Goal: Task Accomplishment & Management: Manage account settings

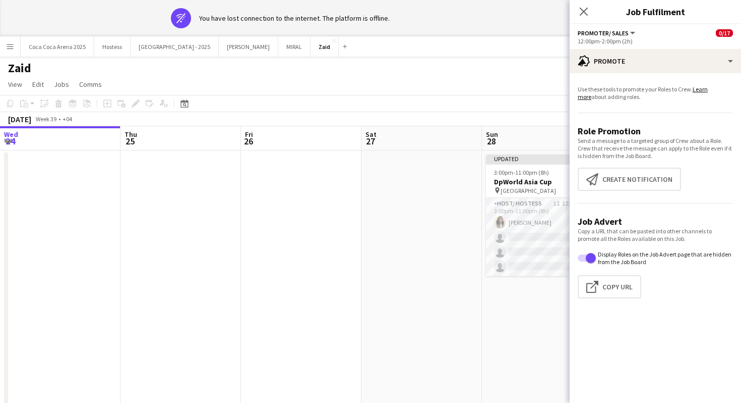
scroll to position [0, 251]
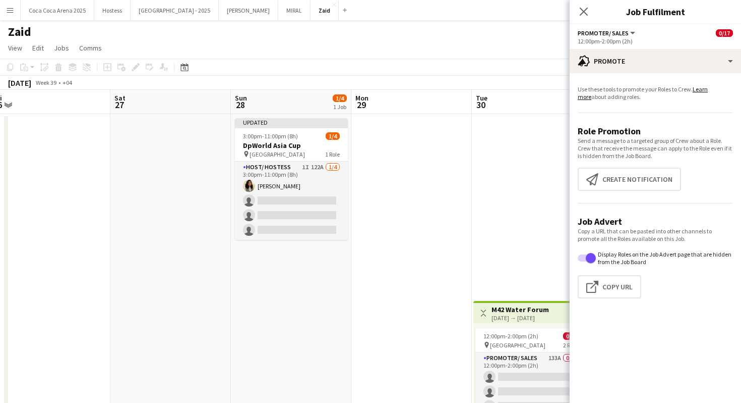
click at [475, 228] on app-date-cell "Toggle View M42 Water Forum [DATE] → [DATE] 0/51 3 jobs 12:00pm-2:00pm (2h) 0/1…" at bounding box center [532, 298] width 121 height 369
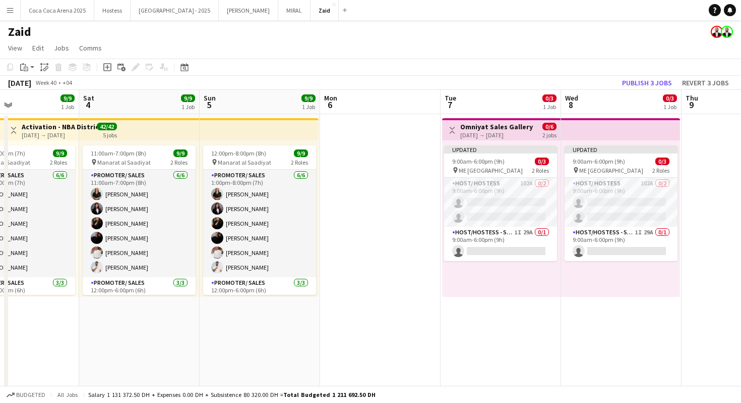
scroll to position [0, 425]
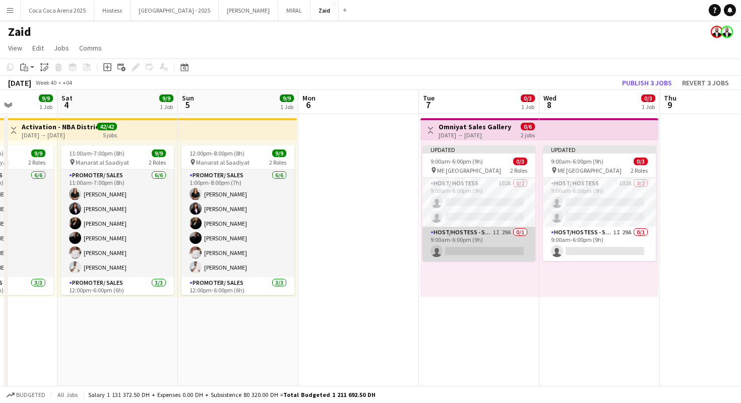
click at [468, 227] on app-card-role "Host/Hostess - Senior 1I 29A 0/1 9:00am-6:00pm (9h) single-neutral-actions" at bounding box center [479, 243] width 113 height 34
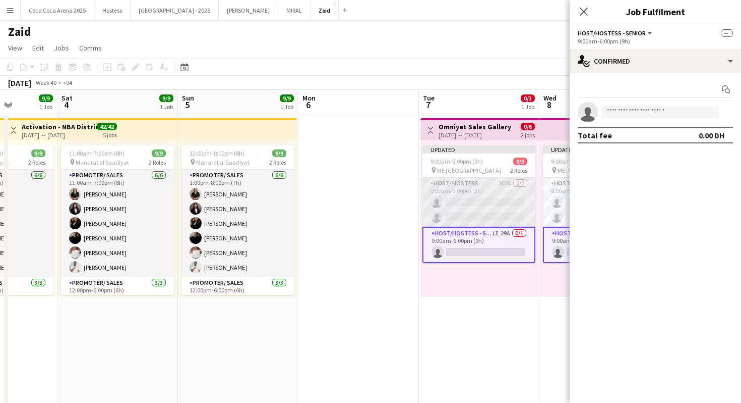
click at [502, 202] on app-card-role "Host/ Hostess 102A 0/2 9:00am-6:00pm (9h) single-neutral-actions single-neutral…" at bounding box center [479, 202] width 113 height 49
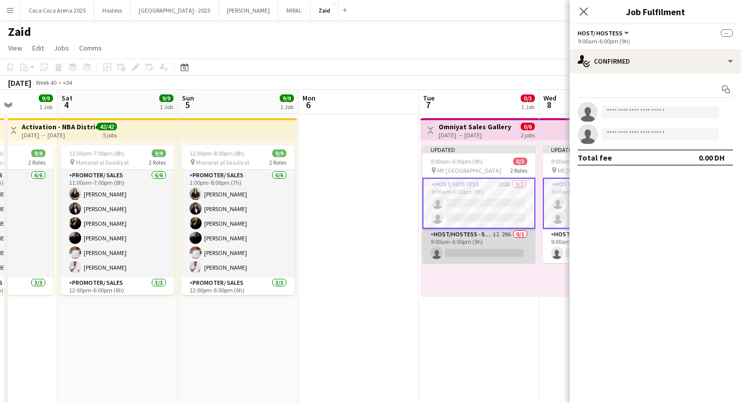
click at [520, 237] on app-card-role "Host/Hostess - Senior 1I 29A 0/1 9:00am-6:00pm (9h) single-neutral-actions" at bounding box center [479, 245] width 113 height 34
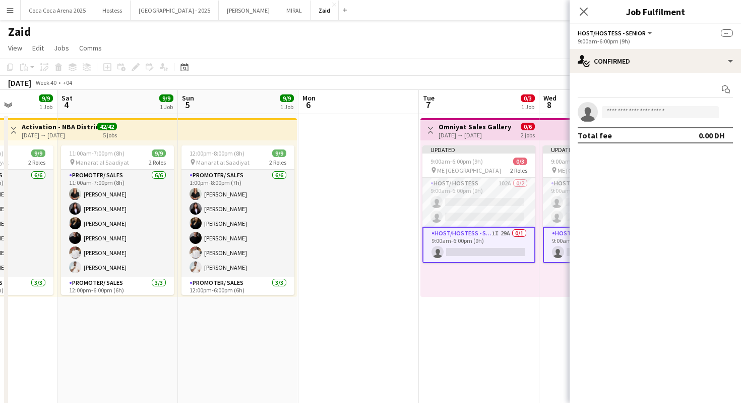
click at [661, 86] on div "Start chat" at bounding box center [655, 89] width 155 height 17
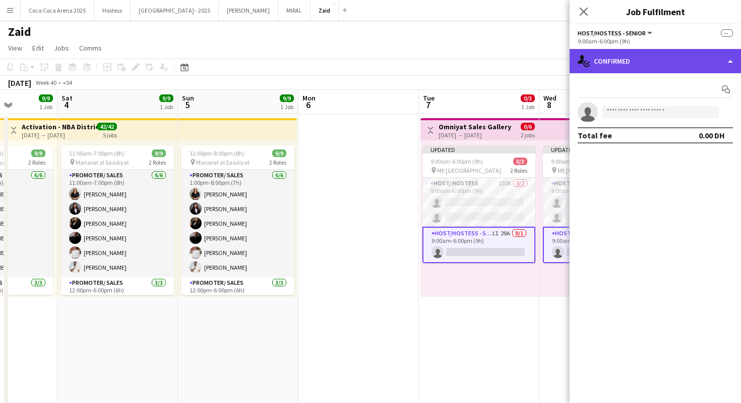
click at [661, 66] on div "single-neutral-actions-check-2 Confirmed" at bounding box center [655, 61] width 171 height 24
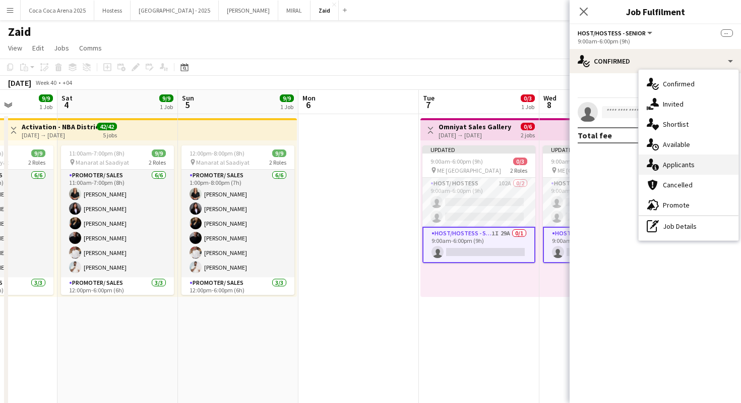
click at [717, 161] on div "single-neutral-actions-information Applicants" at bounding box center [689, 164] width 100 height 20
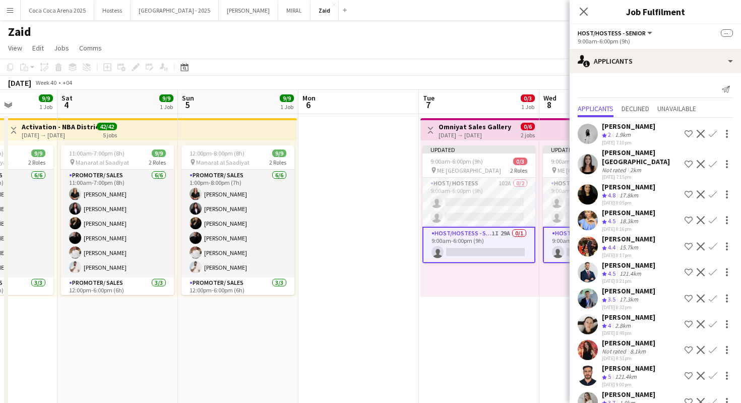
click at [650, 182] on div "[PERSON_NAME] Crew rating 4.8 17.8km [DATE] 8:05pm Shortlist crew Decline Confi…" at bounding box center [655, 194] width 171 height 24
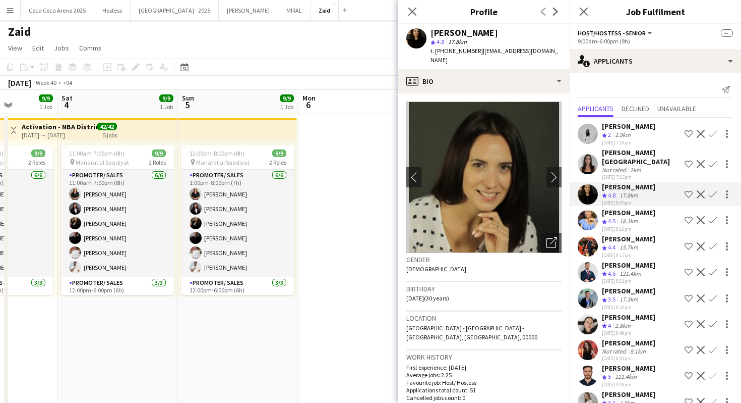
click at [689, 190] on app-icon "Shortlist crew" at bounding box center [689, 194] width 8 height 8
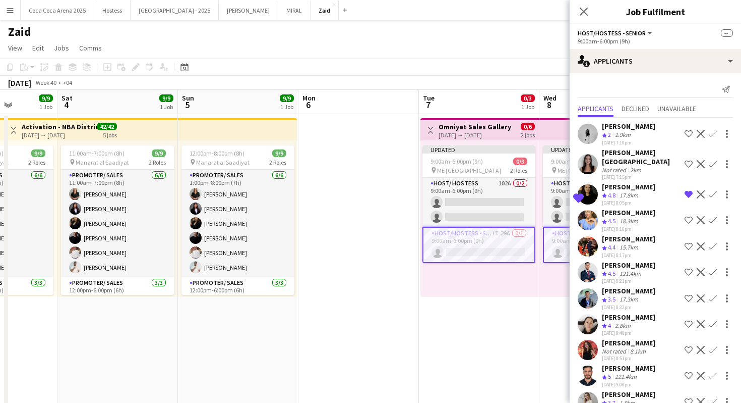
click at [688, 161] on app-icon "Shortlist crew" at bounding box center [689, 164] width 8 height 8
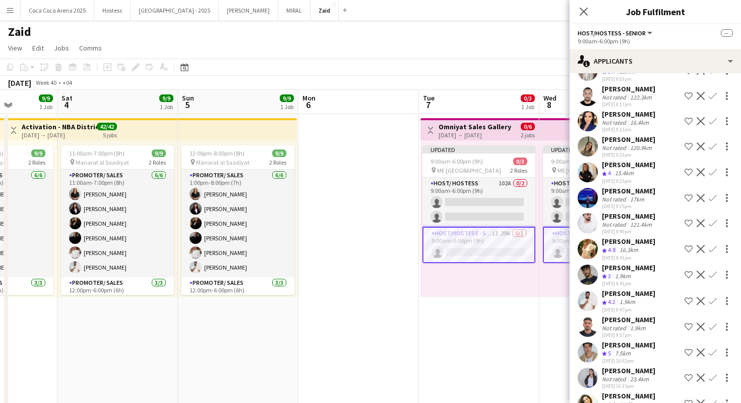
scroll to position [468, 0]
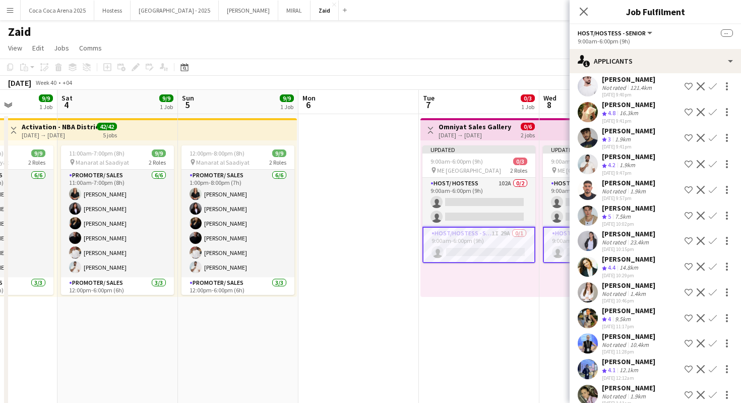
click at [519, 310] on app-date-cell "Toggle View Omniyat Sales Gallery [DATE] → [DATE] 0/6 2 jobs Updated 9:00am-6:0…" at bounding box center [479, 298] width 121 height 369
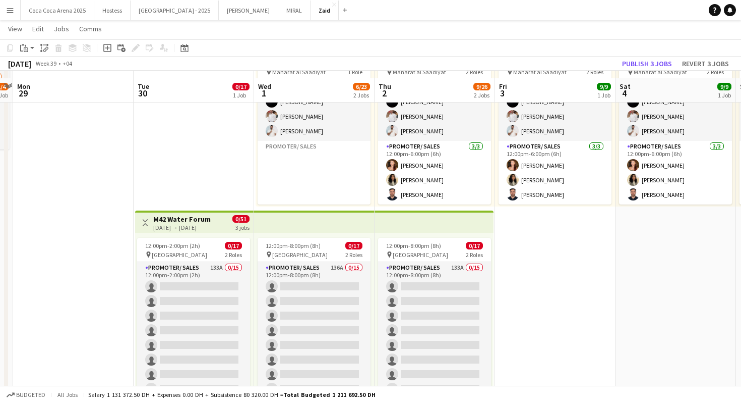
scroll to position [97, 0]
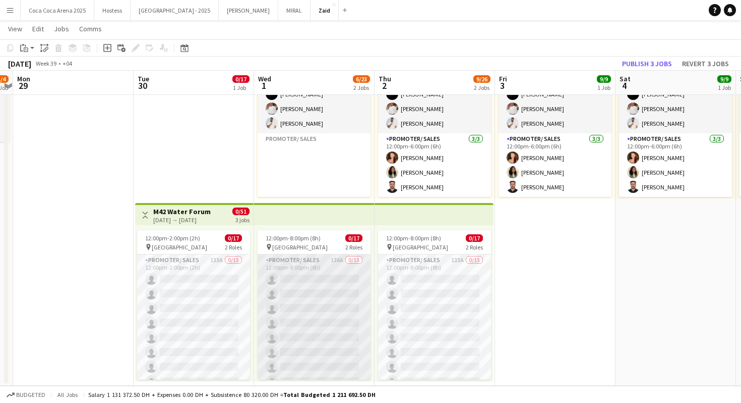
click at [322, 291] on app-card-role "Promoter/ Sales 136A 0/15 12:00pm-8:00pm (8h) single-neutral-actions single-neu…" at bounding box center [314, 373] width 113 height 239
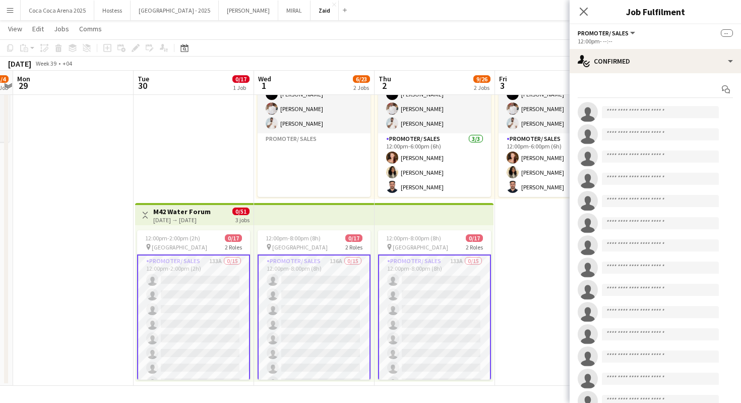
click at [226, 275] on app-card-role "Promoter/ Sales 133A 0/15 12:00pm-2:00pm (2h) single-neutral-actions single-neu…" at bounding box center [193, 374] width 113 height 241
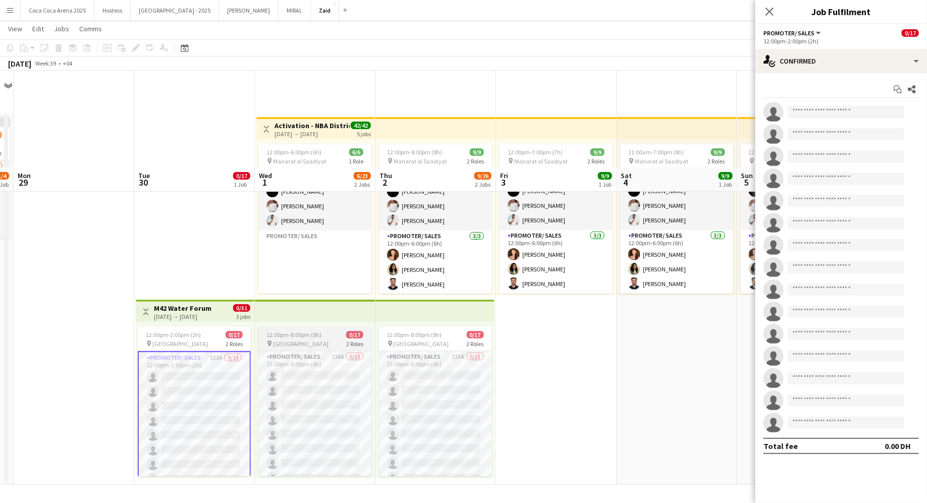
scroll to position [45, 0]
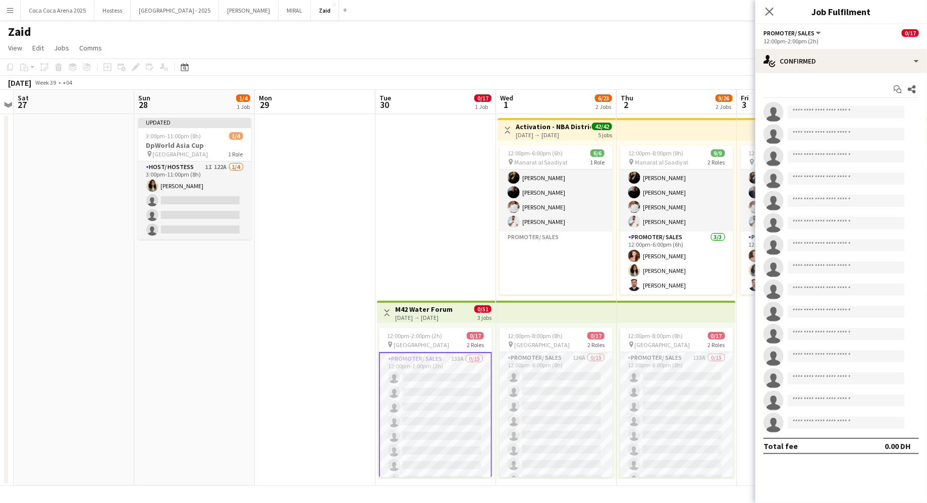
click at [389, 268] on app-date-cell "Toggle View M42 Water Forum [DATE] → [DATE] 0/51 3 jobs 12:00pm-2:00pm (2h) 0/1…" at bounding box center [435, 300] width 121 height 372
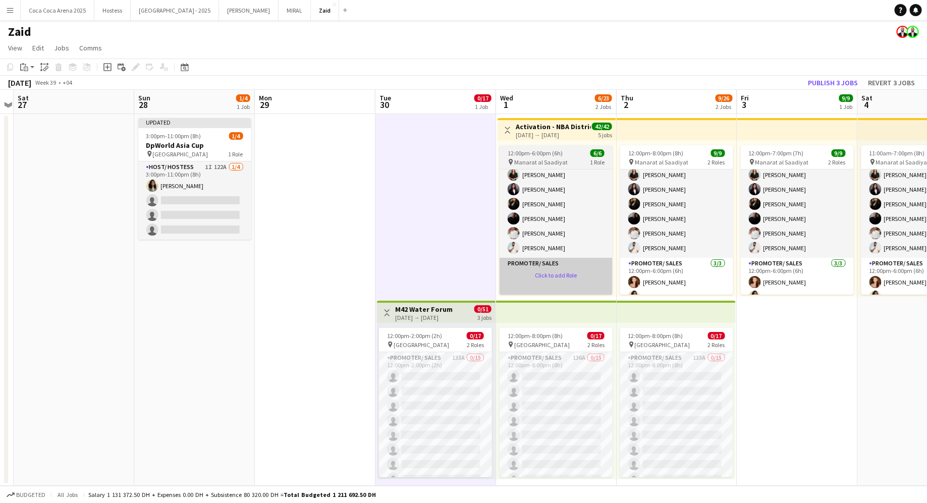
scroll to position [0, 0]
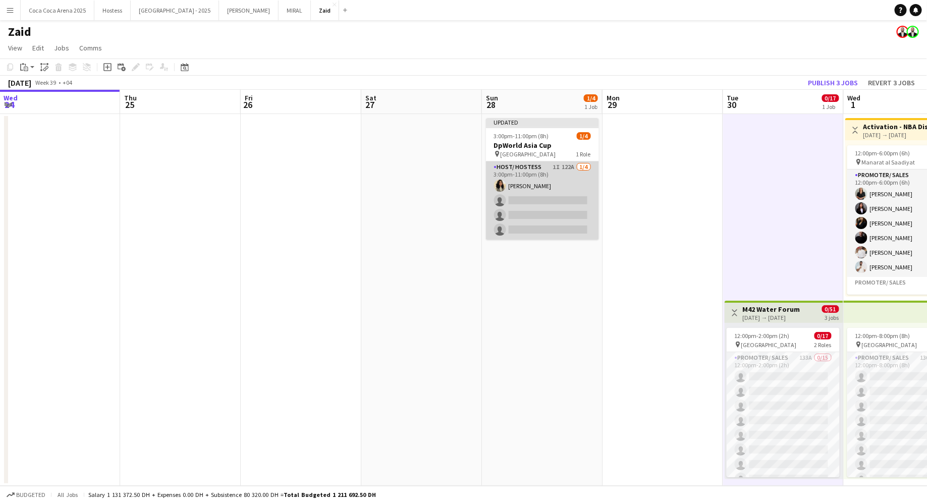
click at [541, 208] on app-card-role "Host/ Hostess 1I 122A [DATE] 3:00pm-11:00pm (8h) [PERSON_NAME] single-neutral-a…" at bounding box center [542, 200] width 113 height 78
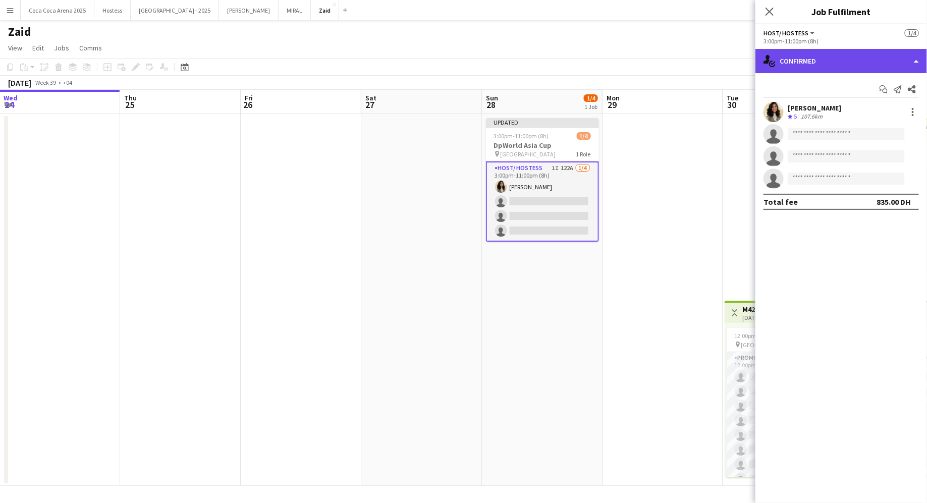
click at [741, 56] on div "single-neutral-actions-check-2 Confirmed" at bounding box center [840, 61] width 171 height 24
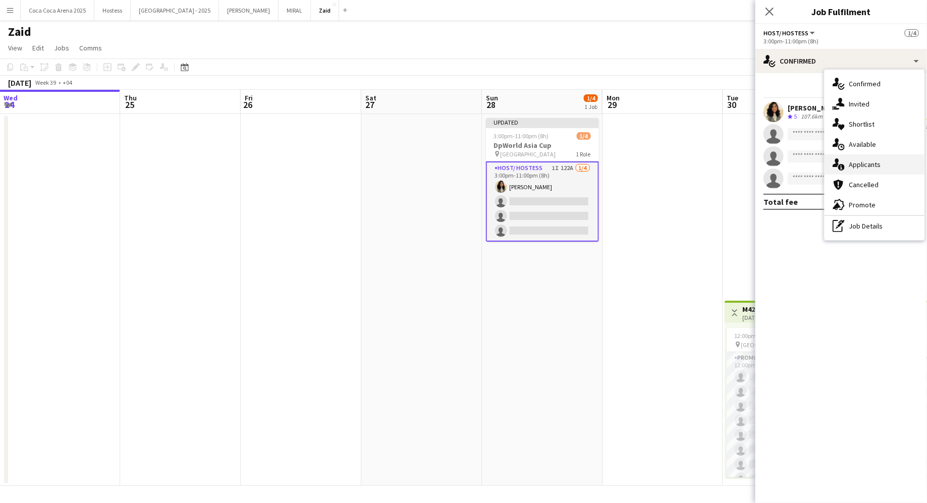
click at [741, 168] on span "Applicants" at bounding box center [864, 164] width 32 height 9
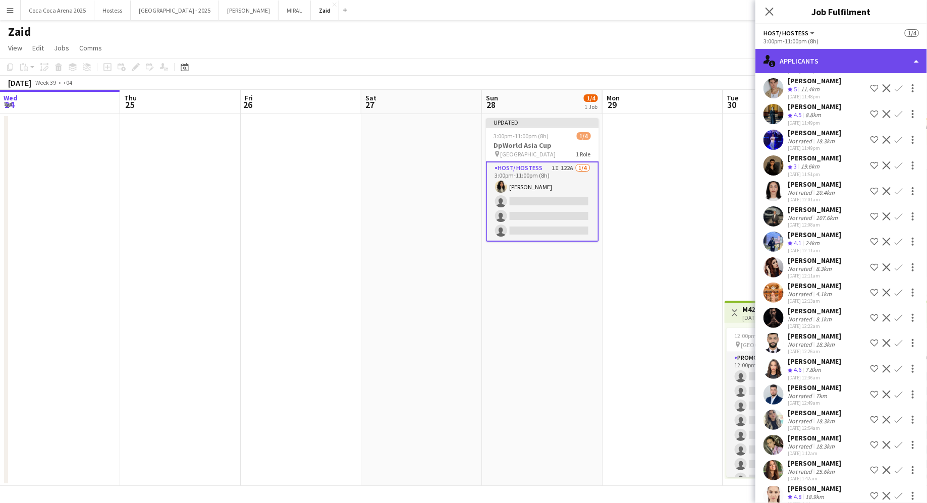
click at [741, 56] on div "single-neutral-actions-information Applicants" at bounding box center [840, 61] width 171 height 24
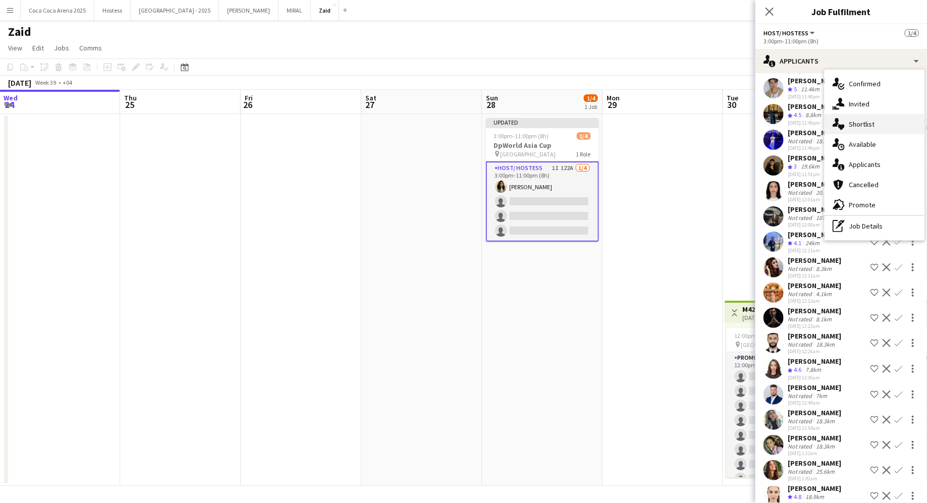
click at [741, 115] on div "single-neutral-actions-heart Shortlist" at bounding box center [874, 124] width 100 height 20
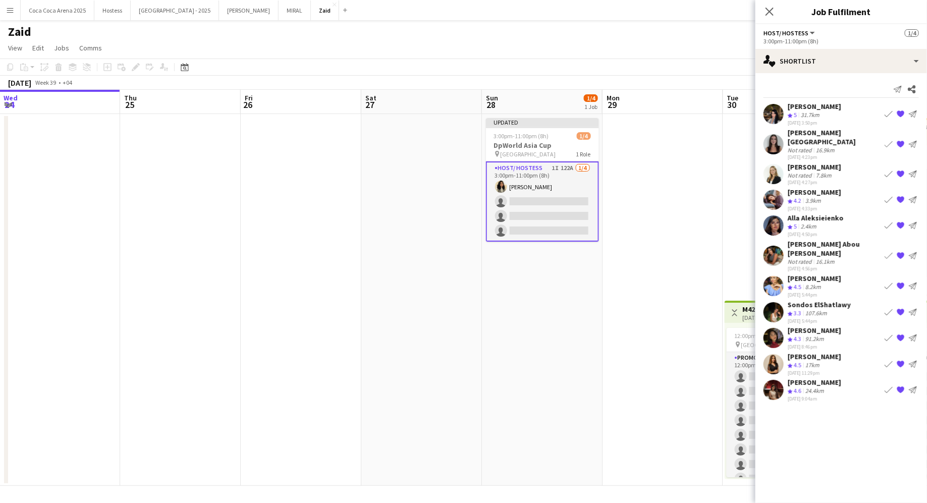
click at [741, 386] on app-icon "{{ spriteTitle }}" at bounding box center [900, 390] width 8 height 8
click at [741, 360] on app-icon "{{ spriteTitle }}" at bounding box center [900, 364] width 8 height 8
click at [741, 308] on app-icon "{{ spriteTitle }}" at bounding box center [900, 312] width 8 height 8
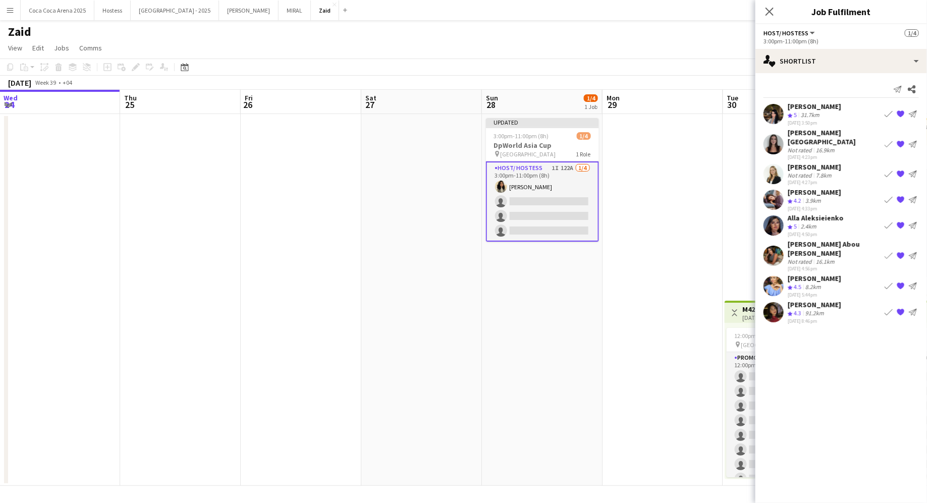
click at [741, 308] on app-icon "{{ spriteTitle }}" at bounding box center [900, 312] width 8 height 8
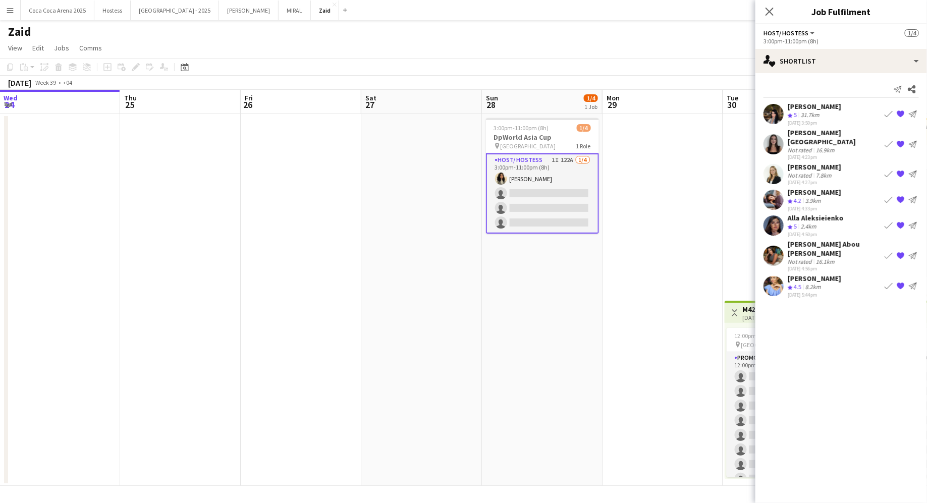
click at [566, 196] on app-card-role "Host/ Hostess 1I 122A [DATE] 3:00pm-11:00pm (8h) [PERSON_NAME] single-neutral-a…" at bounding box center [542, 193] width 113 height 80
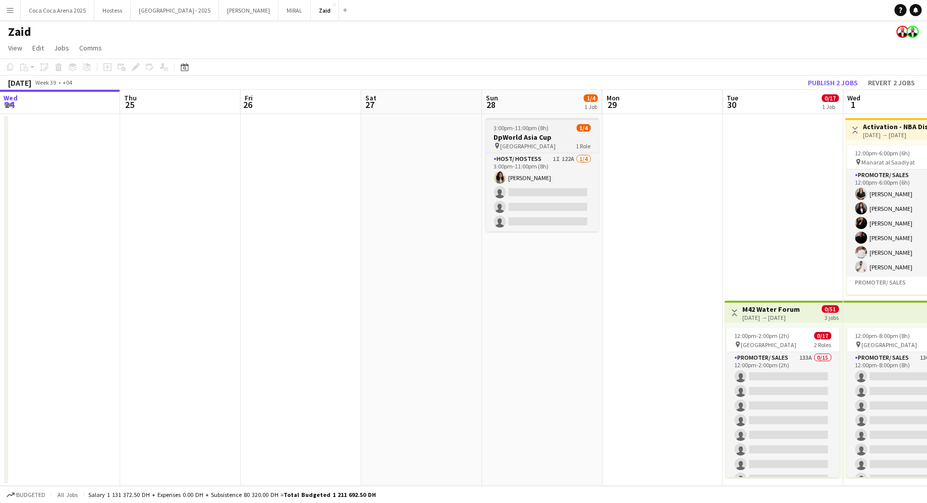
click at [551, 136] on h3 "DpWorld Asia Cup" at bounding box center [542, 137] width 113 height 9
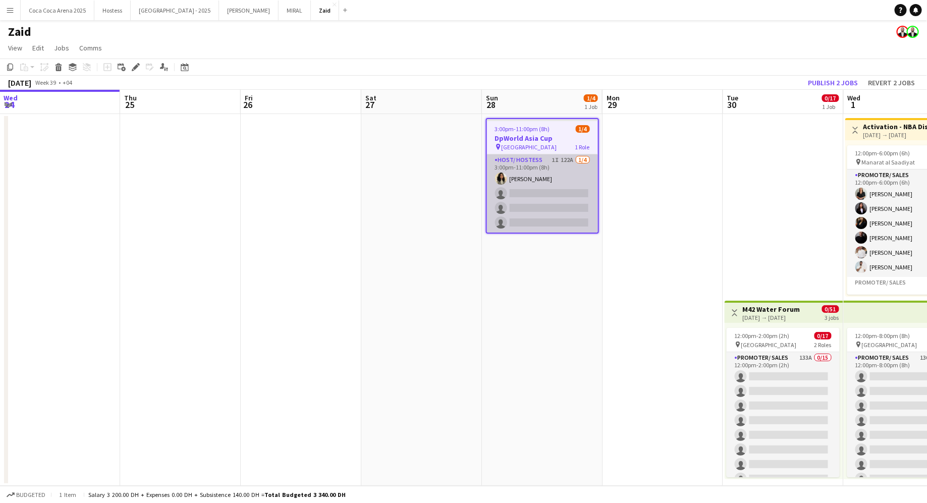
click at [576, 188] on app-card-role "Host/ Hostess 1I 122A [DATE] 3:00pm-11:00pm (8h) [PERSON_NAME] single-neutral-a…" at bounding box center [542, 193] width 111 height 78
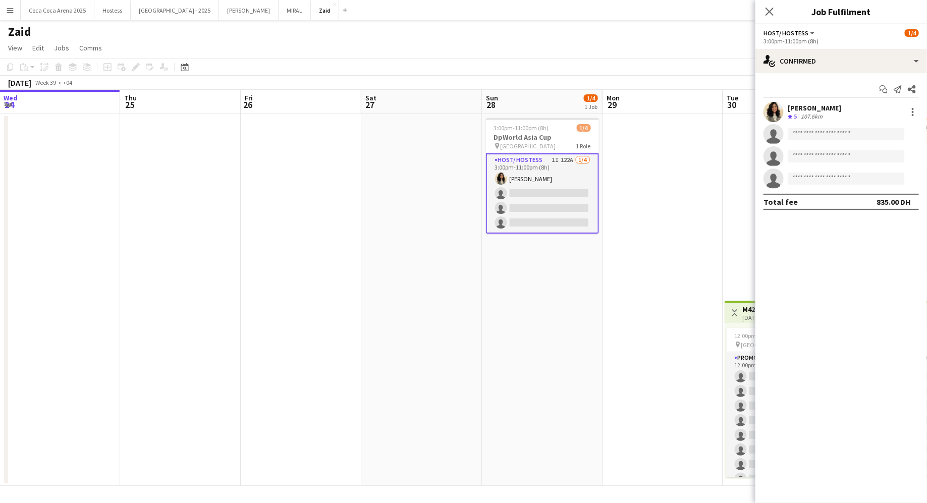
click at [604, 156] on app-date-cell at bounding box center [662, 300] width 121 height 372
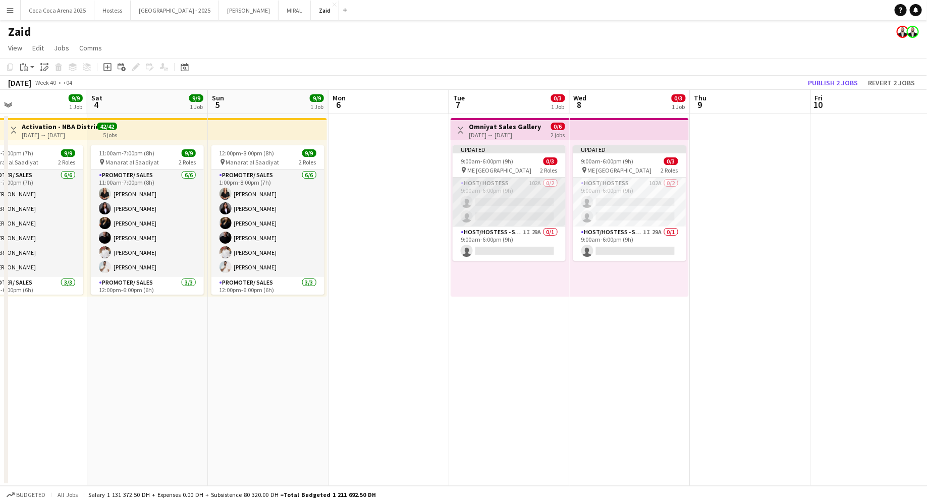
click at [510, 209] on app-card-role "Host/ Hostess 102A 0/2 9:00am-6:00pm (9h) single-neutral-actions single-neutral…" at bounding box center [508, 202] width 113 height 49
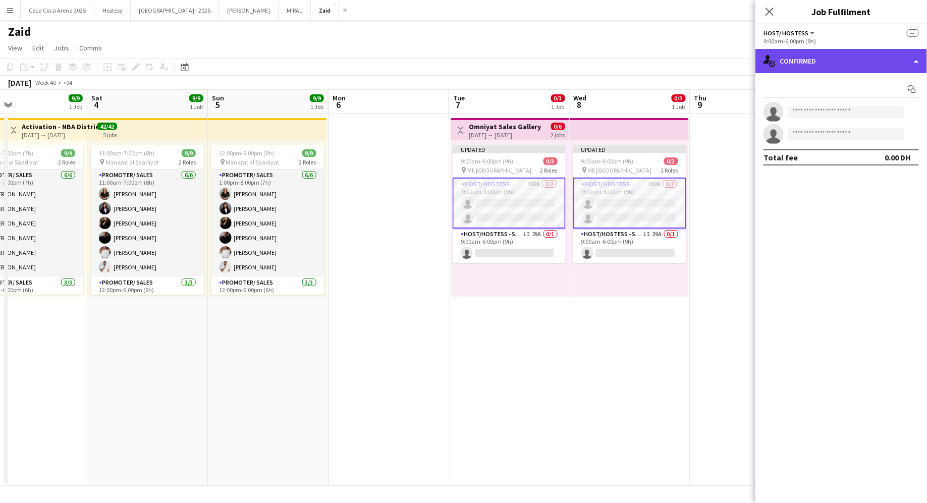
click at [741, 65] on div "single-neutral-actions-check-2 Confirmed" at bounding box center [840, 61] width 171 height 24
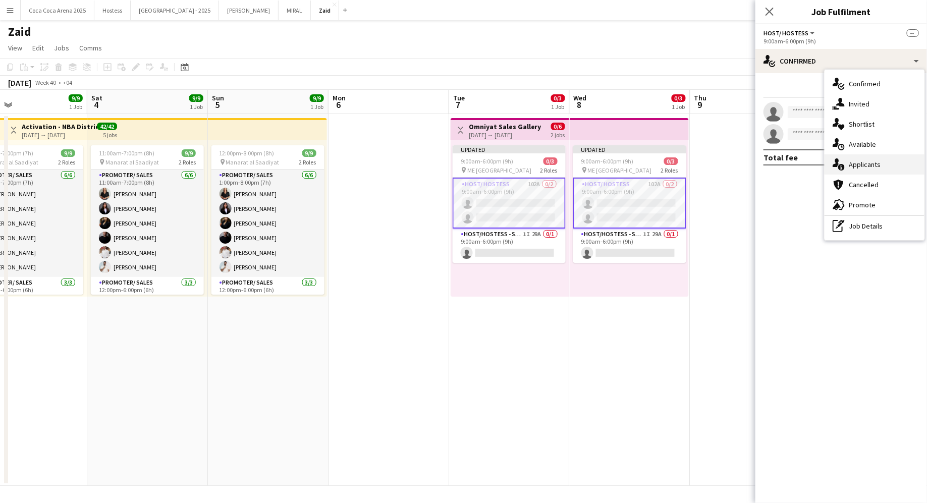
click at [741, 165] on div "single-neutral-actions-information Applicants" at bounding box center [874, 164] width 100 height 20
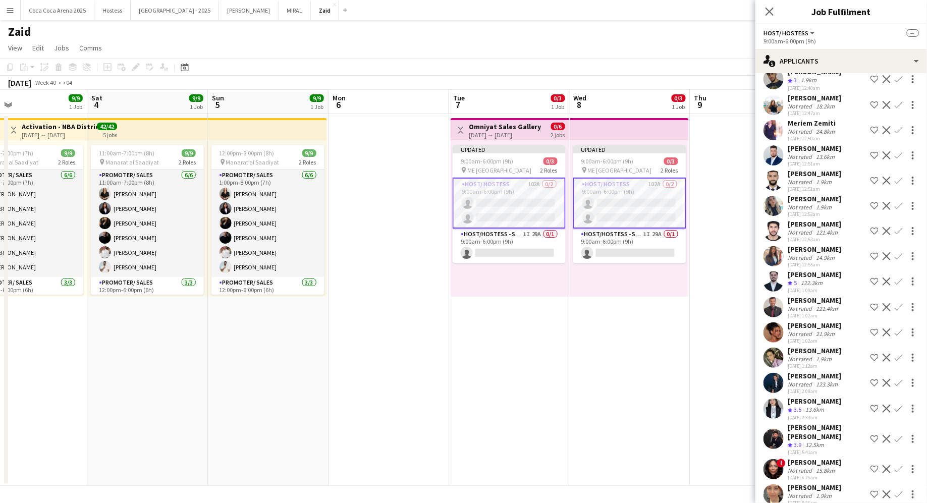
click at [741, 402] on div "Hussain [PERSON_NAME] Crew rating 3.9 12.5km [DATE] 5:41am Shortlist crew Decli…" at bounding box center [840, 439] width 171 height 33
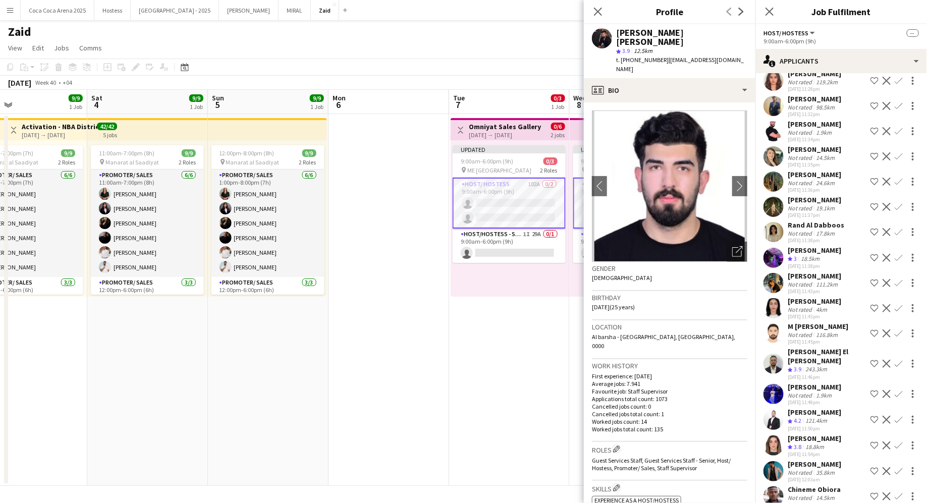
click at [741, 255] on div "[PERSON_NAME] Crew rating 3 18.5km [DATE] 11:38pm Shortlist crew Decline Confirm" at bounding box center [840, 258] width 171 height 24
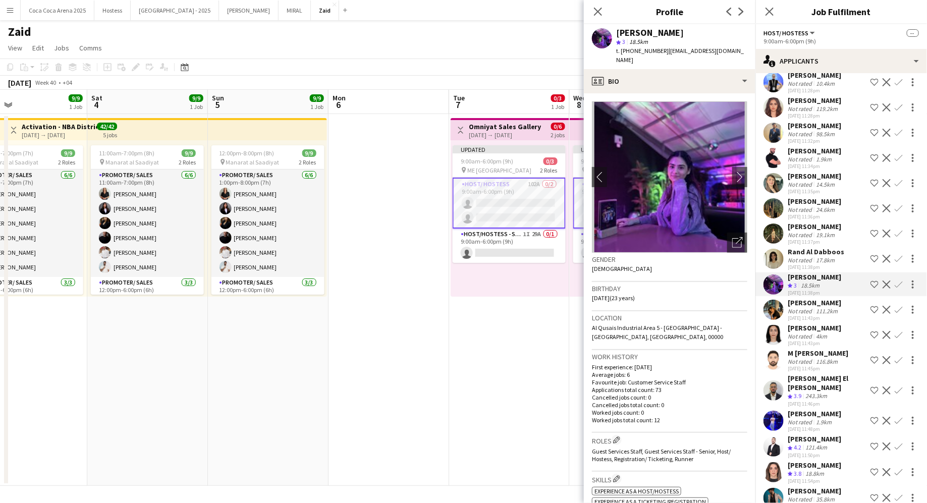
click at [741, 255] on div "[PERSON_NAME] Not rated 17.8km [DATE] 11:38pm Shortlist crew Decline Confirm" at bounding box center [840, 258] width 171 height 23
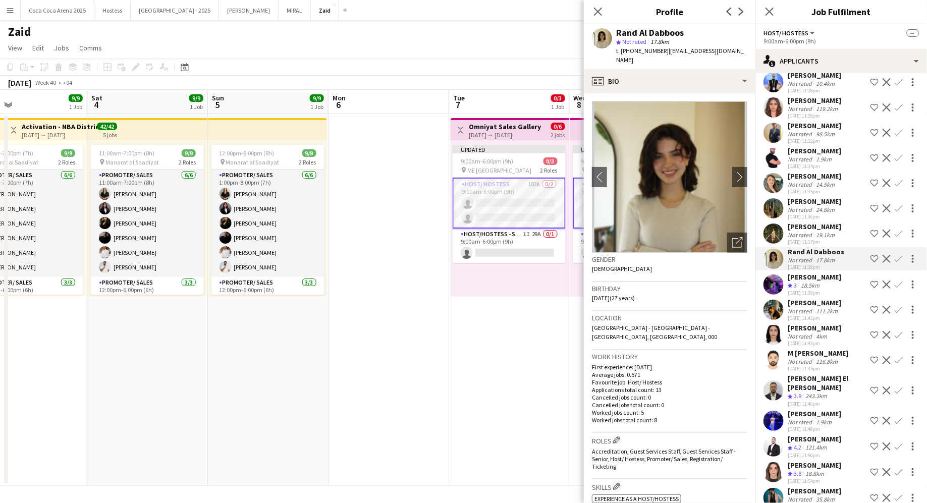
click at [741, 255] on app-icon "Shortlist crew" at bounding box center [874, 259] width 8 height 8
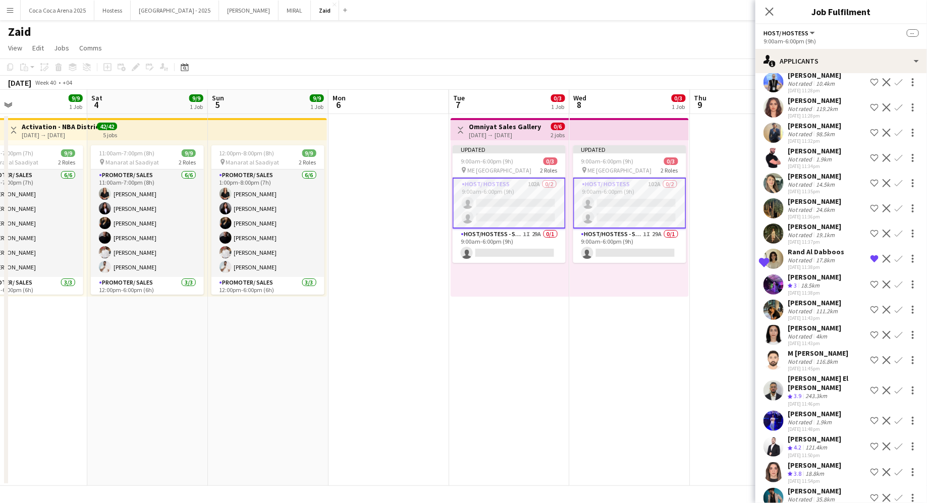
click at [741, 256] on div "Not rated 17.8km" at bounding box center [815, 260] width 56 height 8
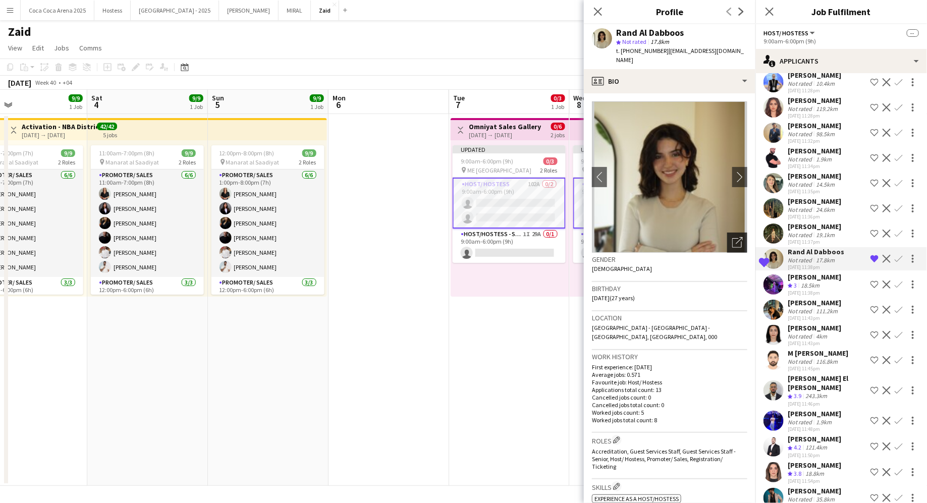
click at [741, 233] on div "Open photos pop-in" at bounding box center [737, 243] width 20 height 20
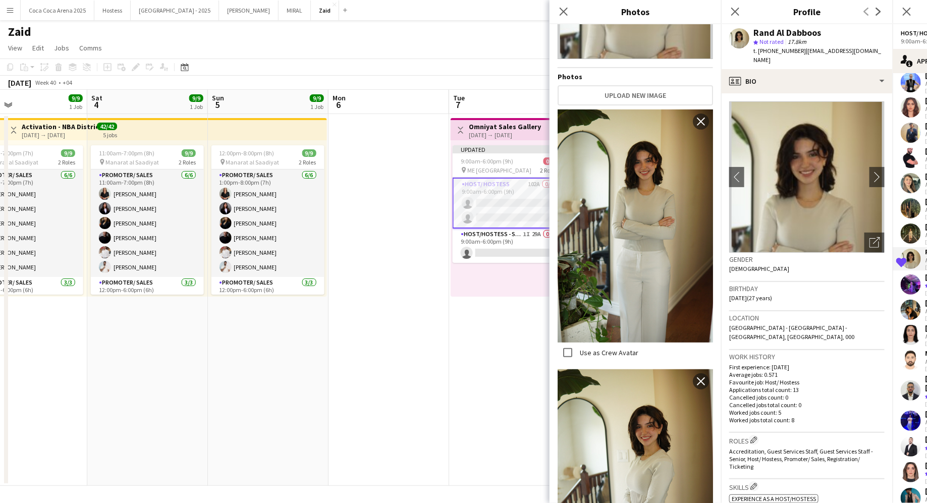
click at [741, 352] on h3 "Work history" at bounding box center [806, 356] width 155 height 9
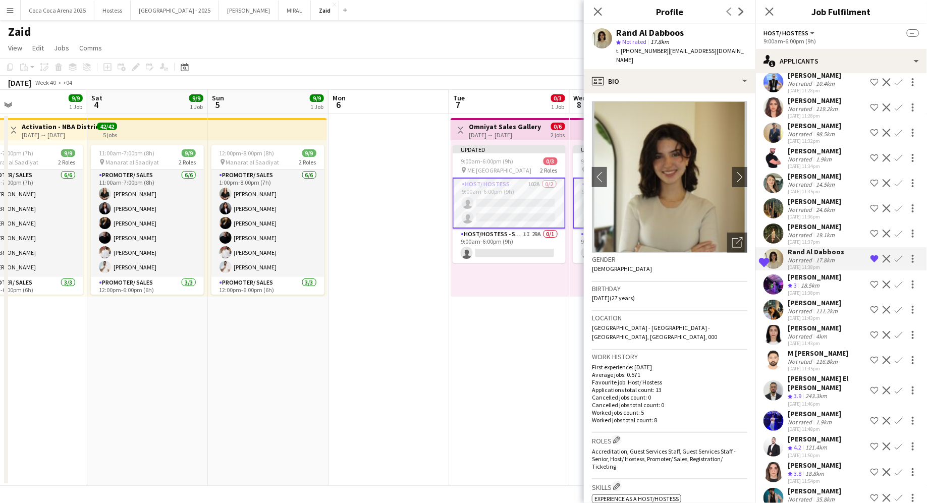
click at [741, 214] on div "[DATE] 11:36pm" at bounding box center [813, 216] width 53 height 7
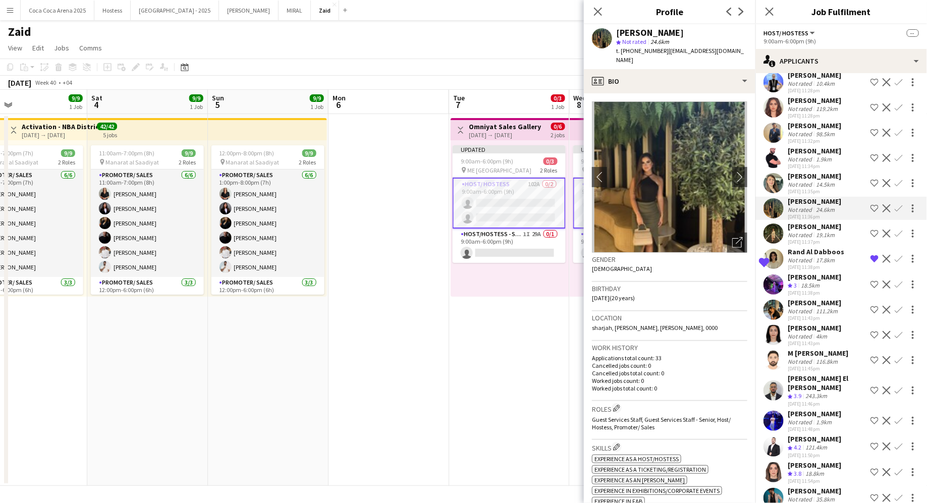
click at [741, 226] on div "[PERSON_NAME]" at bounding box center [813, 226] width 53 height 9
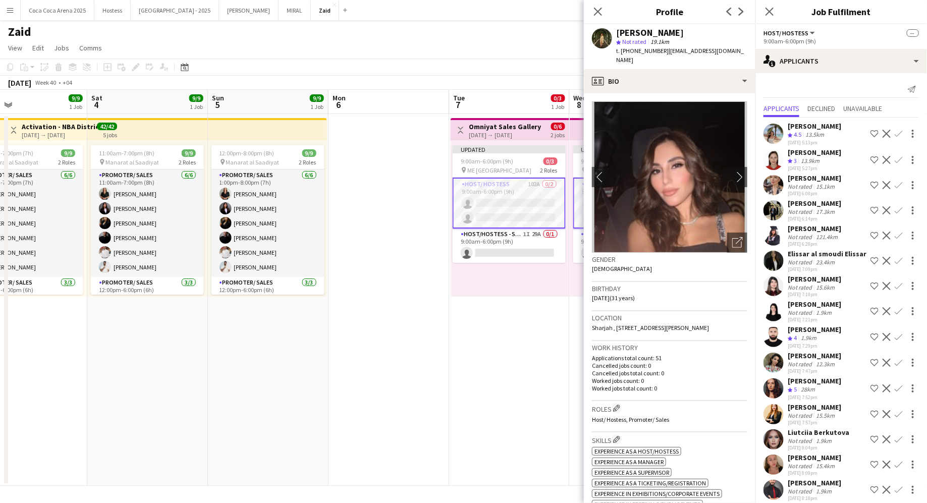
click at [539, 399] on app-date-cell "Toggle View Omniyat Sales Gallery [DATE] → [DATE] 0/6 2 jobs Updated 9:00am-6:0…" at bounding box center [509, 300] width 121 height 372
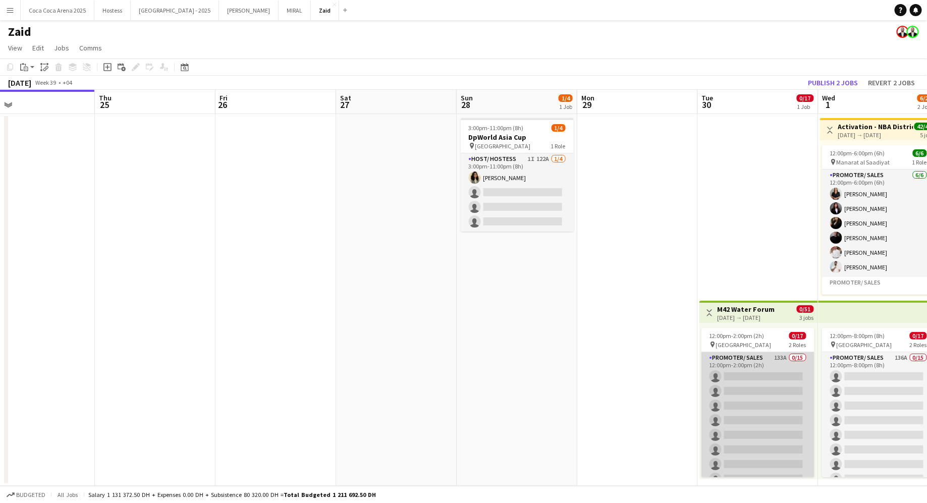
click at [741, 391] on app-card-role "Promoter/ Sales 133A 0/15 12:00pm-2:00pm (2h) single-neutral-actions single-neu…" at bounding box center [757, 471] width 113 height 239
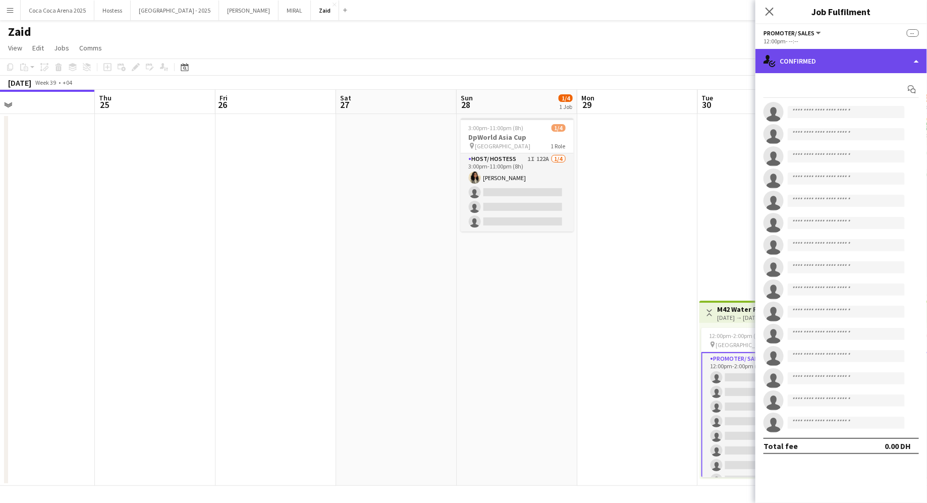
click at [741, 58] on div "single-neutral-actions-check-2 Confirmed" at bounding box center [840, 61] width 171 height 24
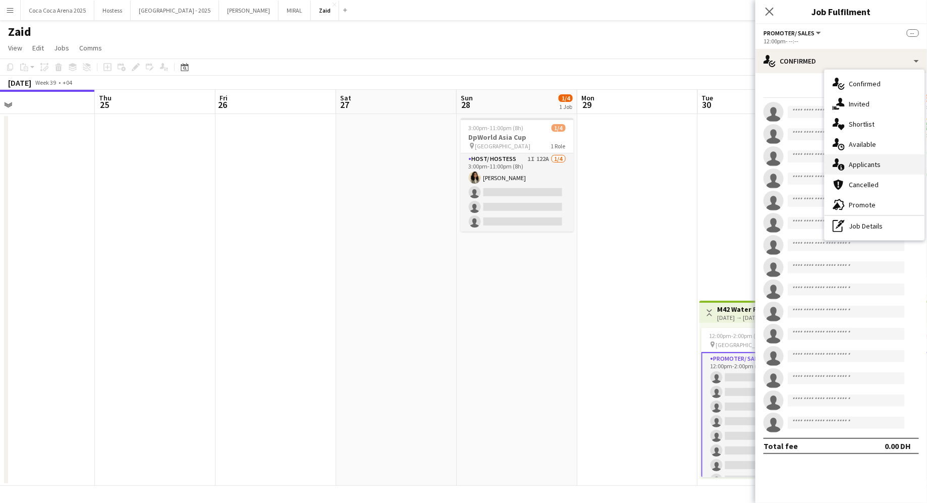
click at [741, 168] on span "Applicants" at bounding box center [864, 164] width 32 height 9
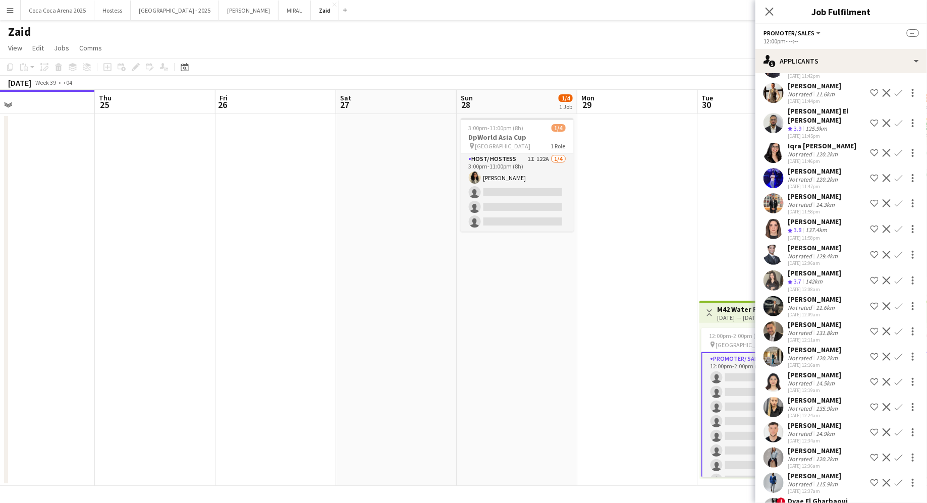
scroll to position [3072, 0]
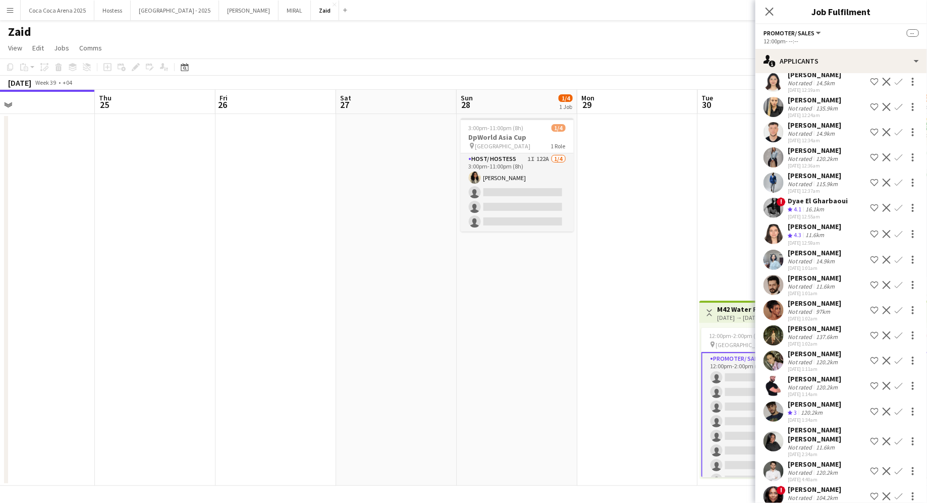
click at [741, 402] on div "104.2km" at bounding box center [827, 498] width 26 height 8
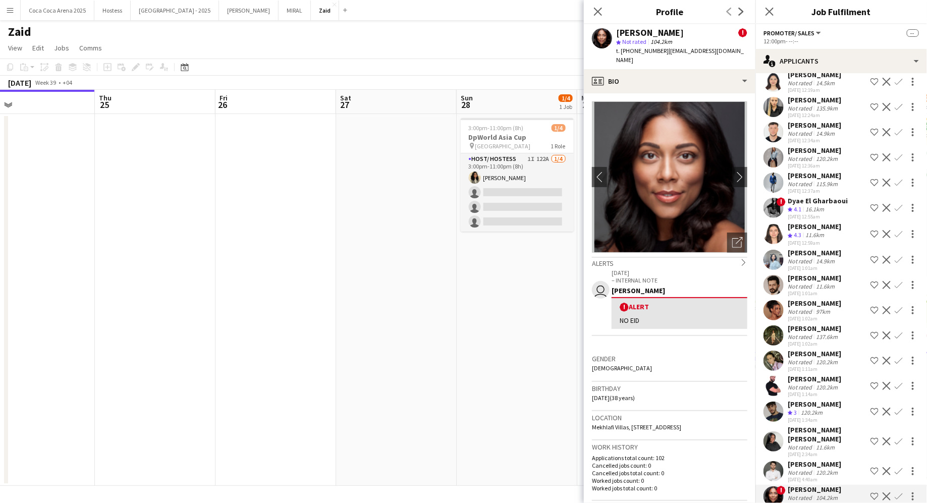
click at [741, 196] on div "Dyae El Gharbaoui" at bounding box center [817, 200] width 60 height 9
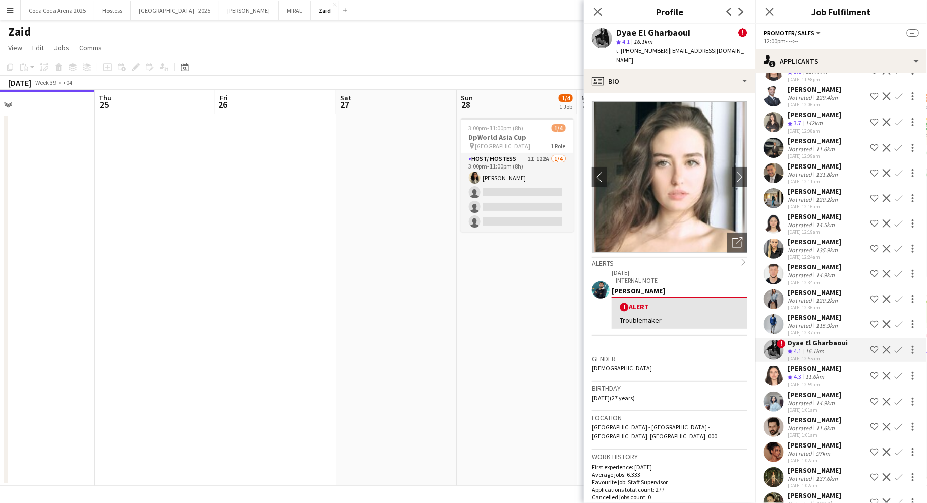
scroll to position [2933, 0]
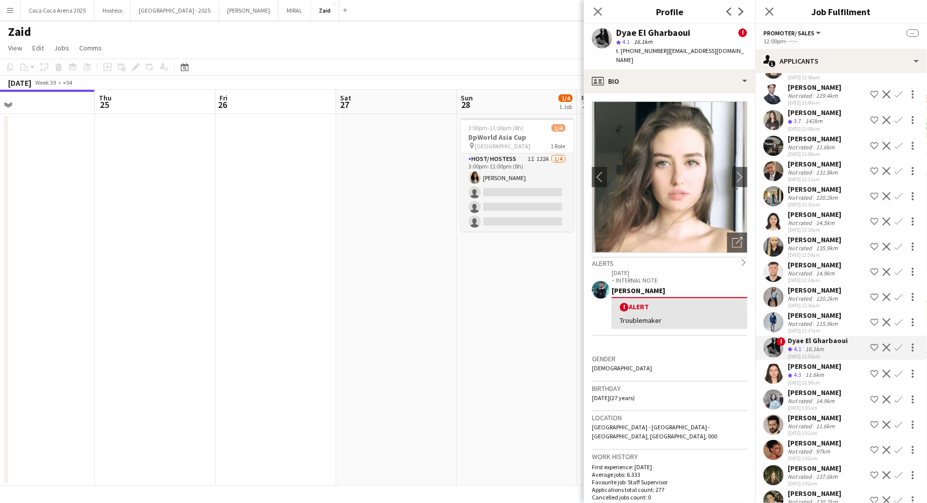
click at [741, 185] on div "[PERSON_NAME]" at bounding box center [813, 189] width 53 height 9
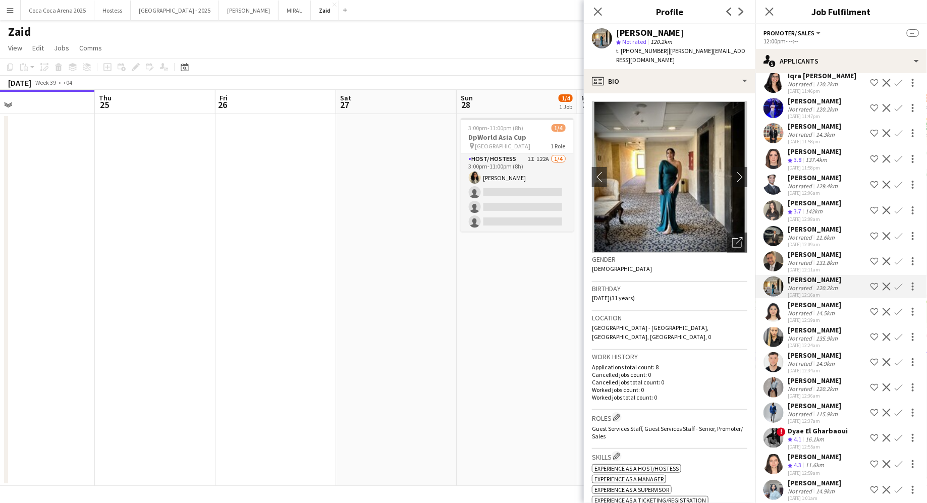
scroll to position [2840, 0]
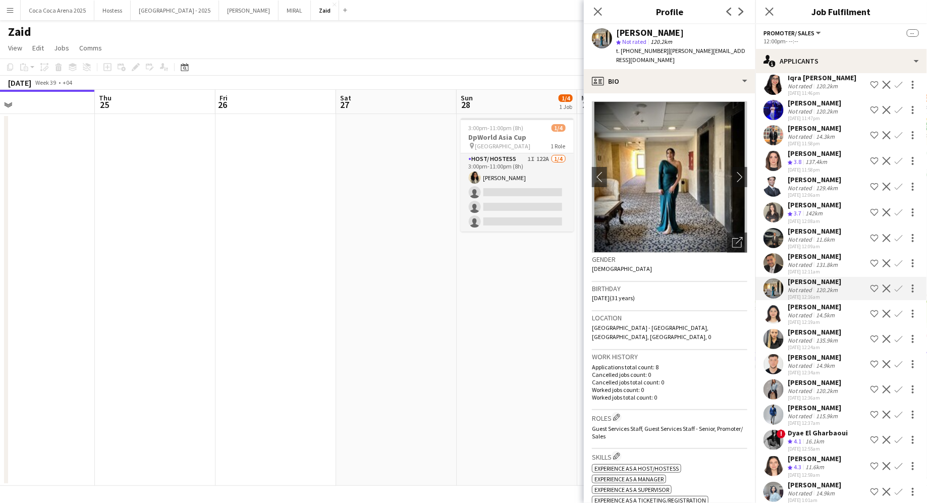
click at [741, 140] on div "[DATE] 11:58pm" at bounding box center [813, 143] width 53 height 7
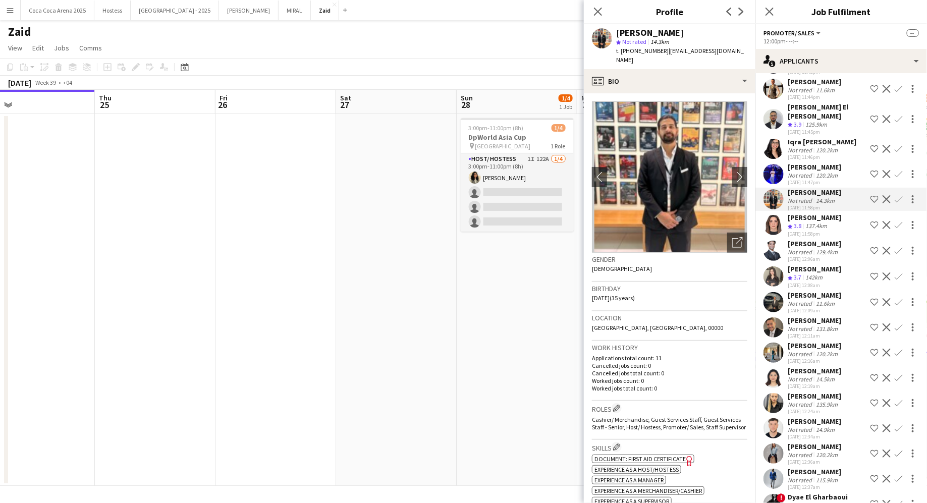
click at [741, 137] on div "Iqra [PERSON_NAME]" at bounding box center [821, 141] width 69 height 9
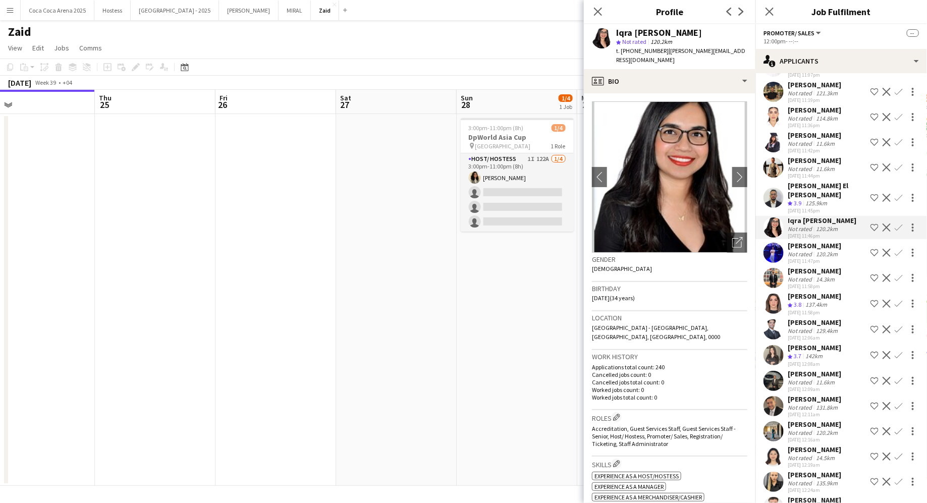
click at [741, 131] on div "[PERSON_NAME]" at bounding box center [813, 135] width 53 height 9
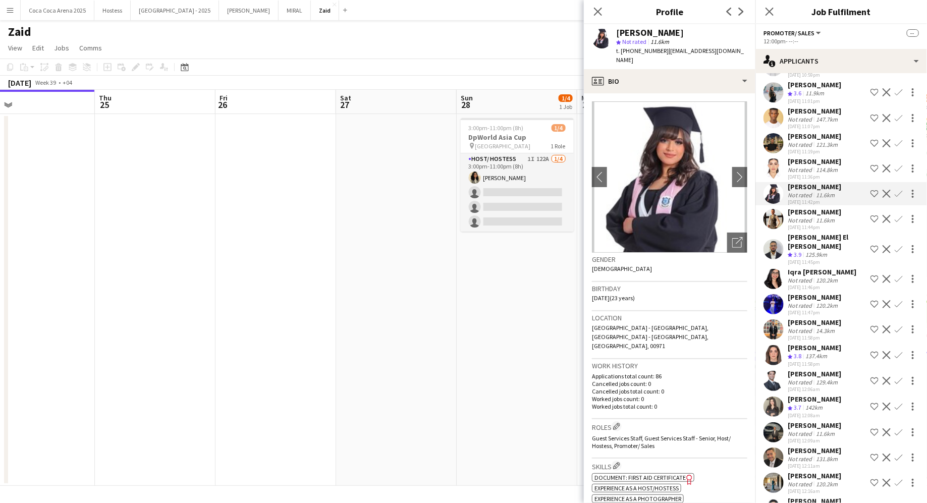
scroll to position [2637, 0]
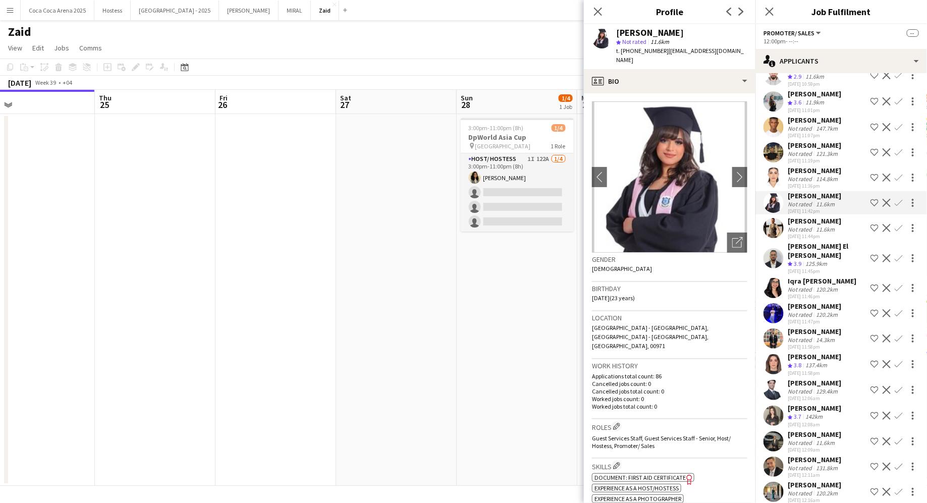
click at [741, 166] on div "[PERSON_NAME]" at bounding box center [813, 170] width 53 height 9
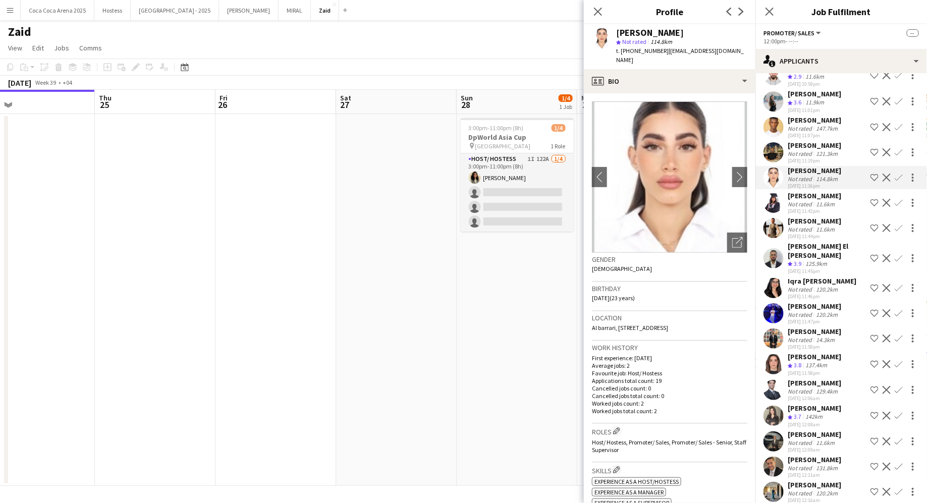
click at [741, 141] on div "[PERSON_NAME]" at bounding box center [813, 145] width 53 height 9
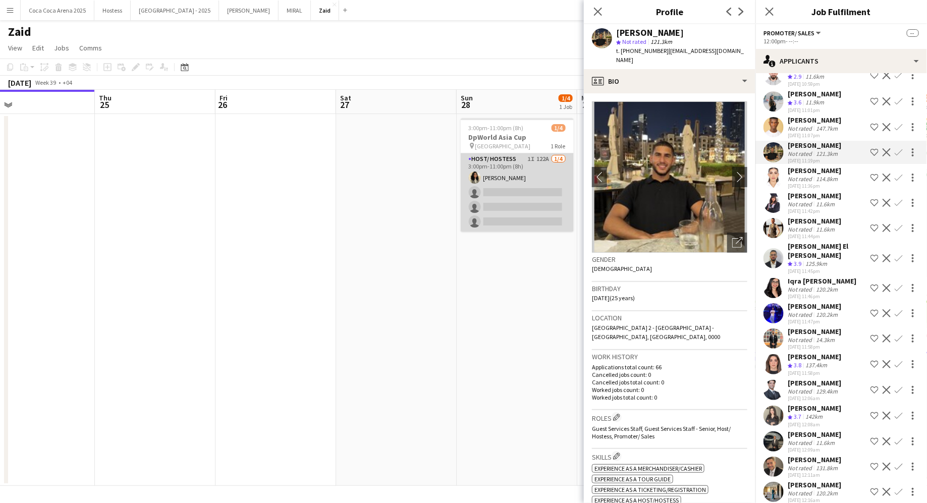
click at [530, 174] on app-card-role "Host/ Hostess 1I 122A [DATE] 3:00pm-11:00pm (8h) [PERSON_NAME] single-neutral-a…" at bounding box center [517, 192] width 113 height 78
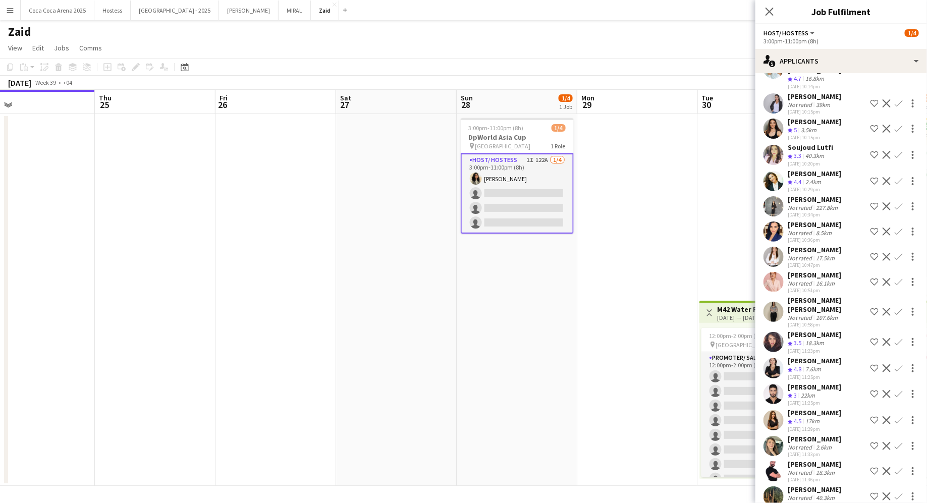
scroll to position [2207, 0]
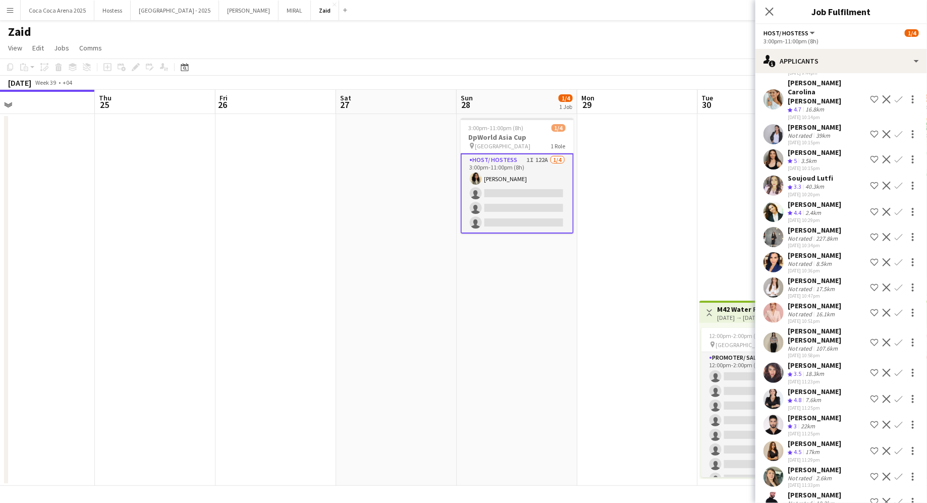
click at [741, 200] on div "[PERSON_NAME]" at bounding box center [813, 204] width 53 height 9
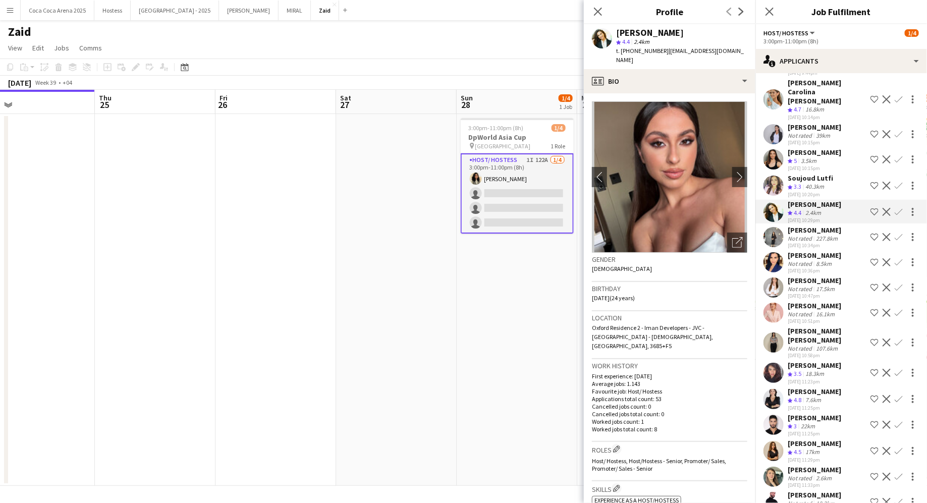
click at [741, 206] on button "Shortlist crew" at bounding box center [874, 212] width 12 height 12
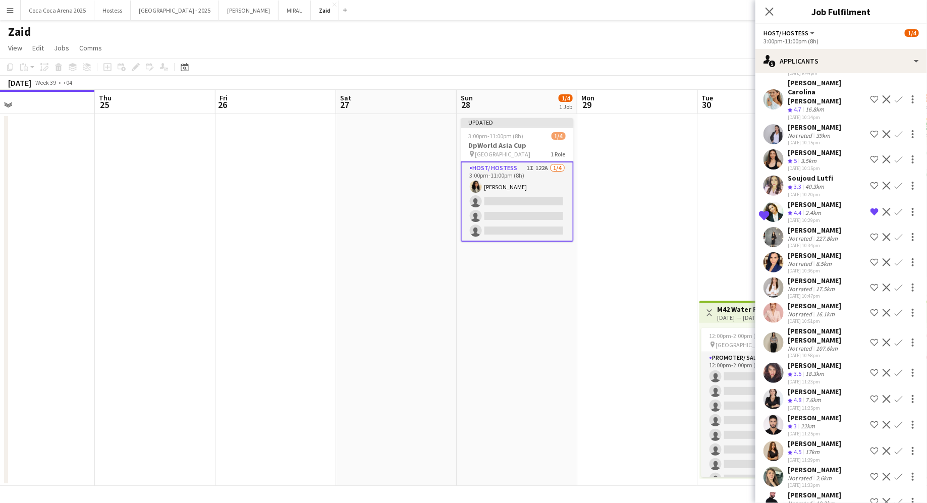
click at [741, 155] on app-icon "Shortlist crew" at bounding box center [874, 159] width 8 height 8
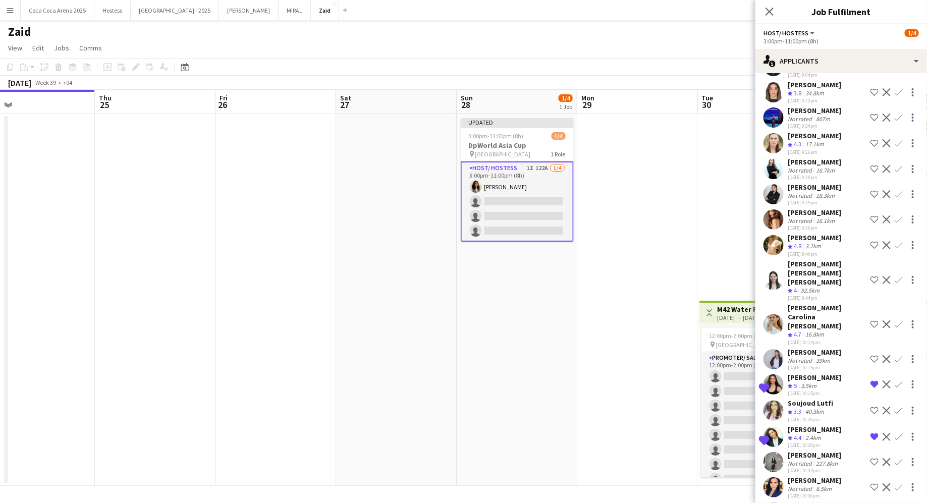
scroll to position [1906, 0]
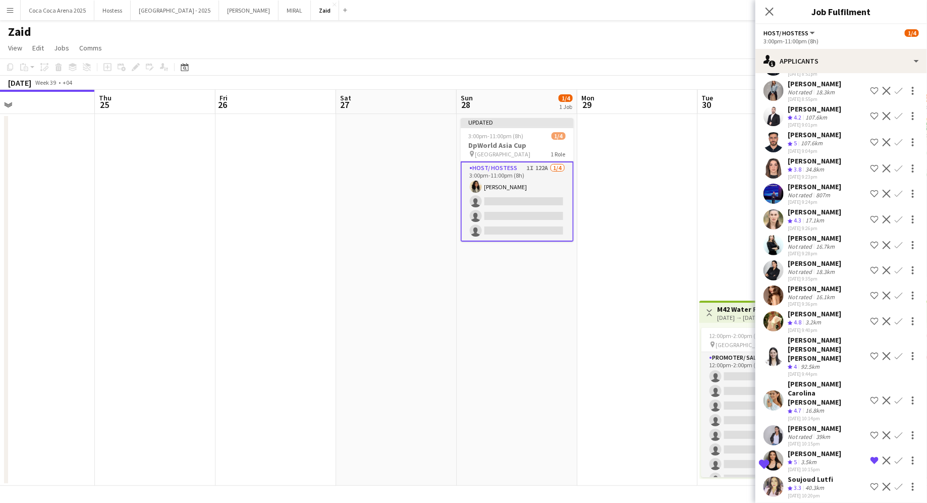
click at [741, 215] on app-icon "Shortlist crew" at bounding box center [874, 219] width 8 height 8
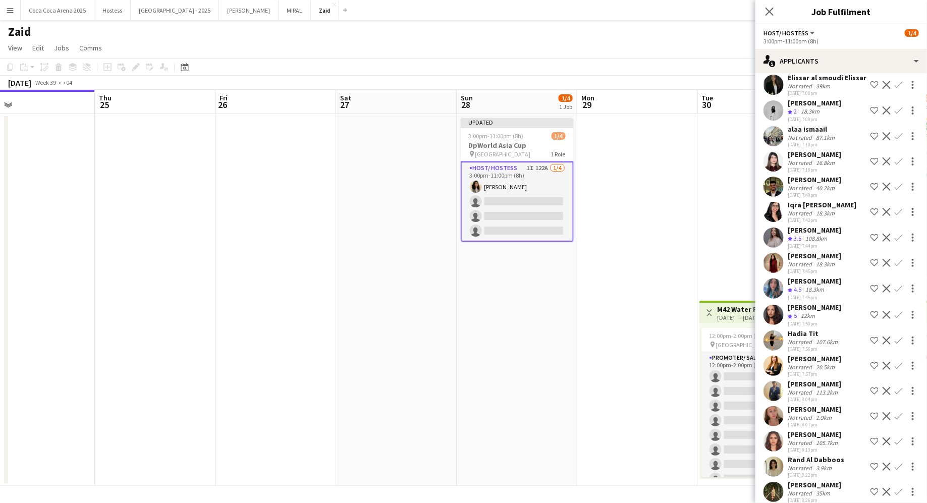
scroll to position [1301, 0]
click at [741, 261] on div "18.3km" at bounding box center [825, 265] width 23 height 8
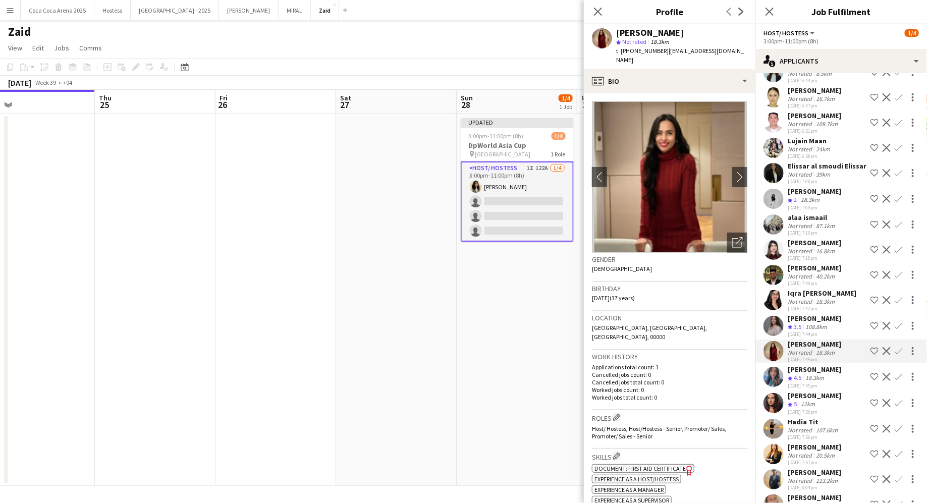
scroll to position [1204, 0]
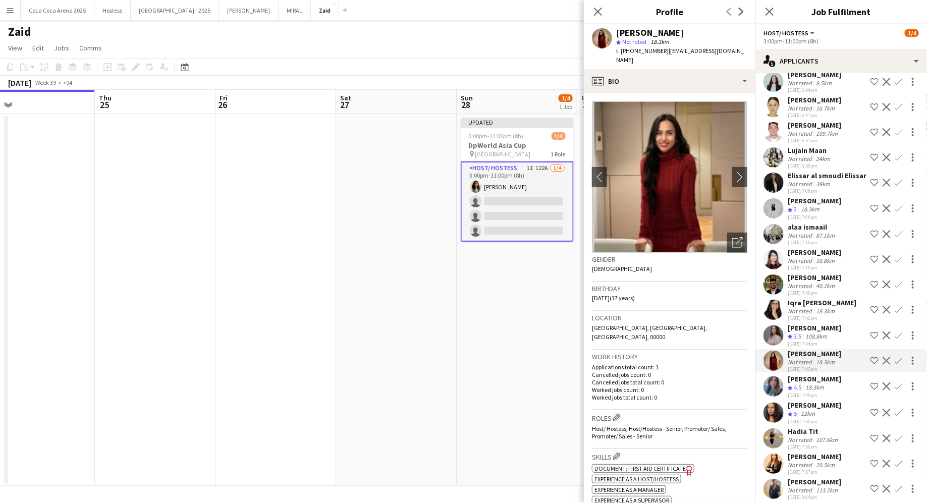
click at [741, 180] on div "39km" at bounding box center [823, 184] width 18 height 8
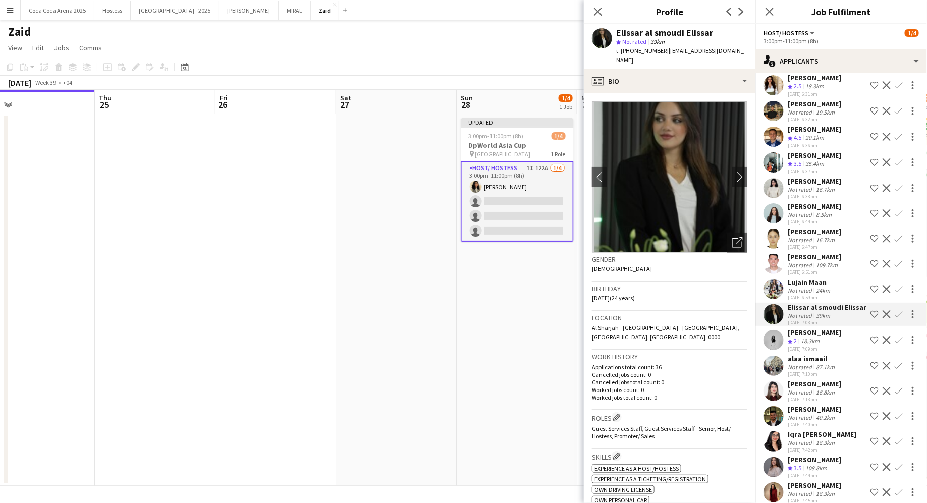
scroll to position [1062, 0]
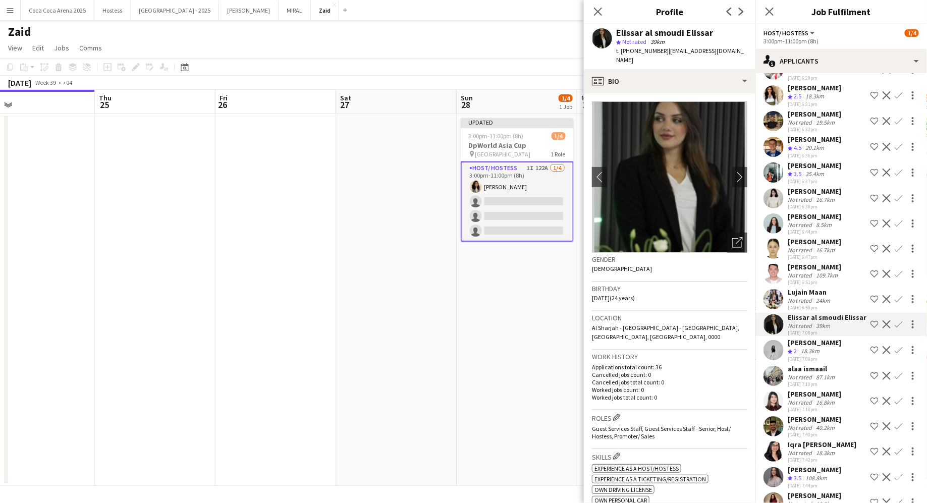
click at [741, 228] on div "[DATE] 6:44pm" at bounding box center [813, 231] width 53 height 7
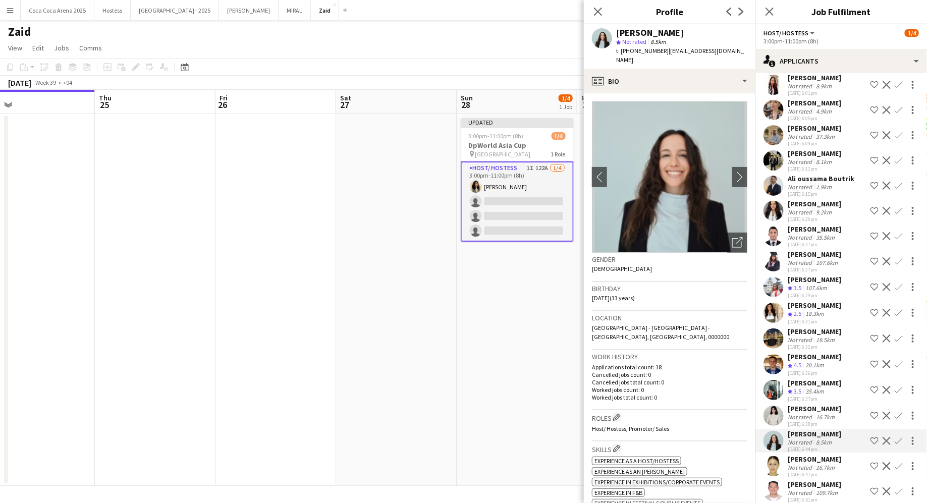
scroll to position [842, 0]
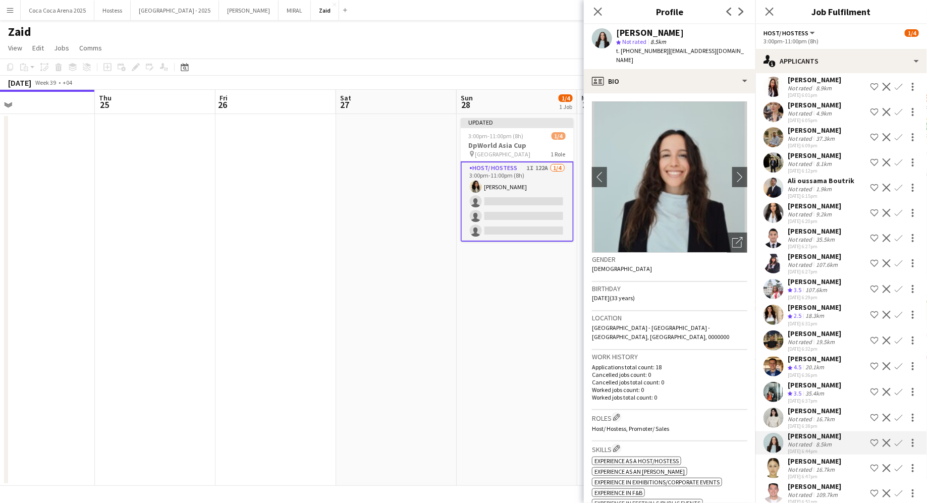
click at [741, 210] on div "Not rated 9.2km" at bounding box center [813, 214] width 53 height 8
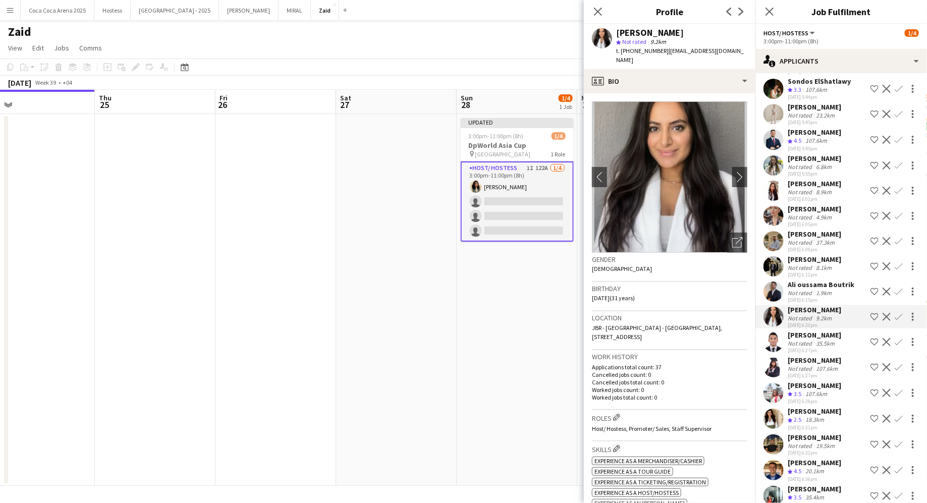
scroll to position [737, 0]
click at [741, 206] on div "[PERSON_NAME] Not rated 4.9km [DATE] 6:05pm Shortlist crew Decline Confirm" at bounding box center [840, 217] width 171 height 23
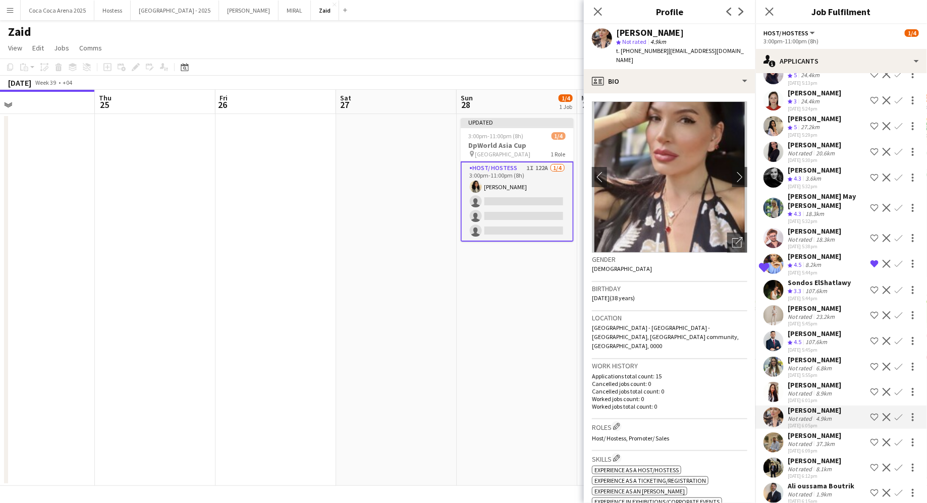
scroll to position [538, 0]
click at [741, 312] on div "23.2km" at bounding box center [825, 316] width 23 height 8
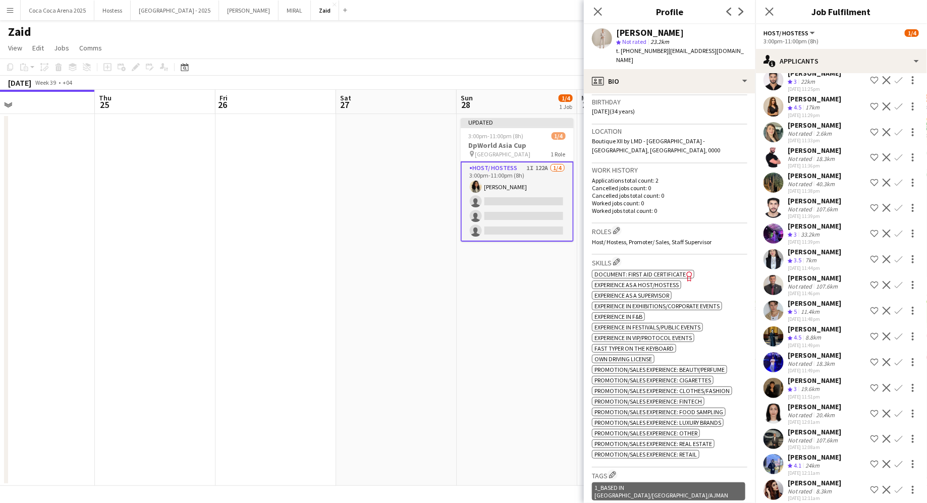
scroll to position [2560, 0]
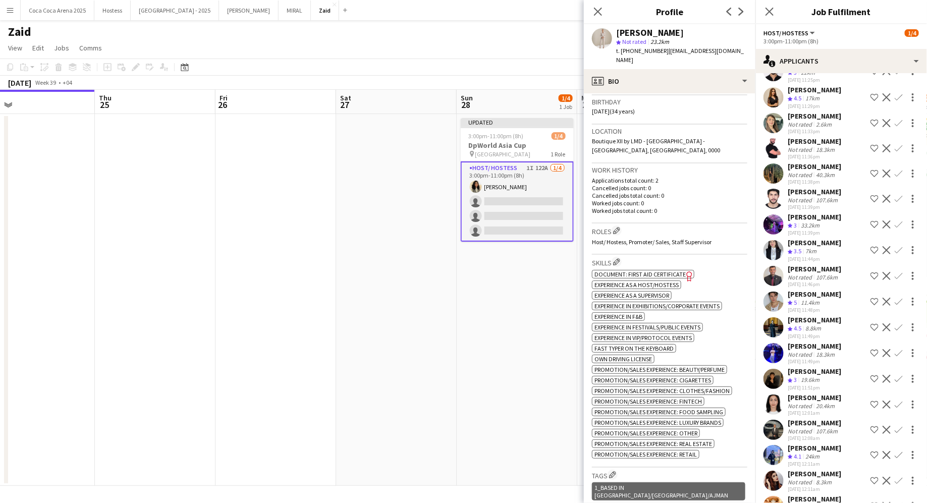
click at [741, 393] on div "[PERSON_NAME] Not rated 20.4km [DATE] 12:01am Shortlist crew Decline Confirm" at bounding box center [840, 404] width 171 height 23
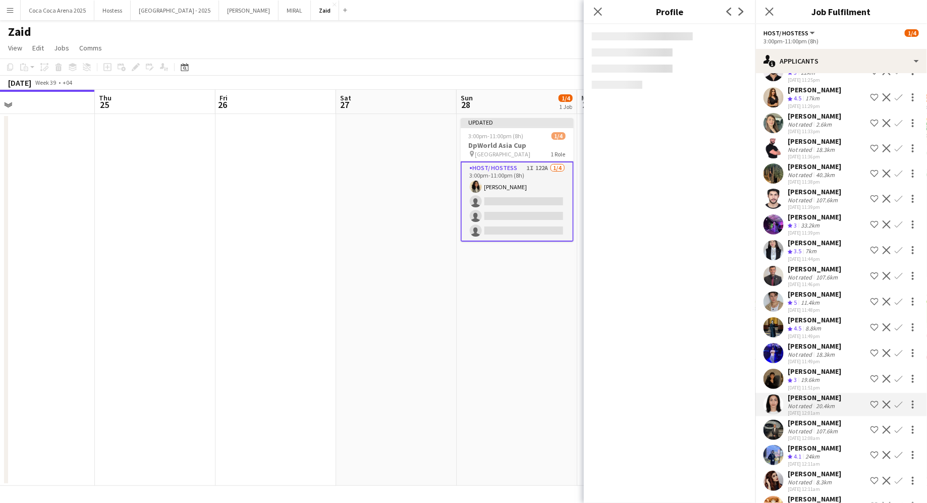
click at [741, 341] on div "[PERSON_NAME]" at bounding box center [813, 345] width 53 height 9
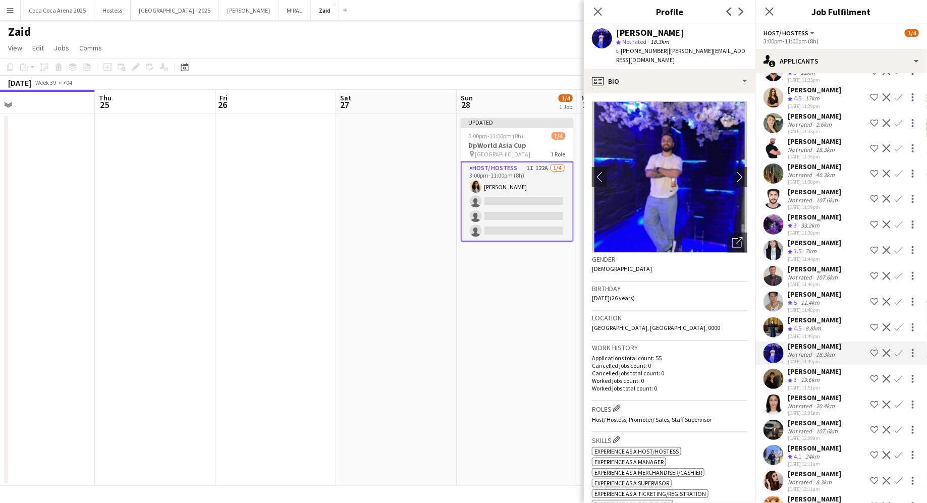
click at [741, 299] on div "11.4km" at bounding box center [809, 303] width 23 height 9
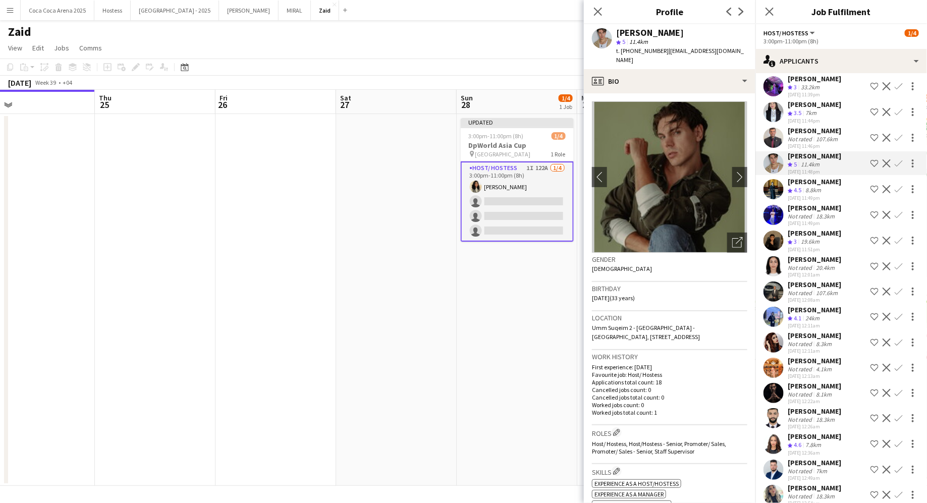
scroll to position [2774, 0]
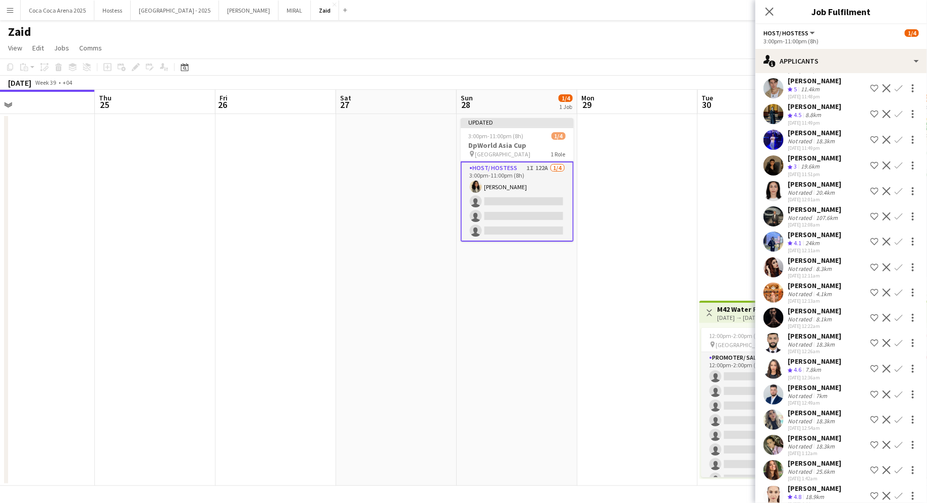
click at [741, 402] on div "[PERSON_NAME]" at bounding box center [813, 463] width 53 height 9
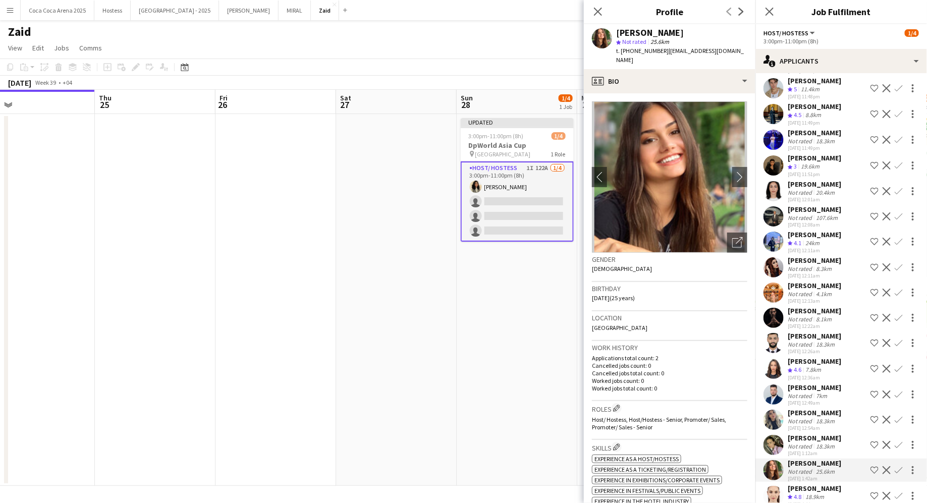
click at [475, 376] on app-date-cell "Updated 3:00pm-11:00pm (8h) 1/4 DpWorld Asia Cup pin [GEOGRAPHIC_DATA] 1 Role H…" at bounding box center [516, 300] width 121 height 372
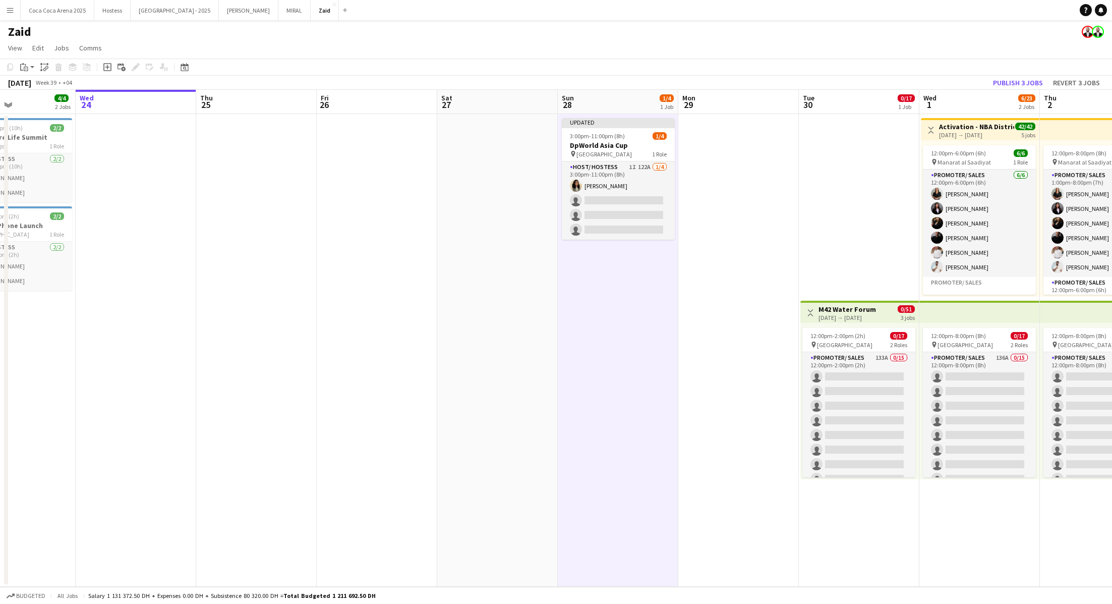
scroll to position [0, 351]
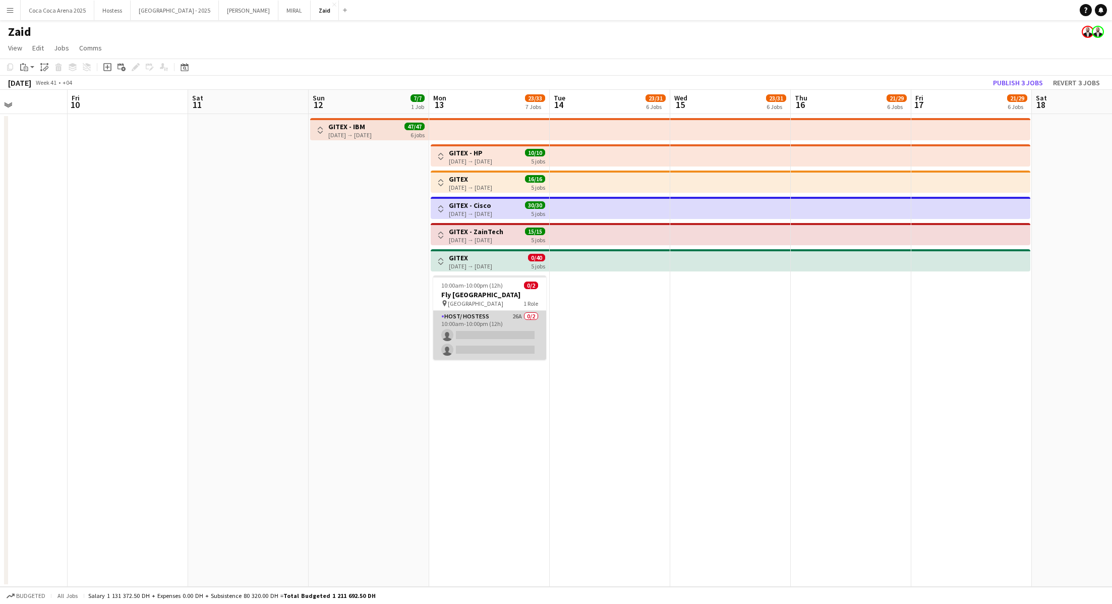
click at [516, 336] on app-card-role "Host/ Hostess 26A 0/2 10:00am-10:00pm (12h) single-neutral-actions single-neutr…" at bounding box center [489, 335] width 113 height 49
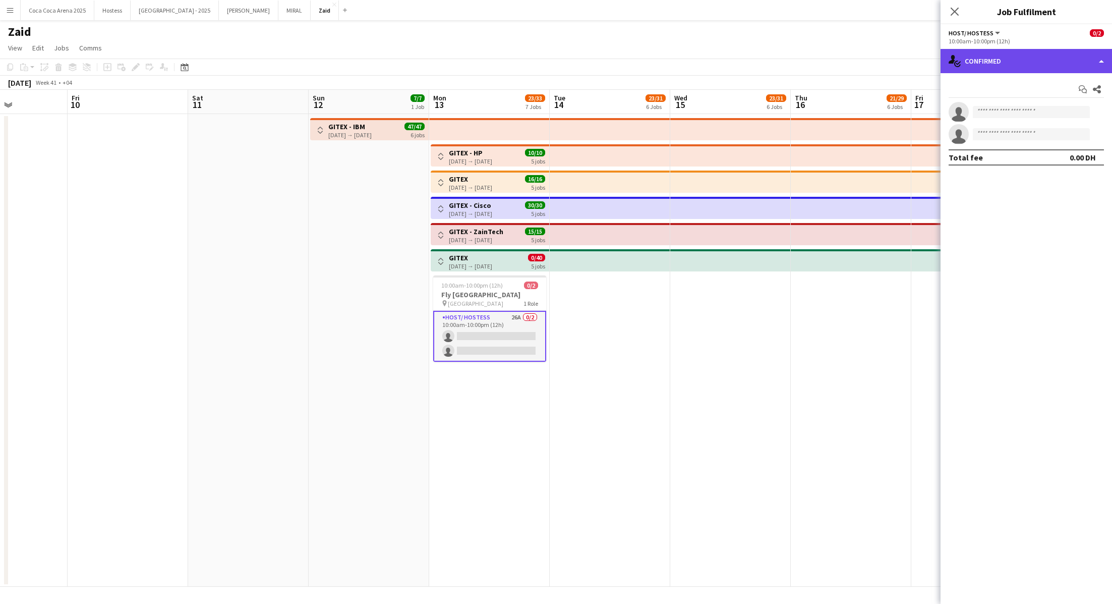
click at [741, 68] on div "single-neutral-actions-check-2 Confirmed" at bounding box center [1026, 61] width 171 height 24
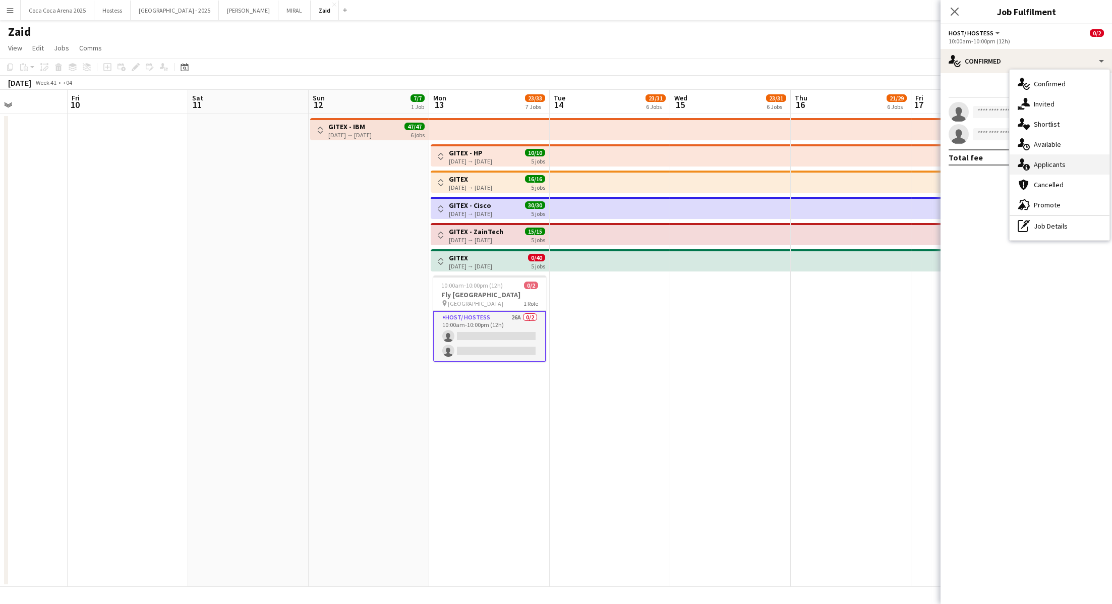
click at [741, 160] on div "single-neutral-actions-information Applicants" at bounding box center [1060, 164] width 100 height 20
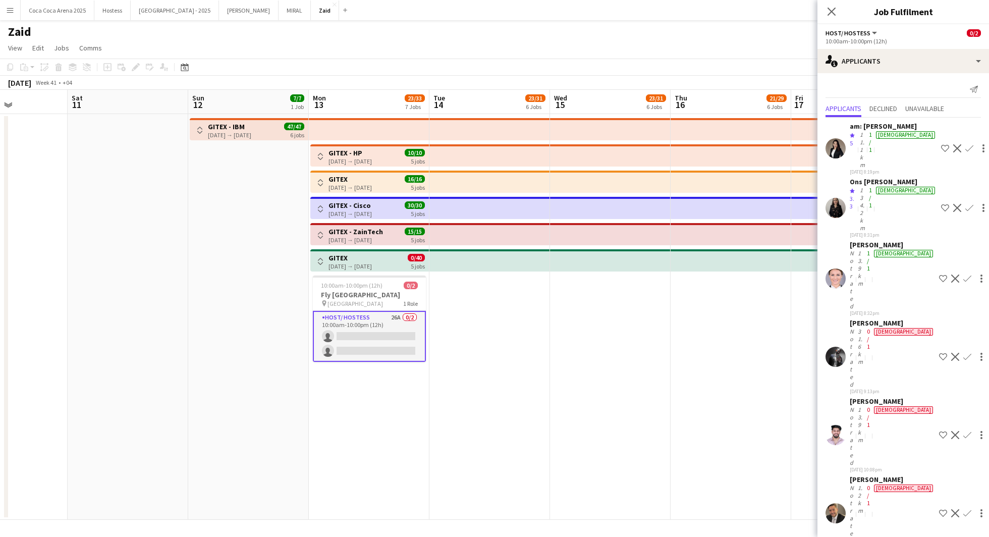
click at [741, 186] on div "Crew rating 3.3" at bounding box center [853, 208] width 8 height 45
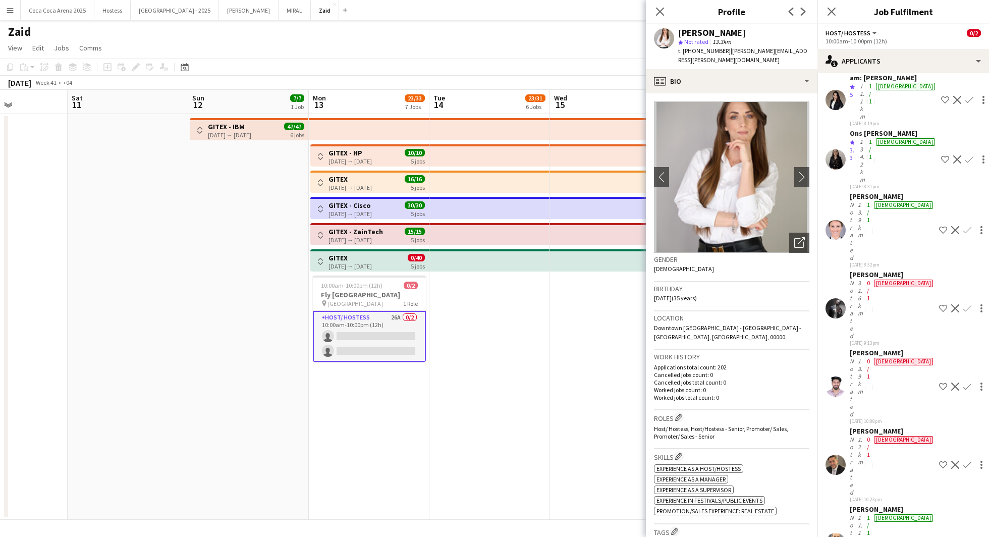
click at [741, 402] on div "Not rated" at bounding box center [852, 543] width 6 height 61
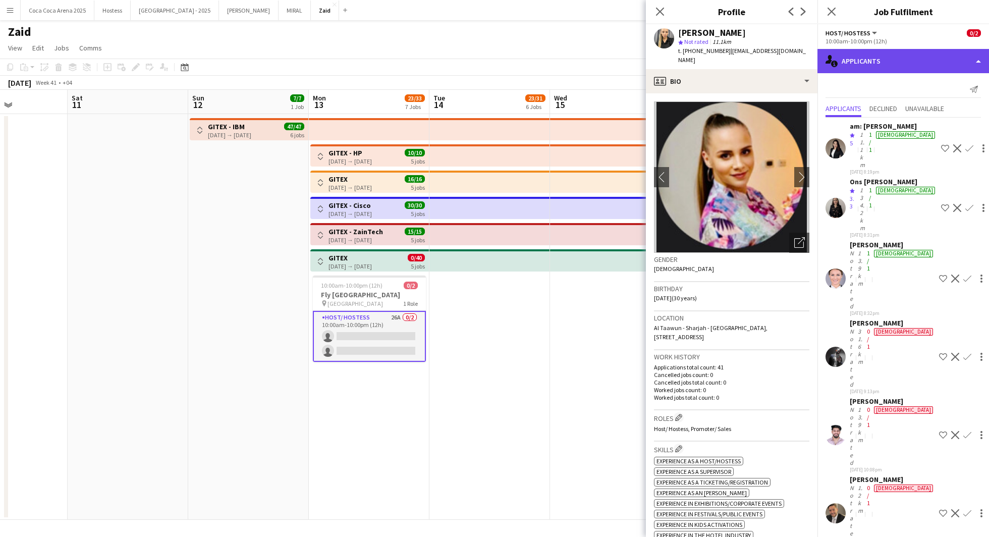
click at [741, 63] on div "single-neutral-actions-information Applicants" at bounding box center [902, 61] width 171 height 24
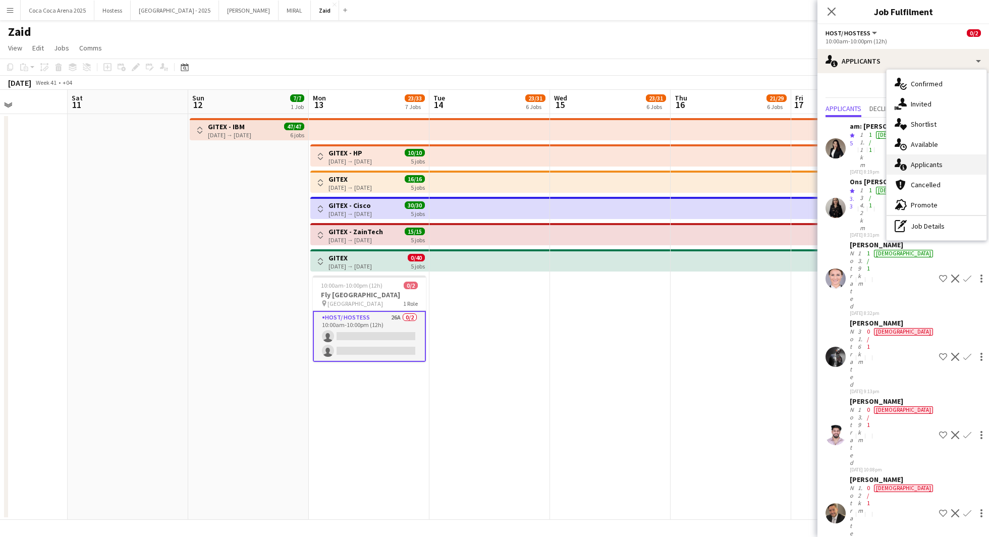
click at [741, 159] on div "single-neutral-actions-information Applicants" at bounding box center [936, 164] width 100 height 20
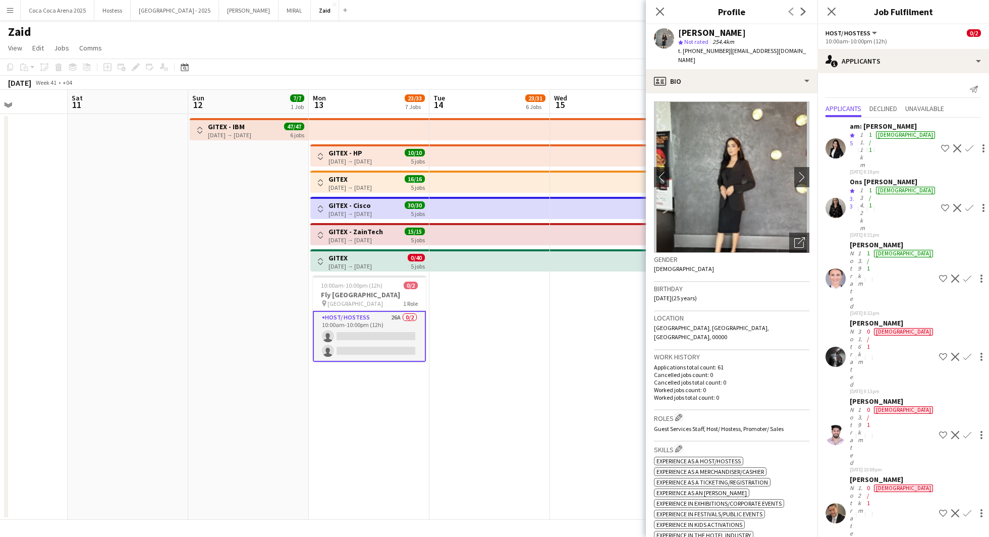
click at [741, 253] on div "Gender [DEMOGRAPHIC_DATA]" at bounding box center [731, 267] width 155 height 29
click at [741, 233] on div "Open photos pop-in" at bounding box center [799, 243] width 20 height 20
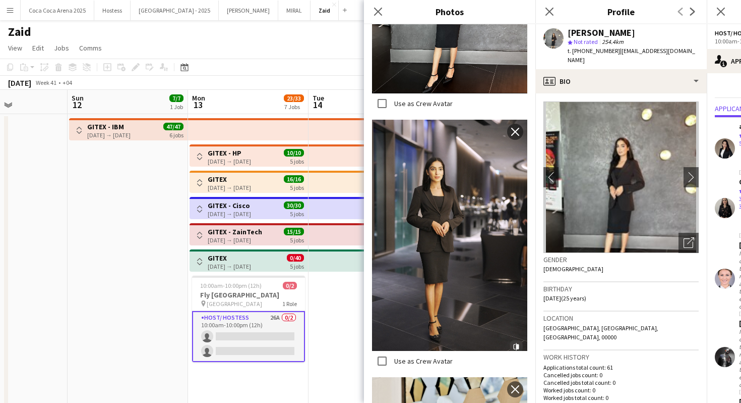
click at [604, 352] on h3 "Work history" at bounding box center [621, 356] width 155 height 9
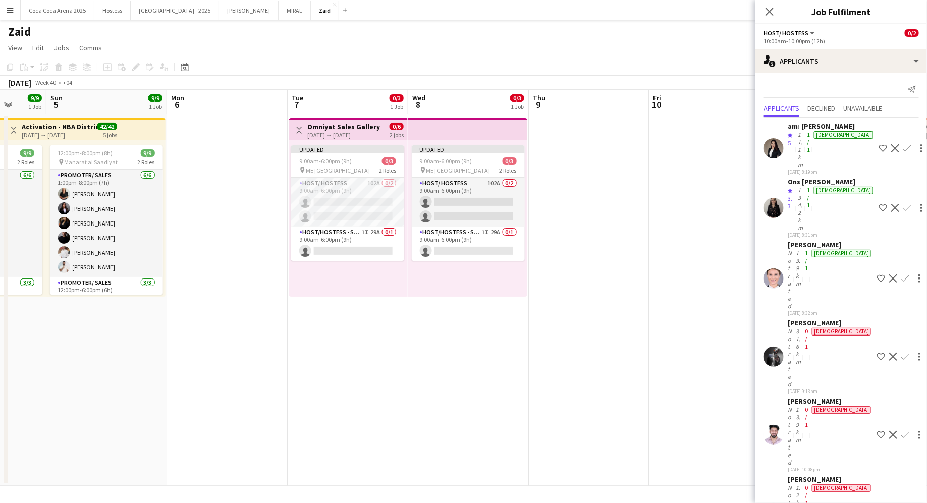
scroll to position [162, 0]
click at [494, 206] on app-card-role "Host/ Hostess 102A 0/2 9:00am-6:00pm (9h) single-neutral-actions single-neutral…" at bounding box center [468, 202] width 113 height 49
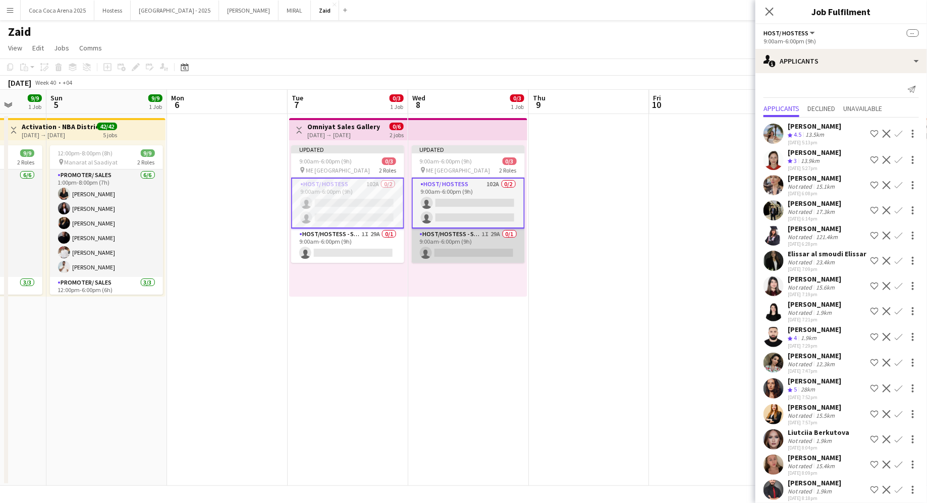
click at [513, 255] on app-card-role "Host/Hostess - Senior 1I 29A 0/1 9:00am-6:00pm (9h) single-neutral-actions" at bounding box center [468, 245] width 113 height 34
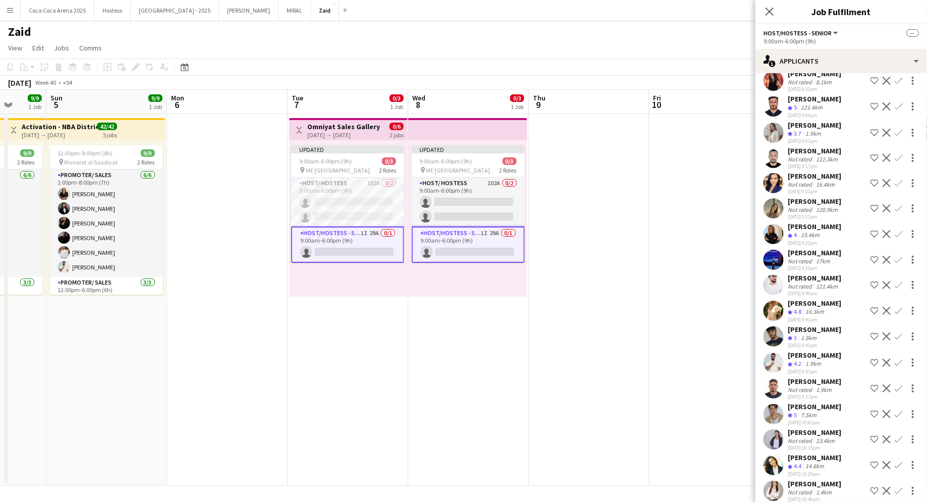
scroll to position [370, 0]
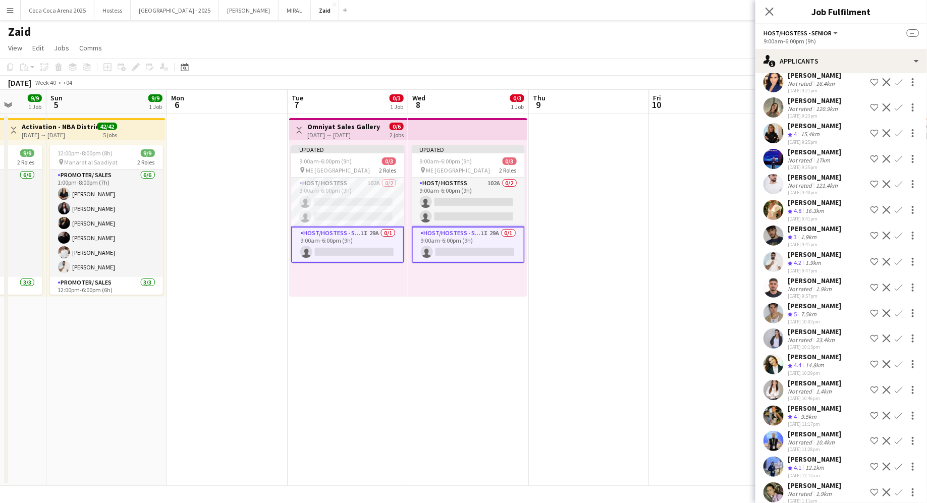
click at [741, 207] on div "16.3km" at bounding box center [814, 211] width 23 height 9
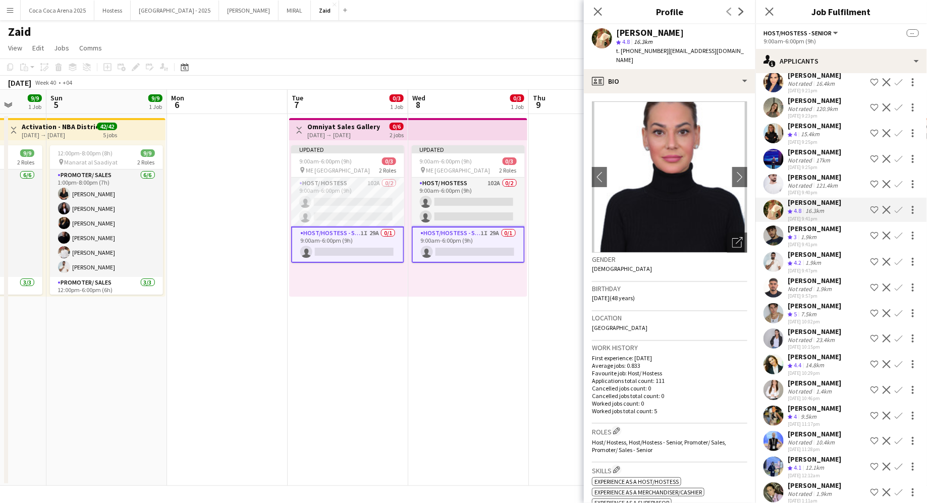
click at [741, 352] on div "[PERSON_NAME]" at bounding box center [813, 356] width 53 height 9
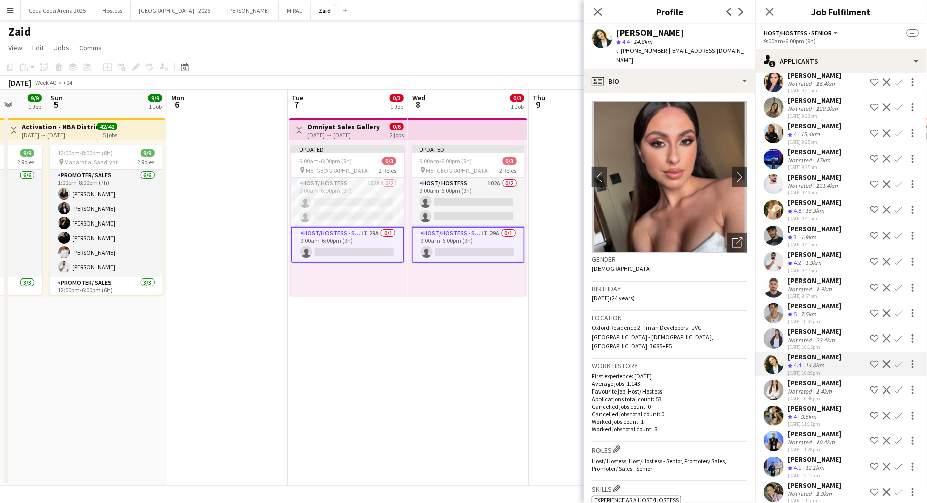
click at [457, 386] on app-date-cell "Updated 9:00am-6:00pm (9h) 0/3 pin ME Dubai 2 Roles Host/ Hostess 102A 0/2 9:00…" at bounding box center [468, 300] width 121 height 372
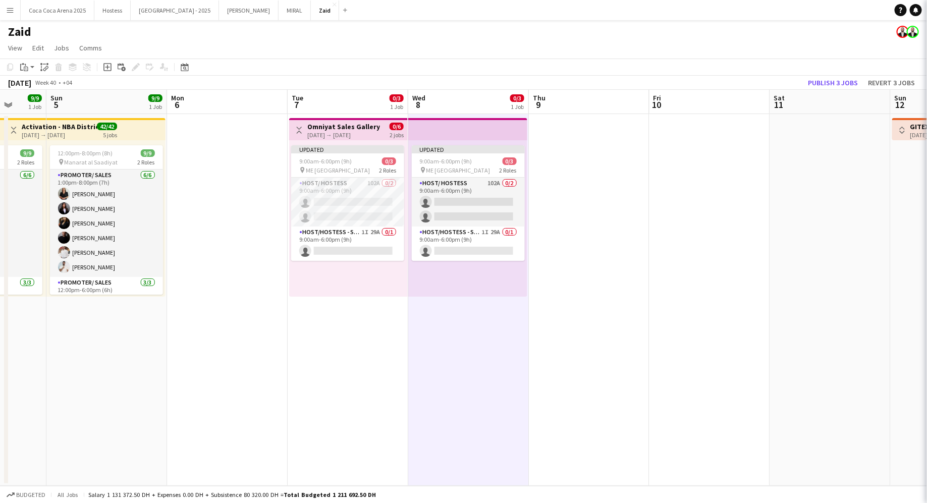
scroll to position [0, 0]
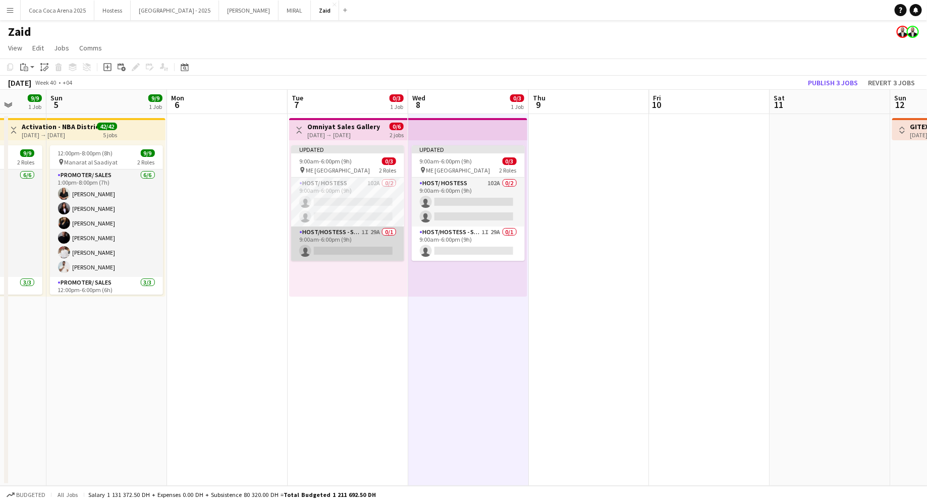
click at [372, 237] on app-card-role "Host/Hostess - Senior 1I 29A 0/1 9:00am-6:00pm (9h) single-neutral-actions" at bounding box center [347, 243] width 113 height 34
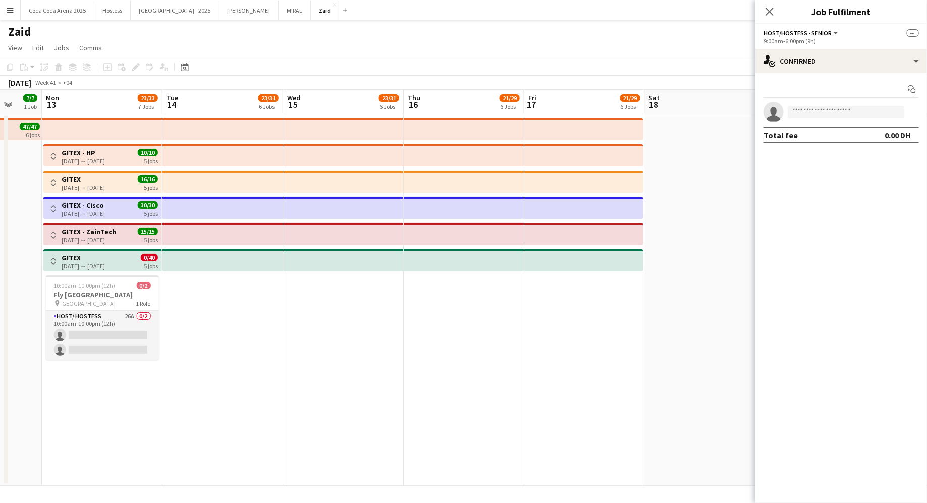
scroll to position [0, 316]
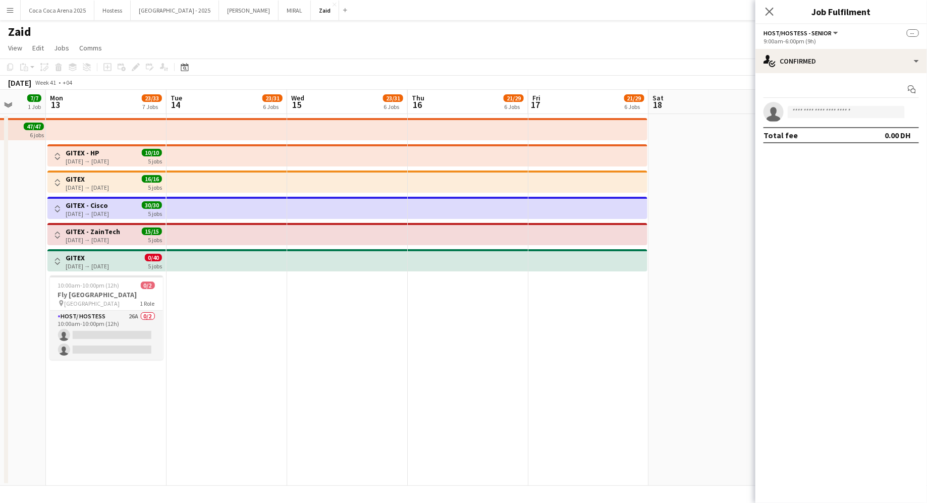
click at [214, 349] on app-date-cell at bounding box center [226, 300] width 121 height 372
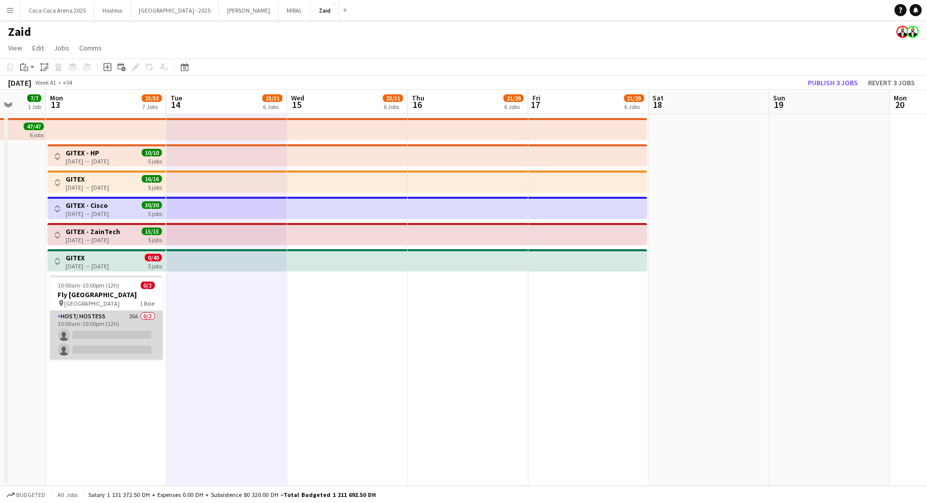
click at [142, 336] on app-card-role "Host/ Hostess 26A 0/2 10:00am-10:00pm (12h) single-neutral-actions single-neutr…" at bounding box center [106, 335] width 113 height 49
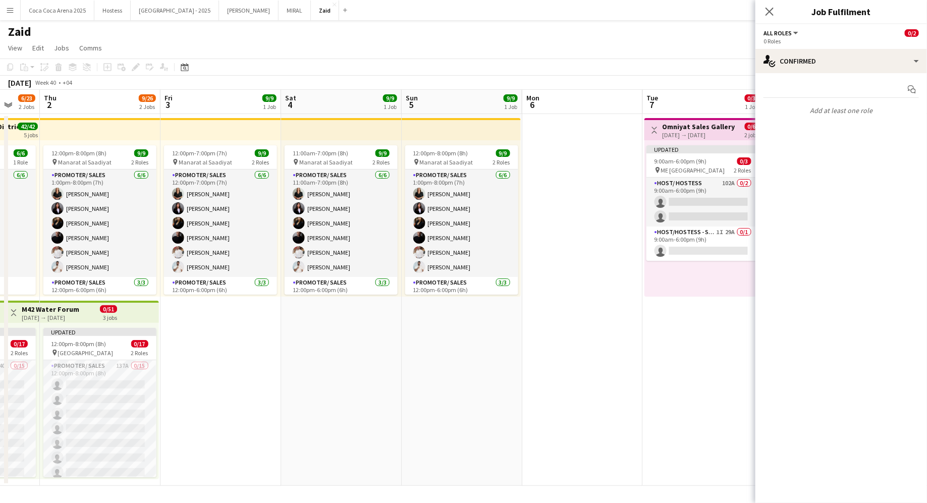
scroll to position [162, 0]
click at [521, 401] on app-date-cell "12:00pm-8:00pm (8h) 9/9 pin Manarat al Saadiyat 2 Roles Promoter/ Sales [DATE] …" at bounding box center [462, 300] width 121 height 372
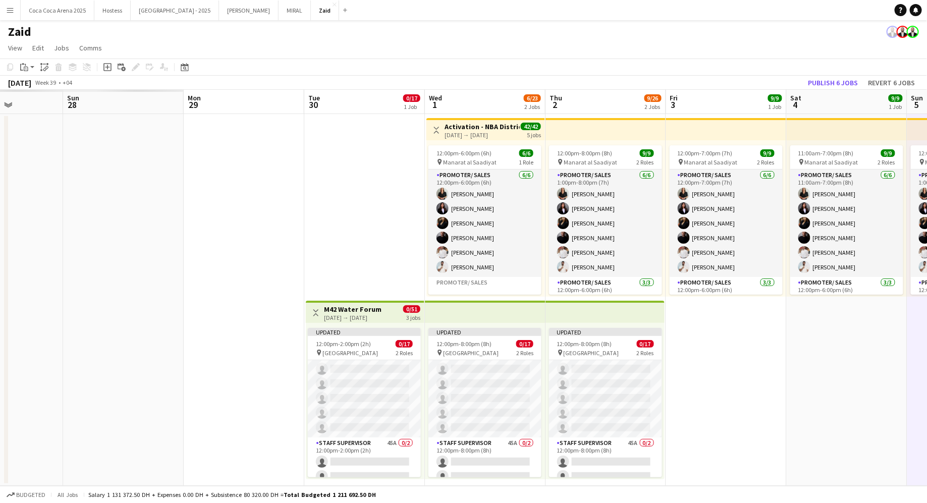
scroll to position [0, 228]
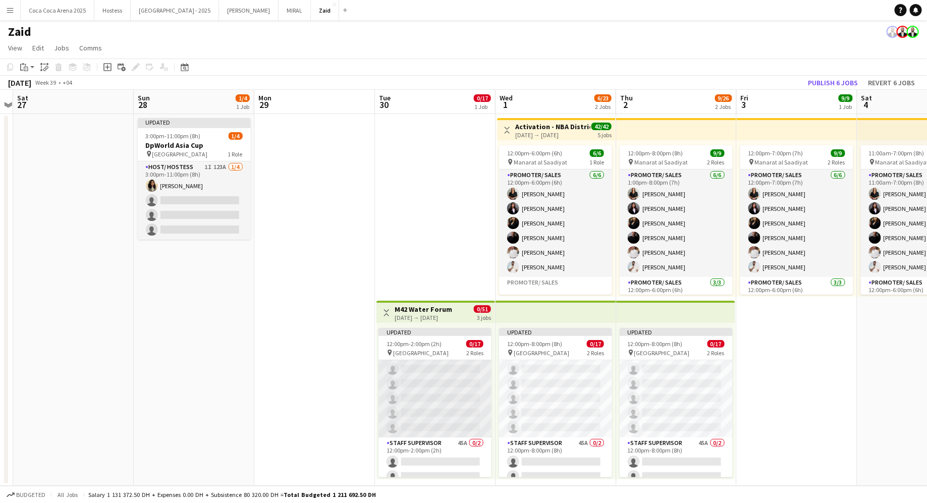
click at [419, 401] on app-card-role "Promoter/ Sales 137A 0/15 12:00pm-2:00pm (2h) single-neutral-actions single-neu…" at bounding box center [434, 317] width 113 height 239
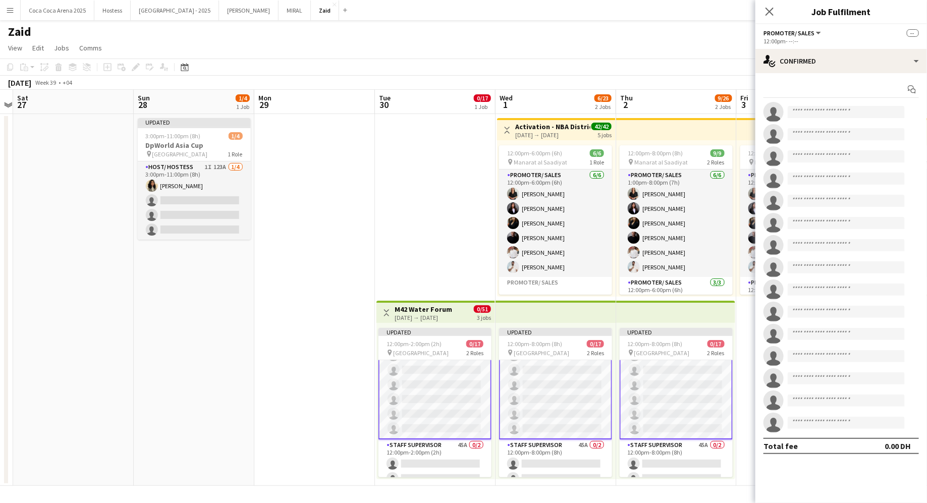
scroll to position [163, 0]
click at [741, 52] on div "single-neutral-actions-check-2 Confirmed" at bounding box center [840, 61] width 171 height 24
click at [741, 157] on div "single-neutral-actions-information Applicants" at bounding box center [874, 164] width 100 height 20
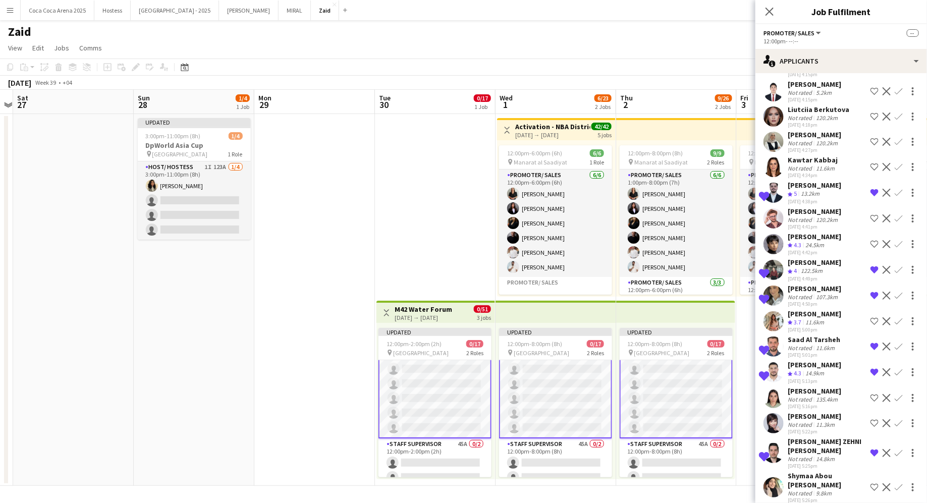
scroll to position [653, 0]
click at [741, 211] on button "Shortlist crew" at bounding box center [874, 217] width 12 height 12
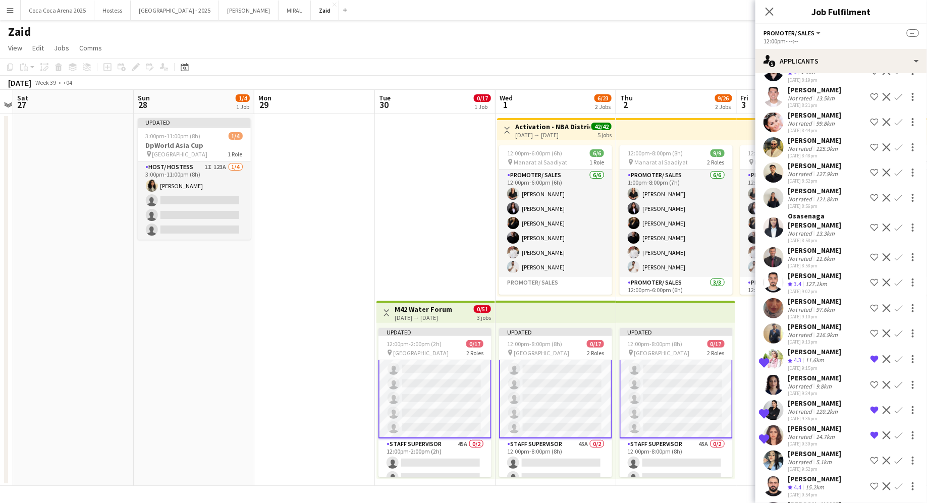
scroll to position [3174, 0]
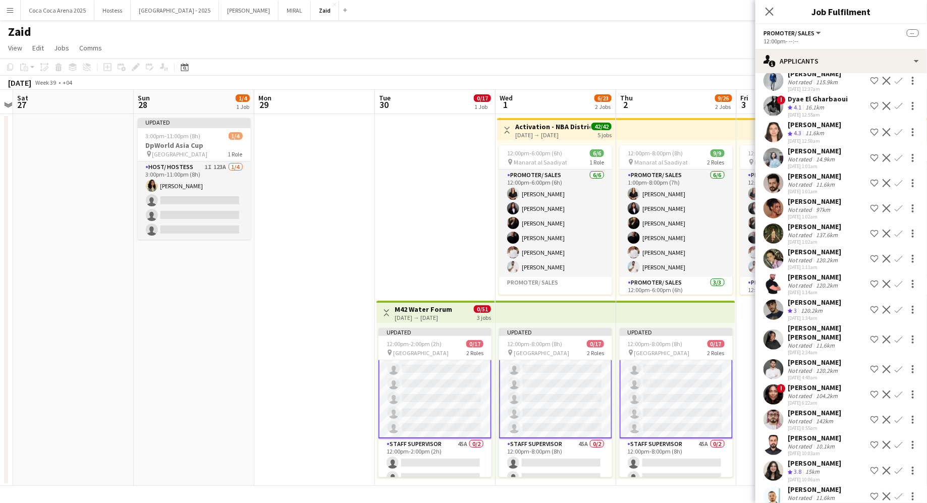
click at [741, 402] on div "[PERSON_NAME]" at bounding box center [813, 463] width 53 height 9
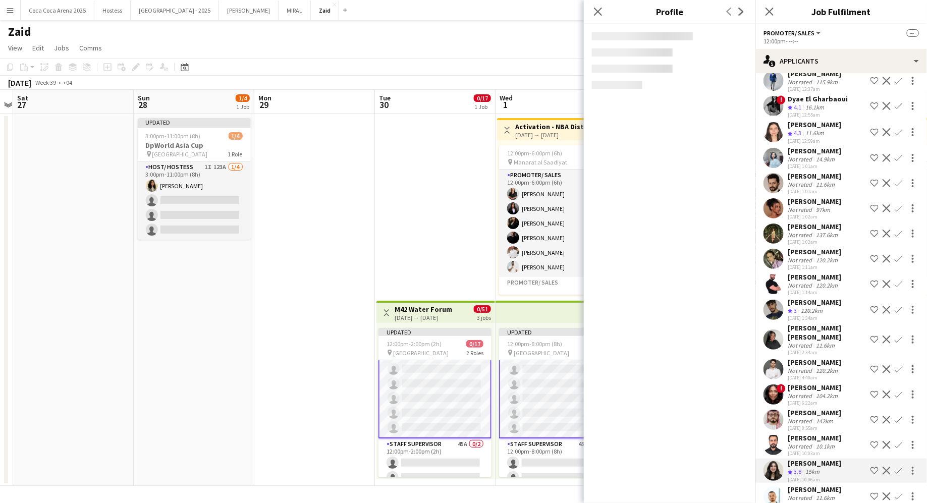
click at [741, 402] on div "Not rated" at bounding box center [800, 446] width 26 height 8
click at [741, 402] on div "Not rated" at bounding box center [800, 421] width 26 height 8
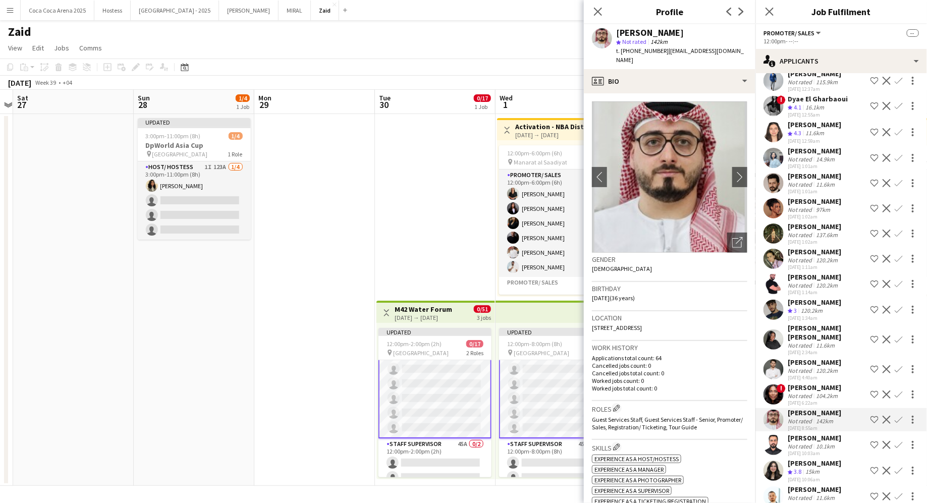
click at [741, 392] on div "Not rated" at bounding box center [800, 396] width 26 height 8
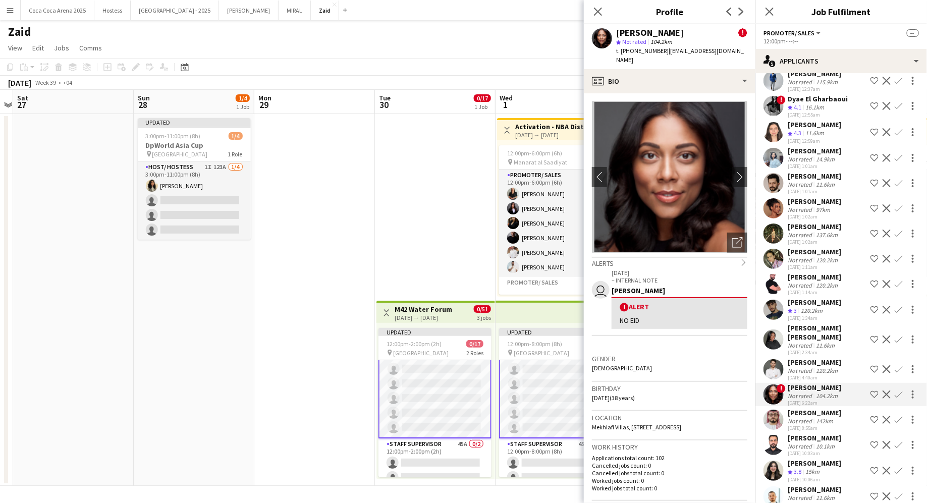
click at [741, 374] on div "[DATE] 4:40am" at bounding box center [813, 377] width 53 height 7
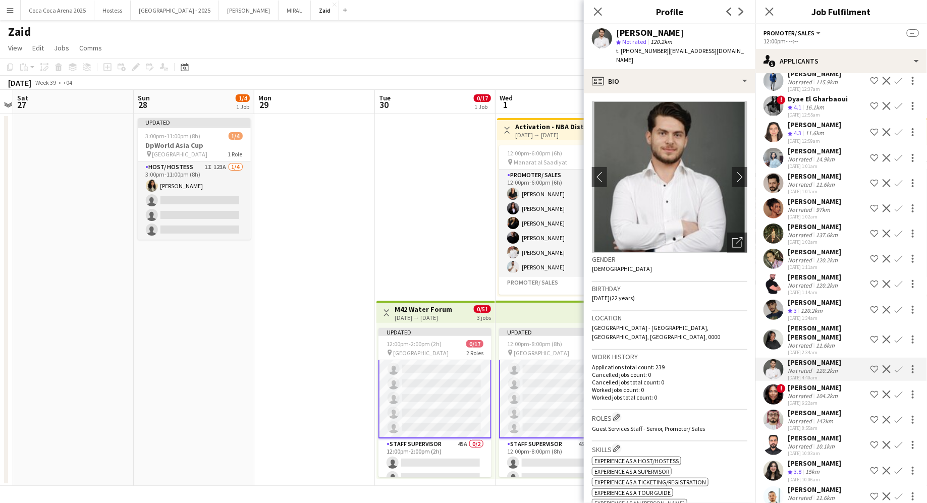
click at [741, 349] on div "[DATE] 2:34am" at bounding box center [826, 352] width 79 height 7
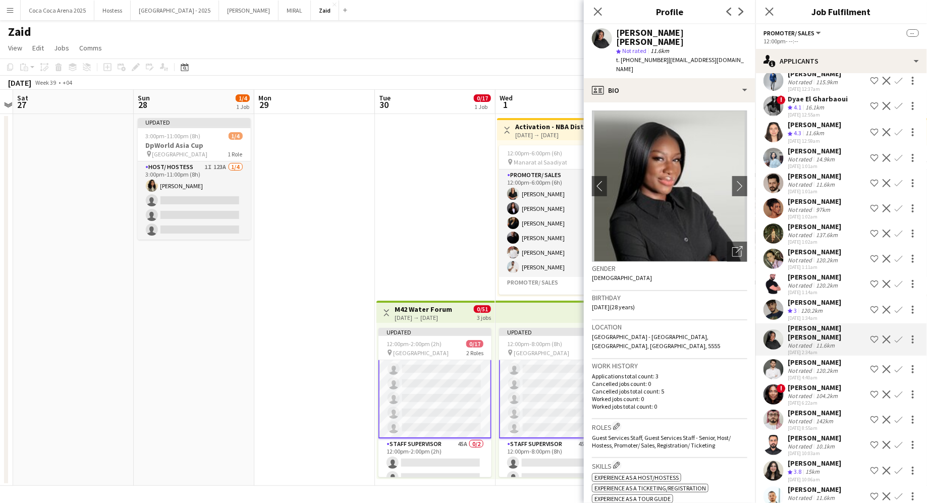
click at [741, 307] on div "120.2km" at bounding box center [811, 311] width 26 height 9
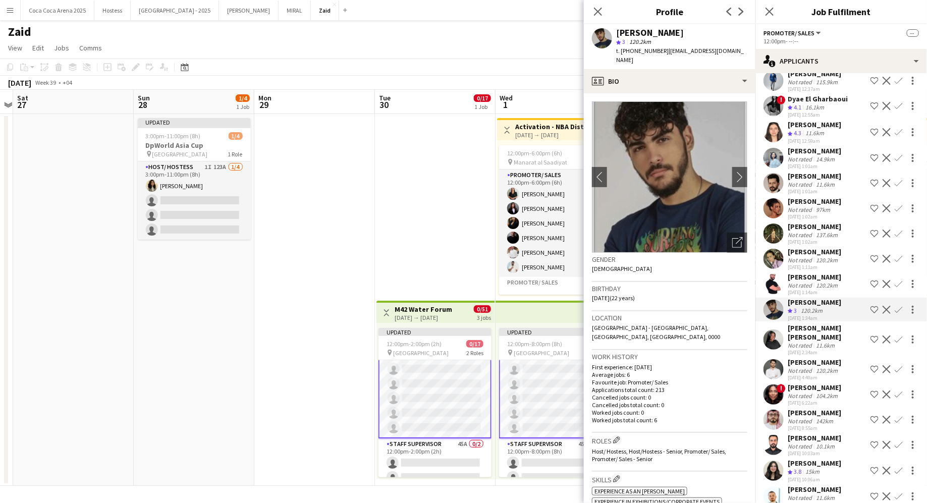
click at [741, 281] on div "120.2km" at bounding box center [827, 285] width 26 height 8
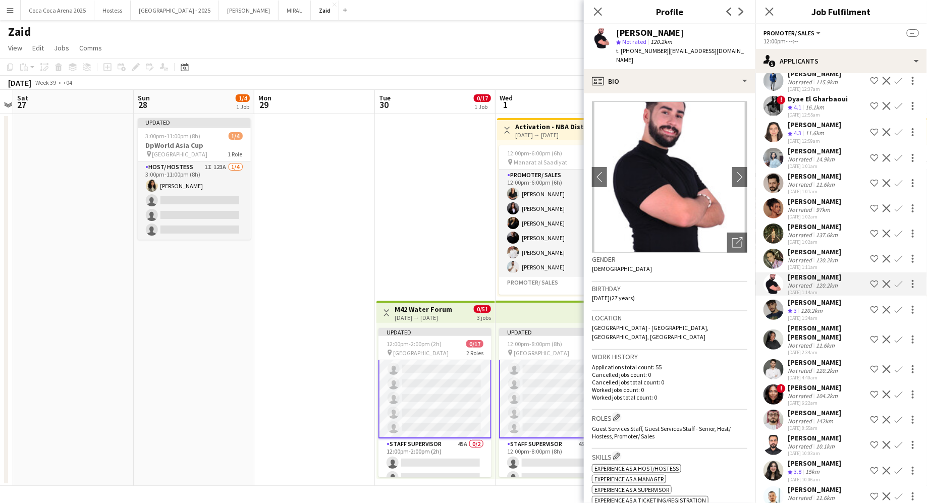
click at [741, 272] on div "[PERSON_NAME]" at bounding box center [813, 276] width 53 height 9
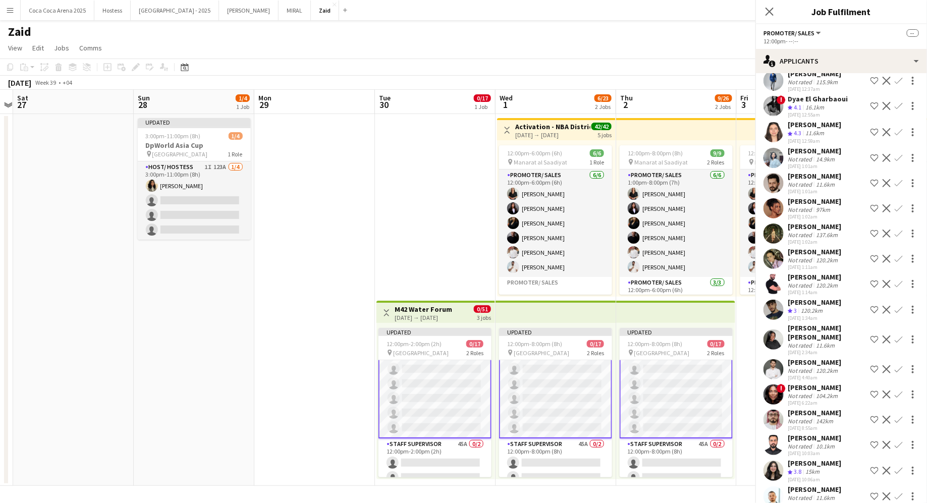
click at [741, 256] on div "120.2km" at bounding box center [827, 260] width 26 height 8
click at [741, 222] on div "[PERSON_NAME]" at bounding box center [813, 226] width 53 height 9
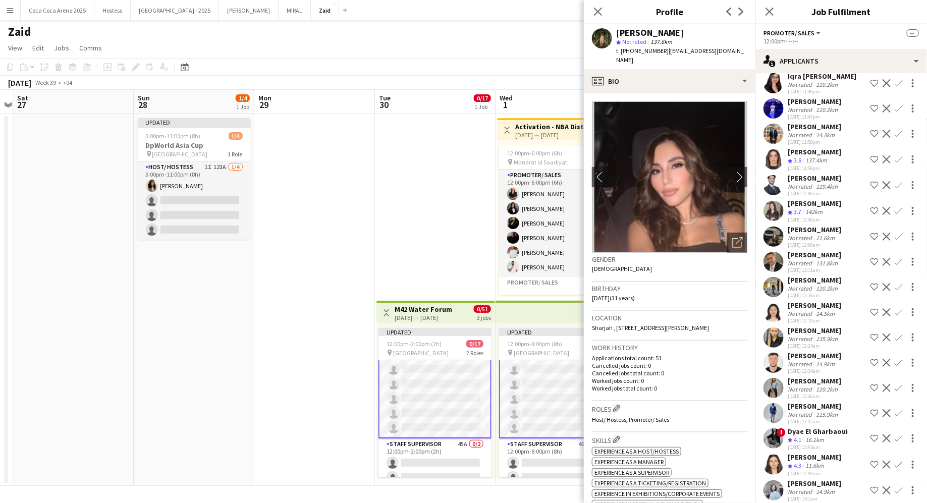
scroll to position [2840, 0]
click at [741, 236] on div "11.6km" at bounding box center [825, 240] width 23 height 8
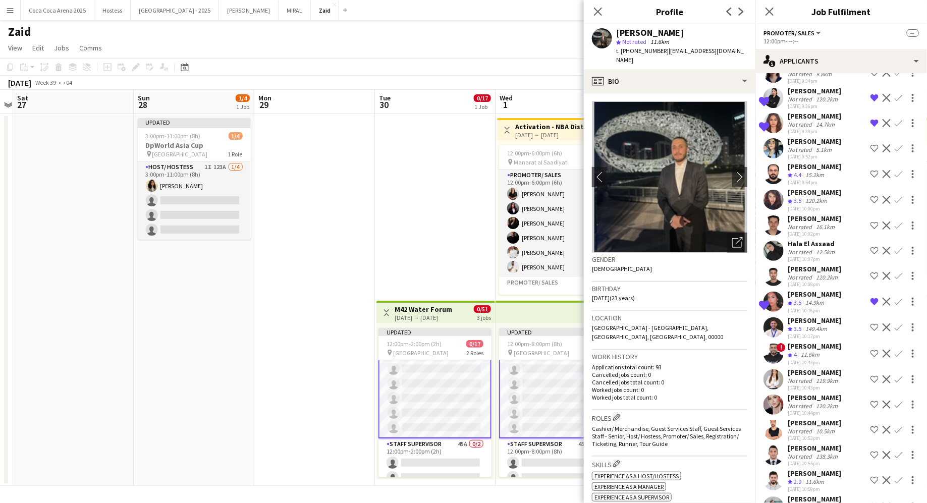
scroll to position [2224, 0]
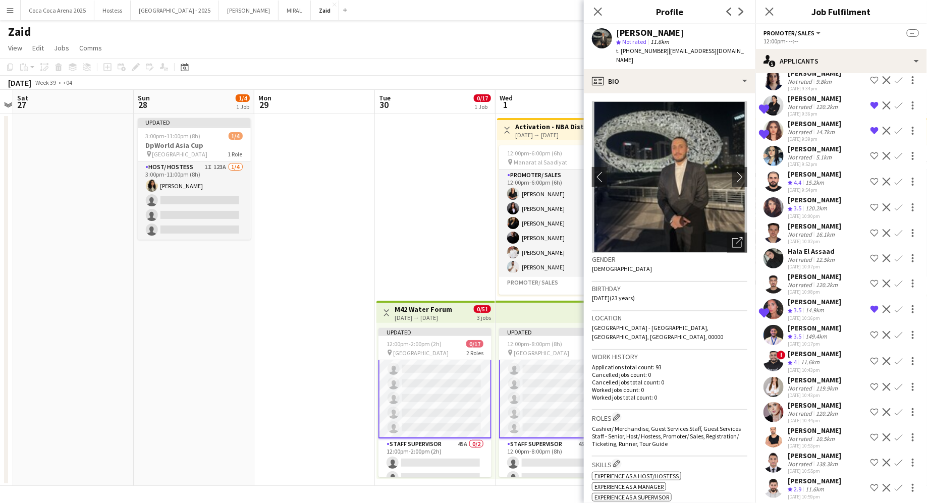
click at [741, 323] on div "[PERSON_NAME]" at bounding box center [813, 327] width 53 height 9
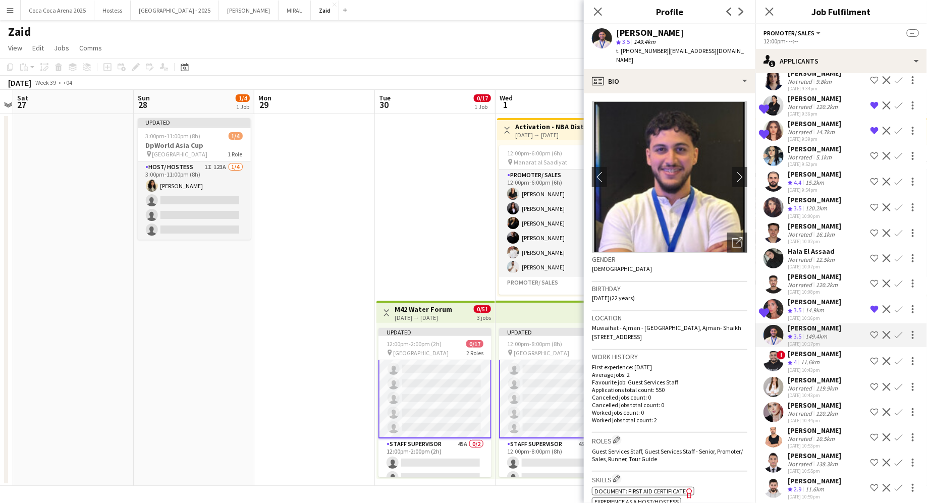
click at [741, 306] on div "14.9km" at bounding box center [814, 310] width 23 height 9
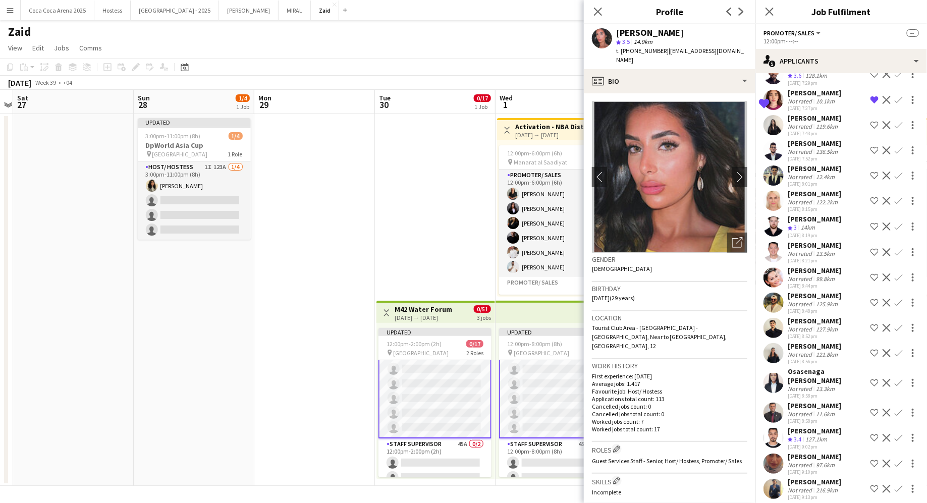
scroll to position [1642, 0]
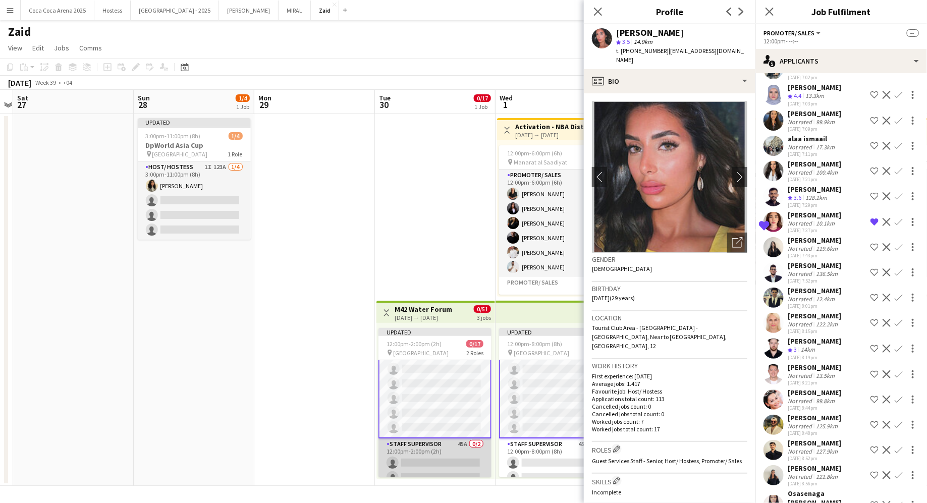
click at [447, 402] on app-card-role "Staff Supervisor 45A 0/2 12:00pm-2:00pm (2h) single-neutral-actions single-neut…" at bounding box center [434, 462] width 113 height 49
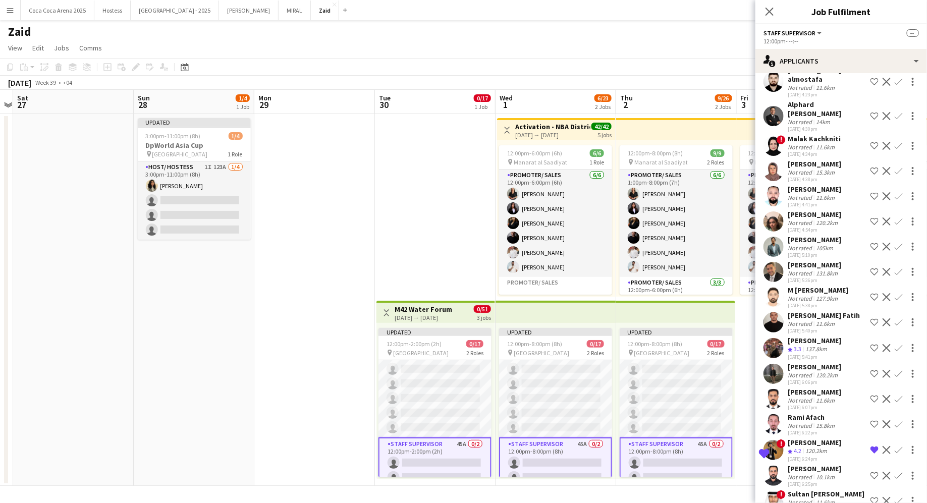
scroll to position [789, 0]
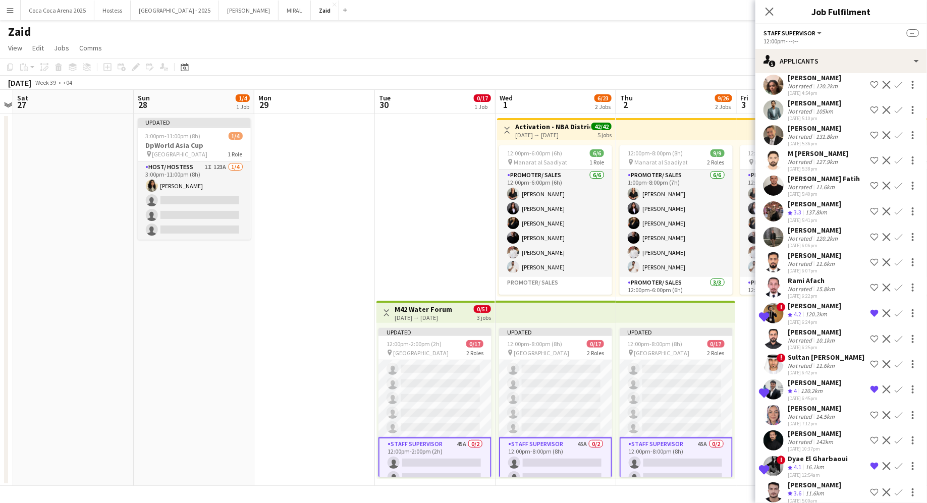
click at [741, 319] on div "[DATE] 6:24pm" at bounding box center [813, 322] width 53 height 7
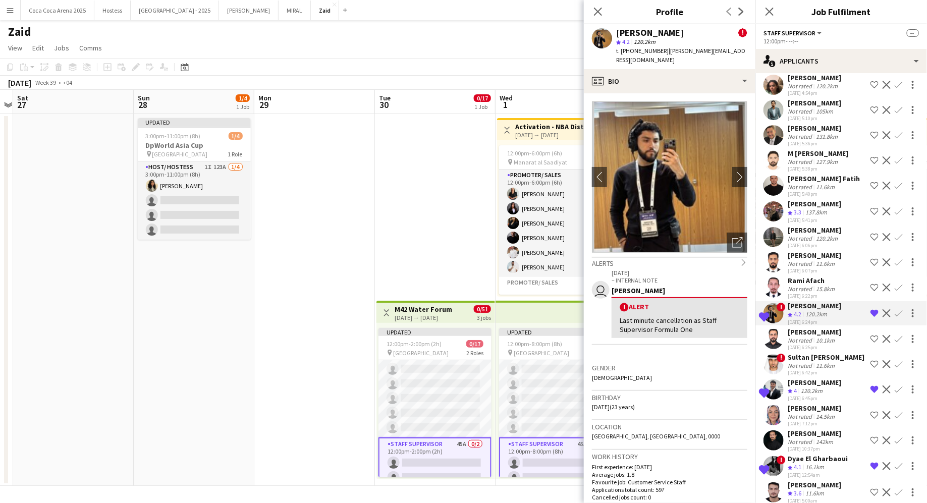
click at [741, 402] on div "Crew rating 4.1 16.1km" at bounding box center [817, 467] width 60 height 9
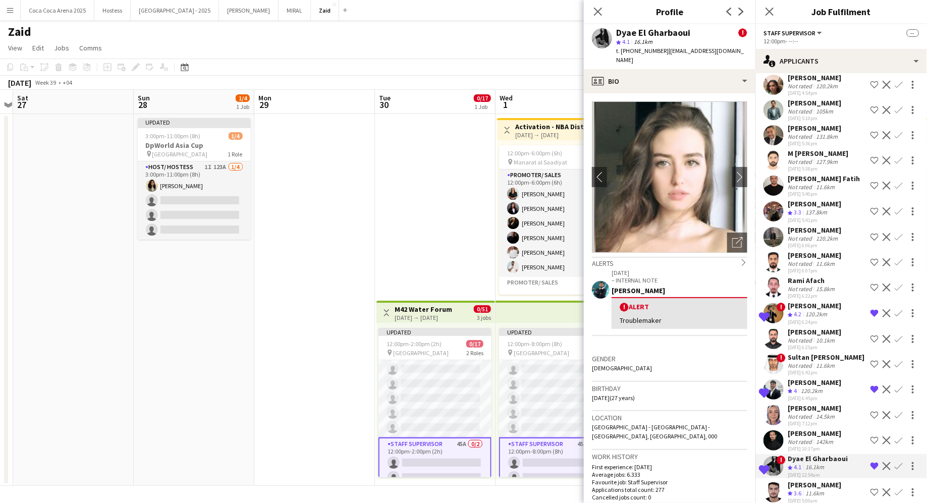
click at [741, 402] on div "Shortlisted ! Dyae El Gharbaoui Crew rating 4.1 16.1km [DATE] 12:54am Remove cr…" at bounding box center [840, 466] width 171 height 24
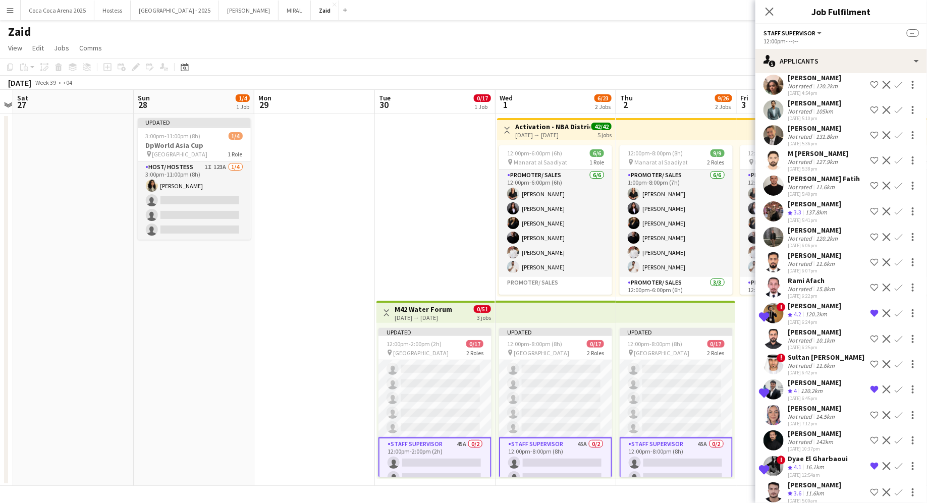
click at [741, 402] on button "Remove crew from shortlist" at bounding box center [874, 466] width 12 height 12
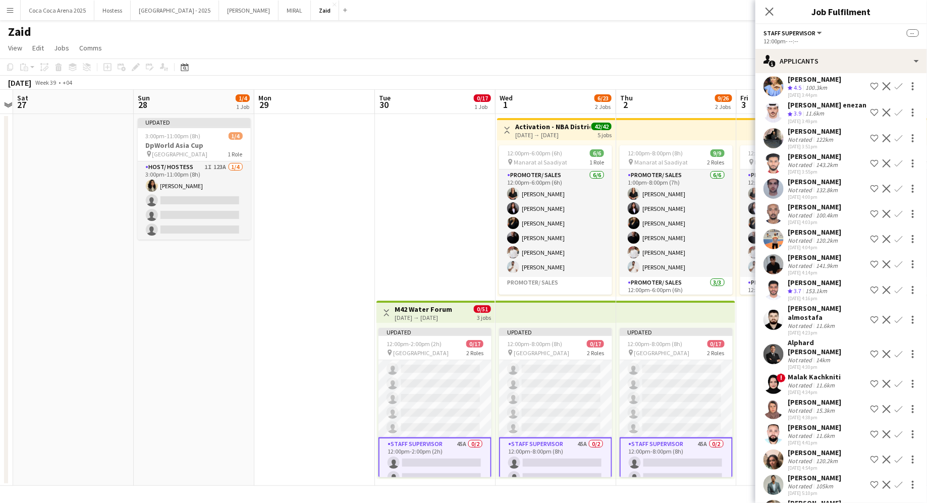
scroll to position [407, 0]
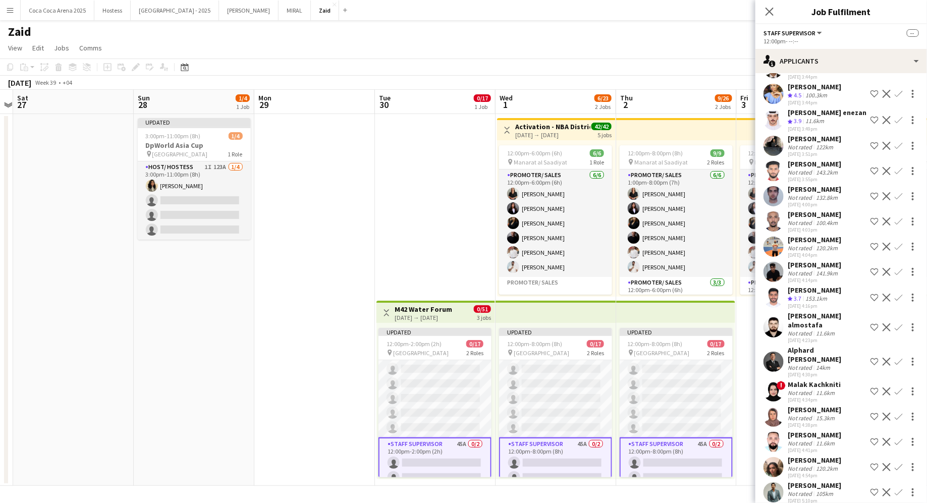
click at [741, 295] on app-icon "Shortlist crew" at bounding box center [874, 298] width 8 height 8
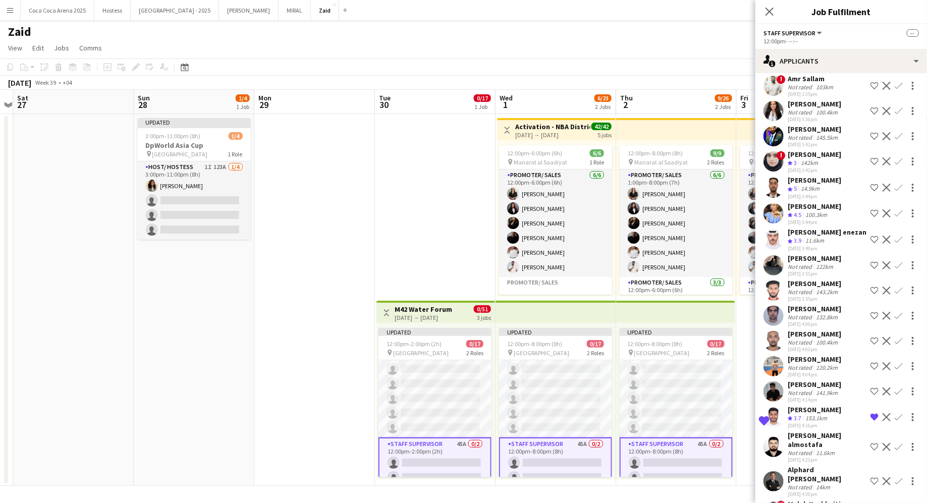
scroll to position [285, 0]
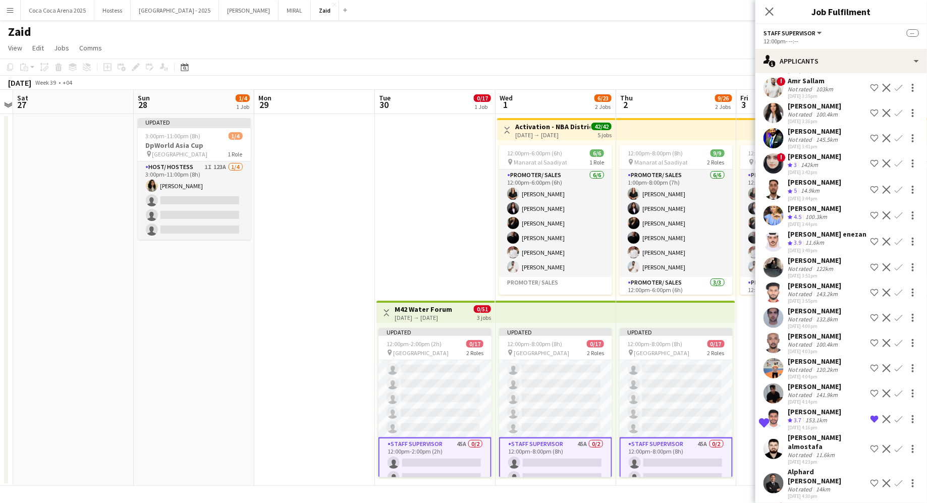
click at [741, 230] on div "[PERSON_NAME] enezan" at bounding box center [826, 234] width 79 height 9
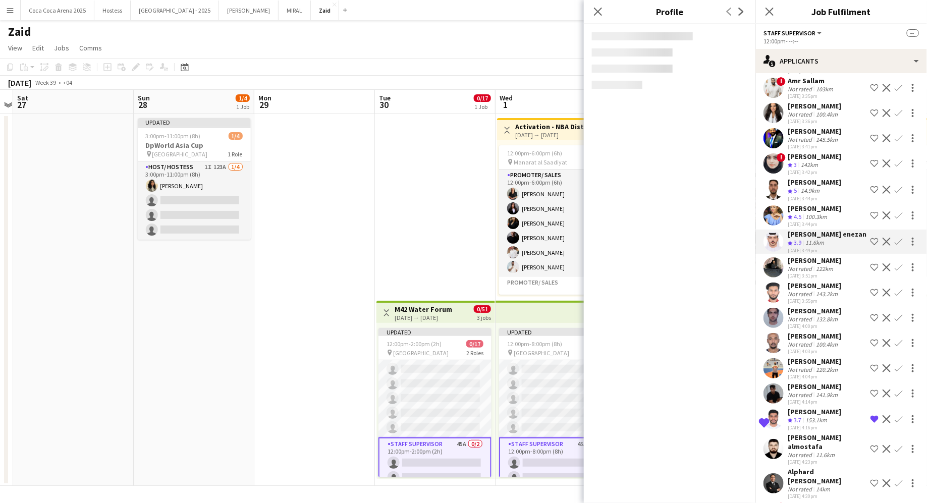
click at [741, 221] on div "[PERSON_NAME] Crew rating 4.5 100.3km [DATE] 3:44pm Shortlist crew Decline Conf…" at bounding box center [840, 216] width 171 height 24
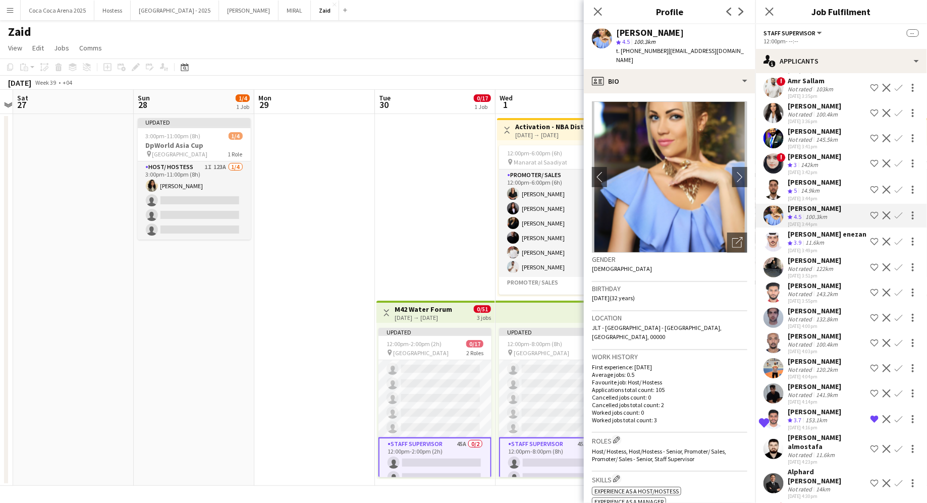
click at [741, 214] on app-icon "Shortlist crew" at bounding box center [874, 215] width 8 height 8
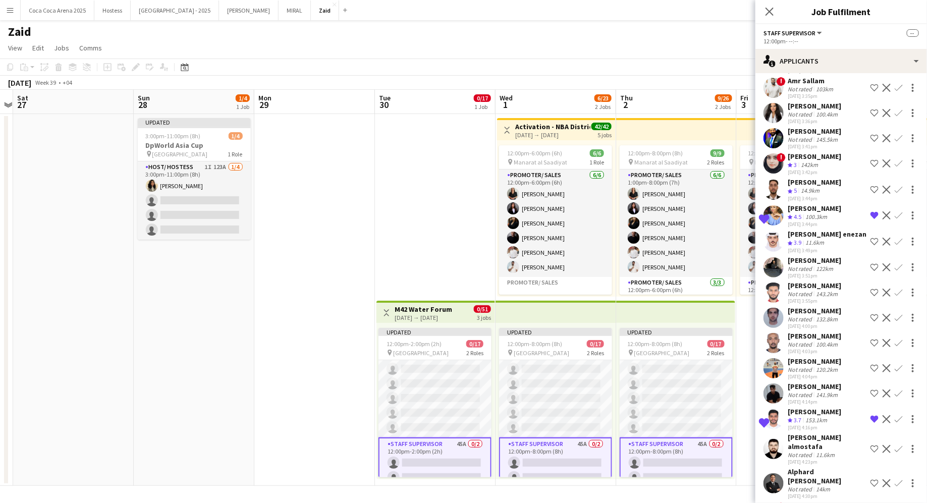
scroll to position [174, 0]
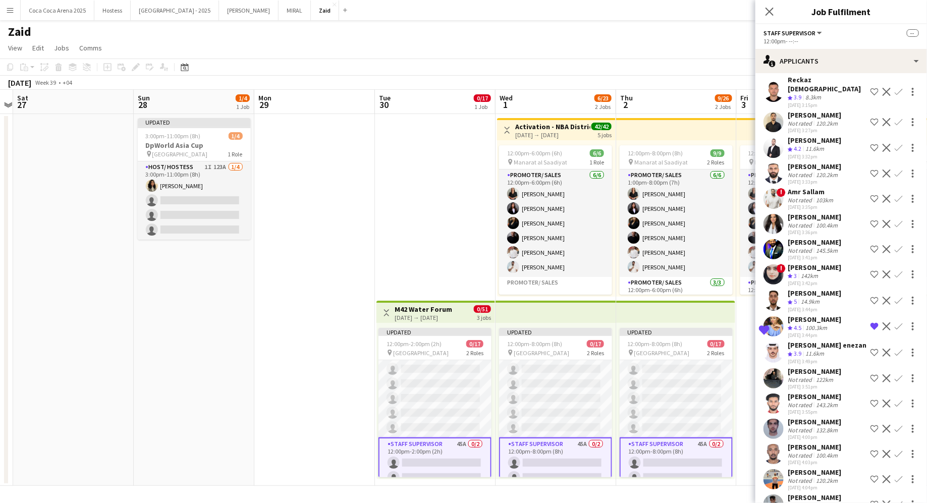
click at [741, 195] on app-icon "Shortlist crew" at bounding box center [874, 199] width 8 height 8
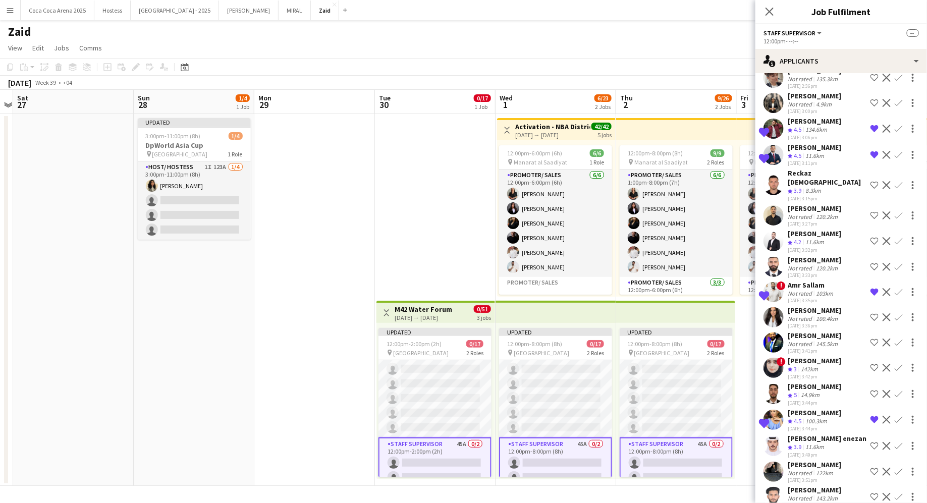
scroll to position [79, 0]
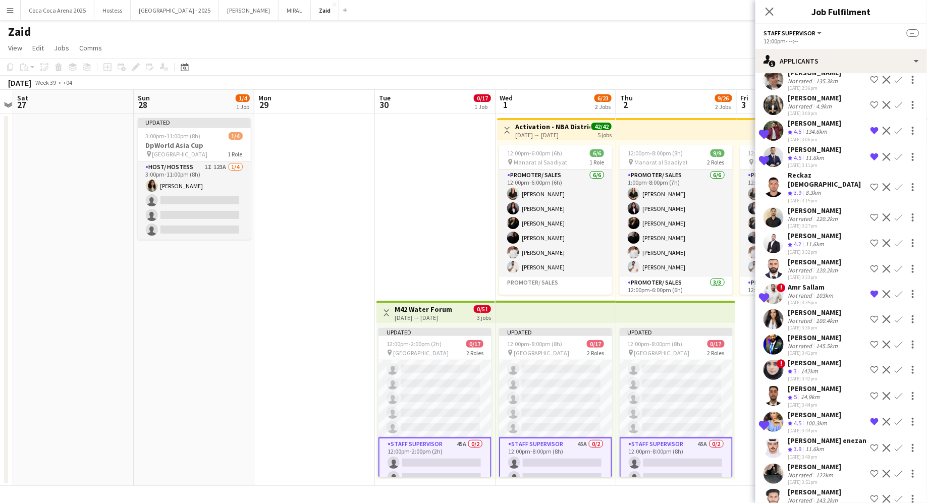
click at [741, 240] on div "11.6km" at bounding box center [814, 244] width 23 height 9
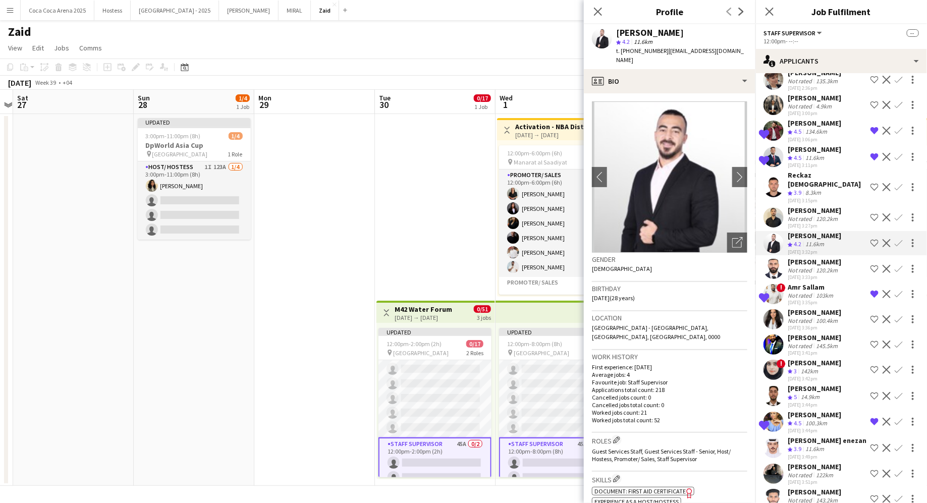
click at [741, 239] on app-icon "Shortlist crew" at bounding box center [874, 243] width 8 height 8
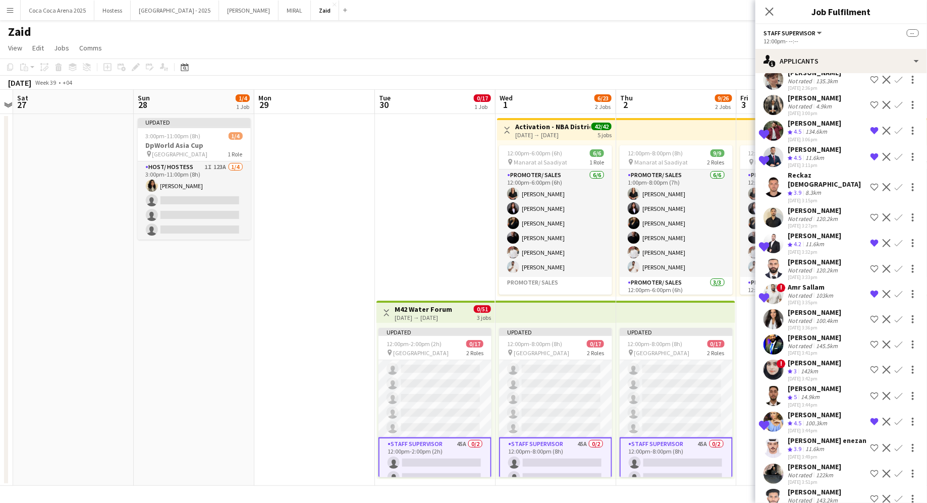
click at [741, 239] on app-icon "Remove crew from shortlist" at bounding box center [874, 243] width 8 height 8
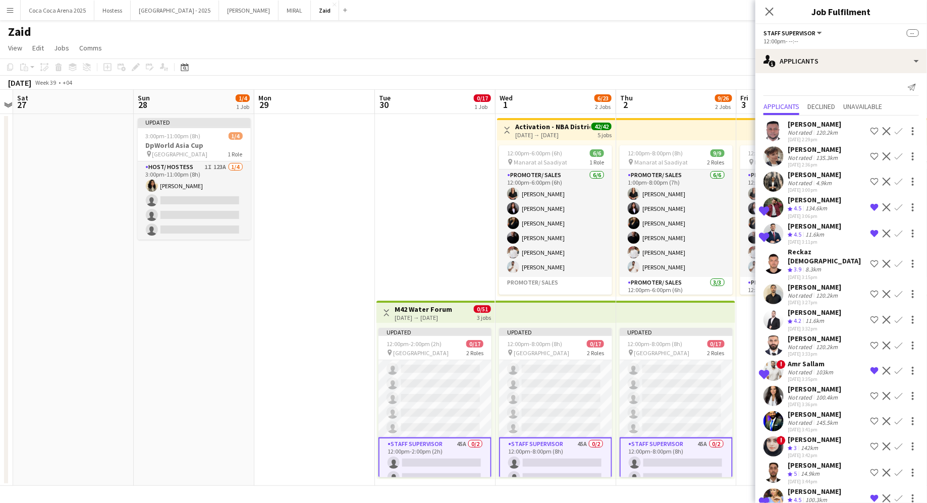
scroll to position [0, 0]
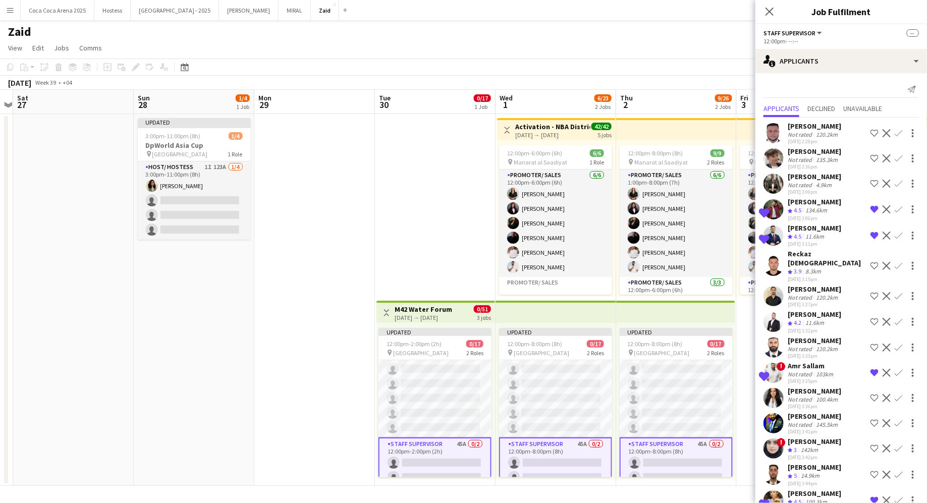
click at [741, 267] on div "Crew rating 3.9 8.3km" at bounding box center [826, 271] width 79 height 9
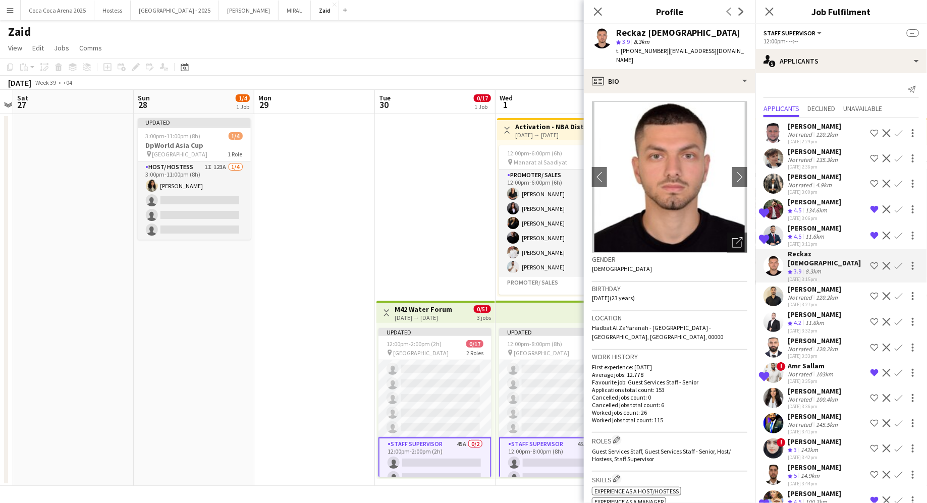
click at [741, 262] on app-icon "Shortlist crew" at bounding box center [874, 266] width 8 height 8
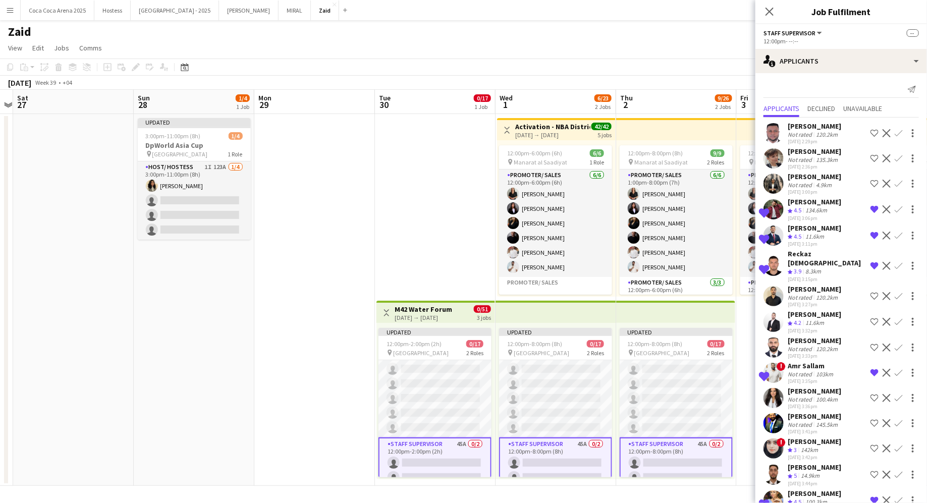
scroll to position [70, 0]
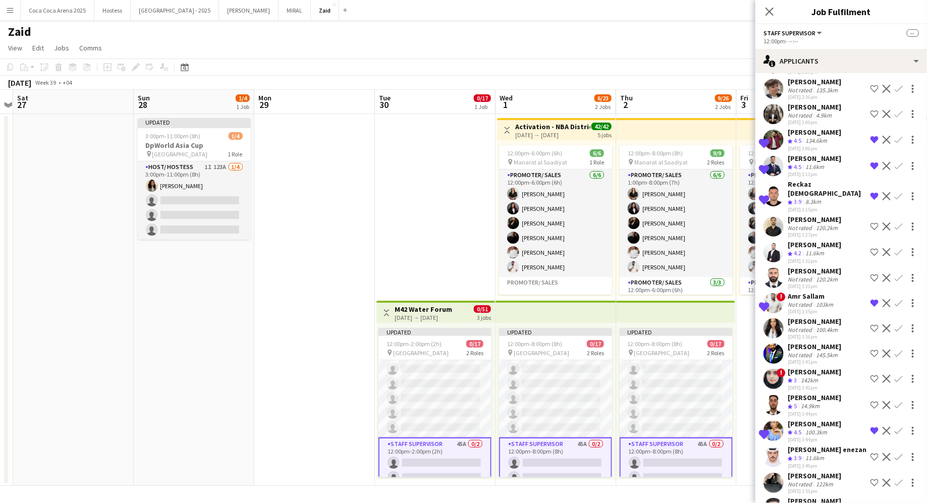
click at [741, 224] on div "Not rated" at bounding box center [800, 228] width 26 height 8
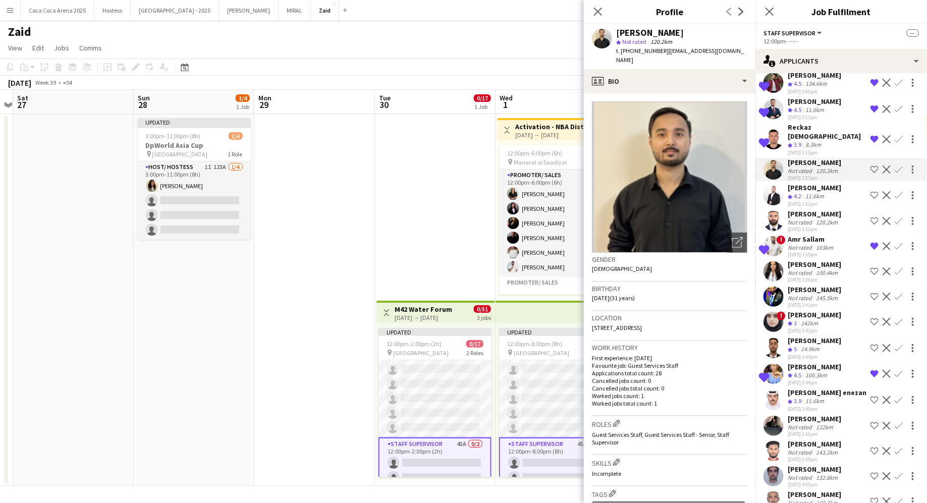
scroll to position [144, 0]
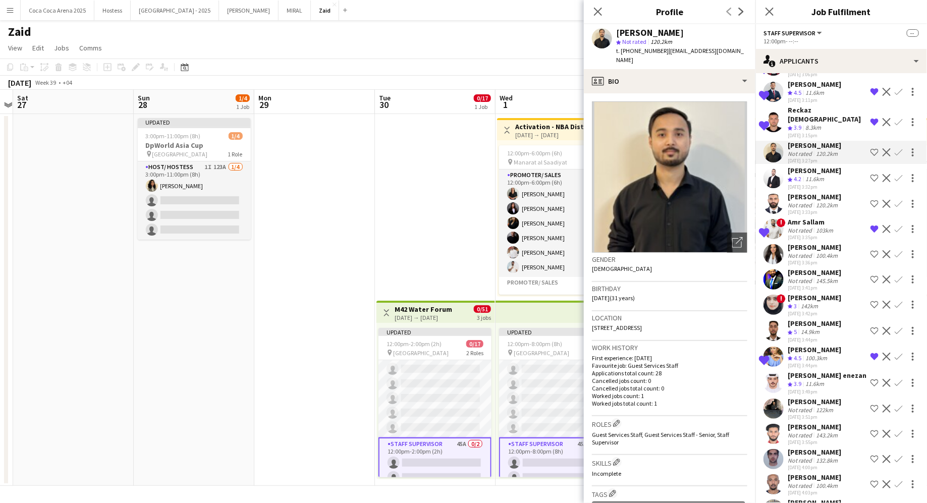
click at [741, 245] on div "[PERSON_NAME]" at bounding box center [813, 247] width 53 height 9
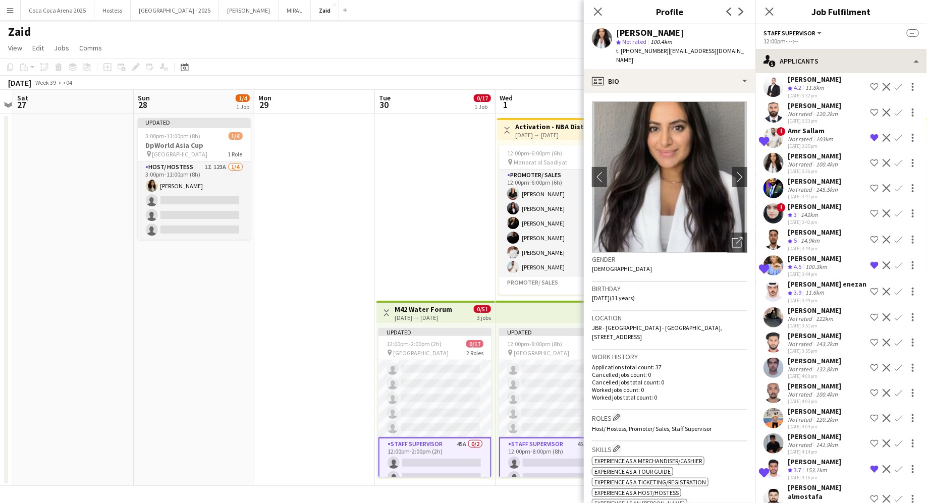
scroll to position [235, 0]
click at [741, 243] on div "14.9km" at bounding box center [809, 241] width 23 height 9
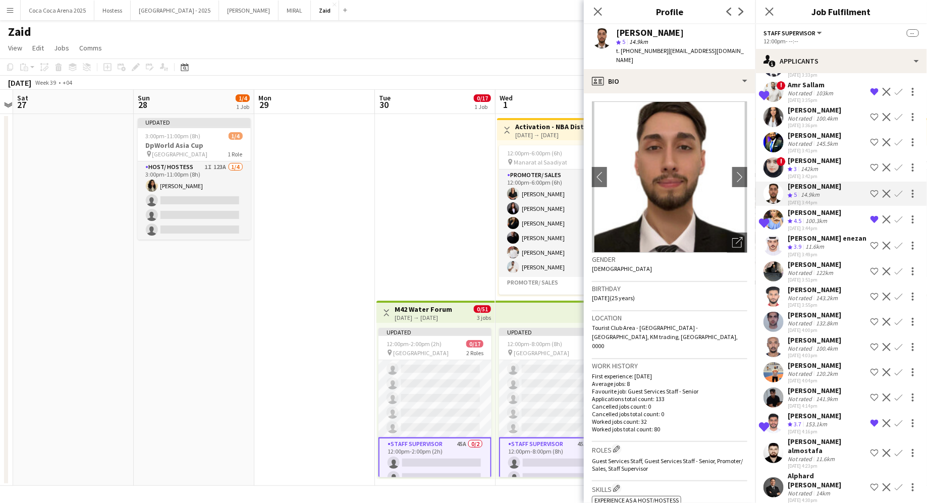
click at [741, 243] on div "11.6km" at bounding box center [814, 247] width 23 height 9
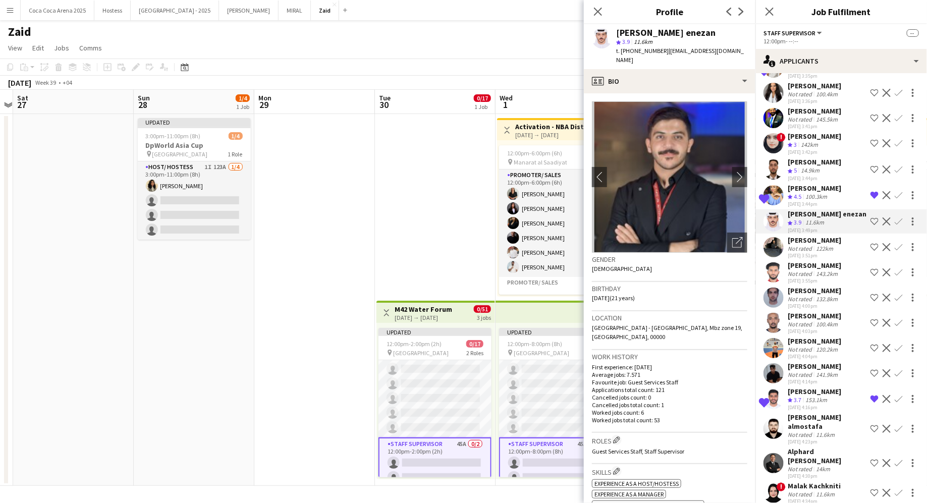
scroll to position [308, 0]
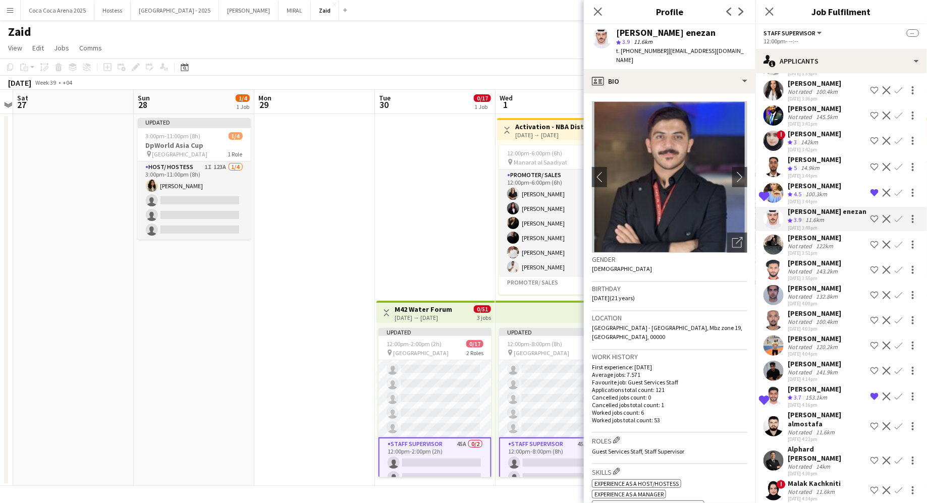
click at [741, 243] on div "122km" at bounding box center [824, 246] width 21 height 8
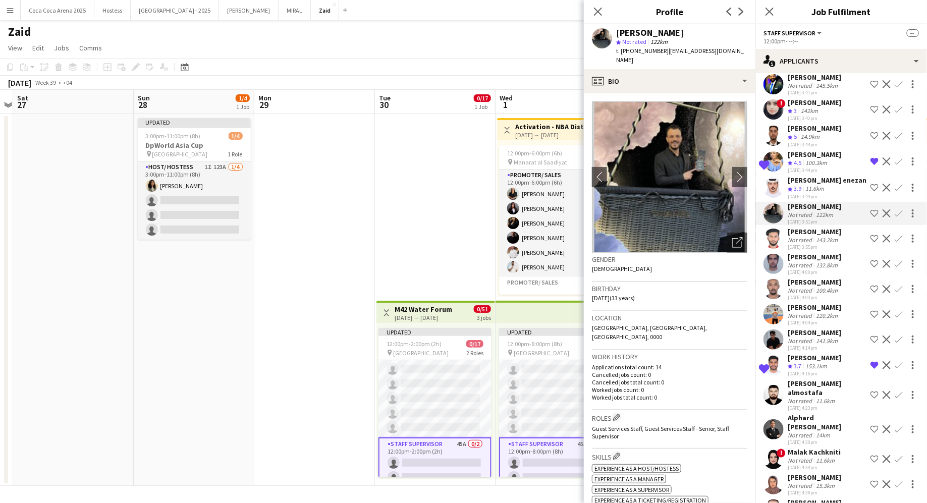
click at [741, 244] on div "[DATE] 3:55pm" at bounding box center [813, 247] width 53 height 7
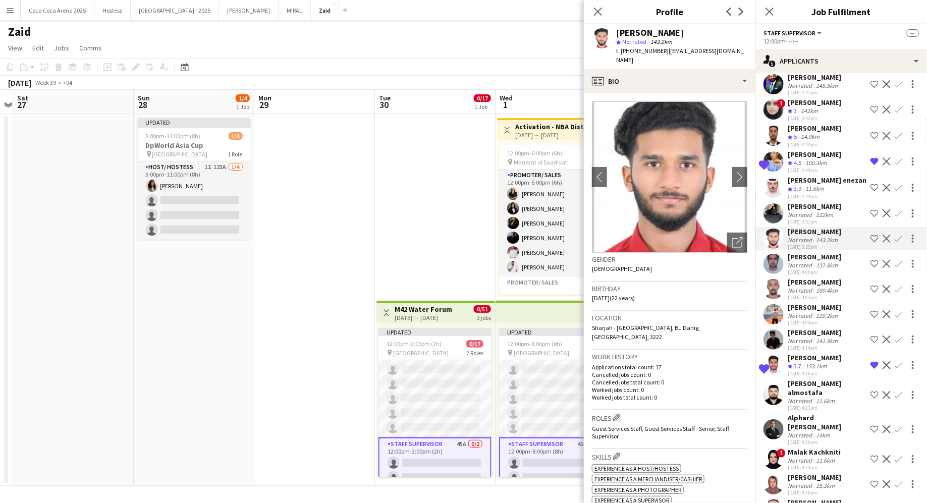
scroll to position [356, 0]
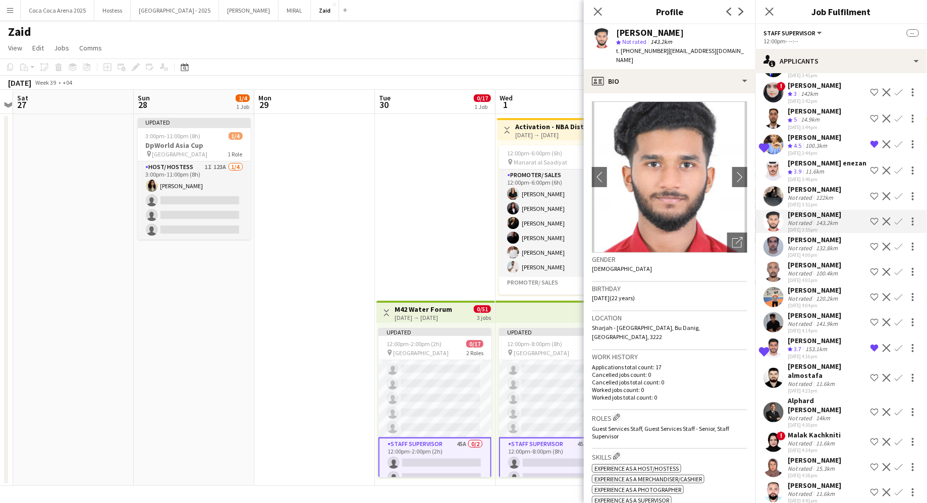
click at [741, 252] on div "[DATE] 4:00pm" at bounding box center [813, 255] width 53 height 7
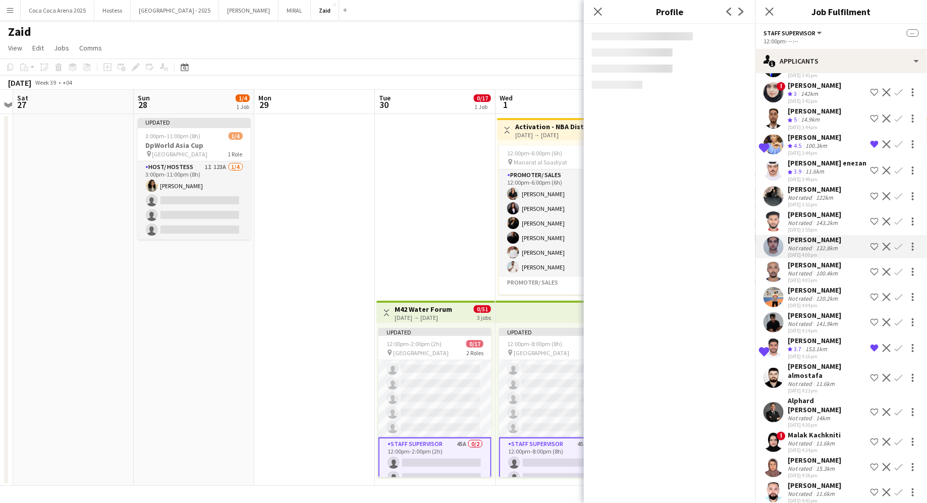
scroll to position [399, 0]
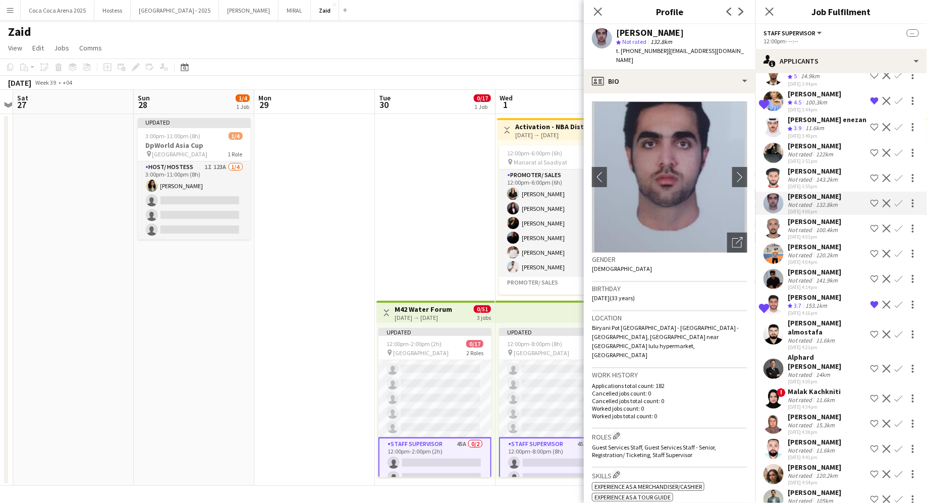
click at [741, 268] on div "[PERSON_NAME]" at bounding box center [813, 271] width 53 height 9
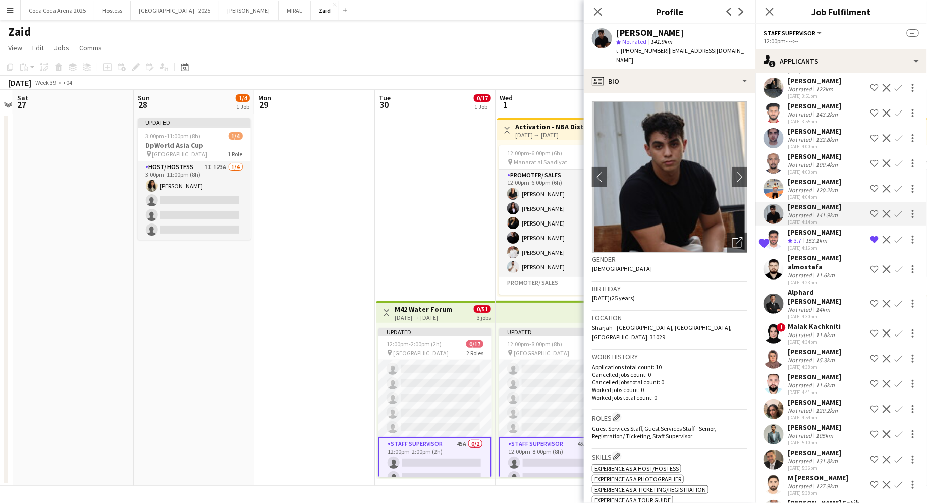
scroll to position [473, 0]
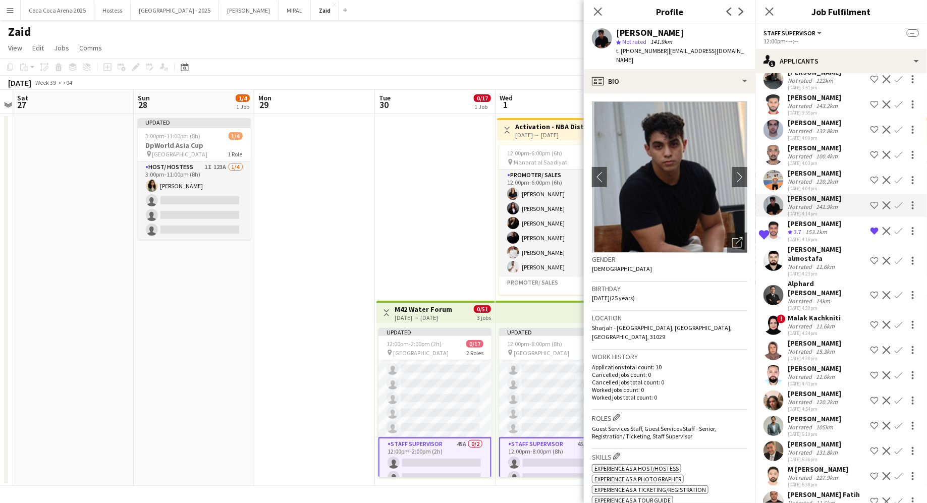
click at [741, 279] on div "Alphard [PERSON_NAME]" at bounding box center [826, 288] width 79 height 18
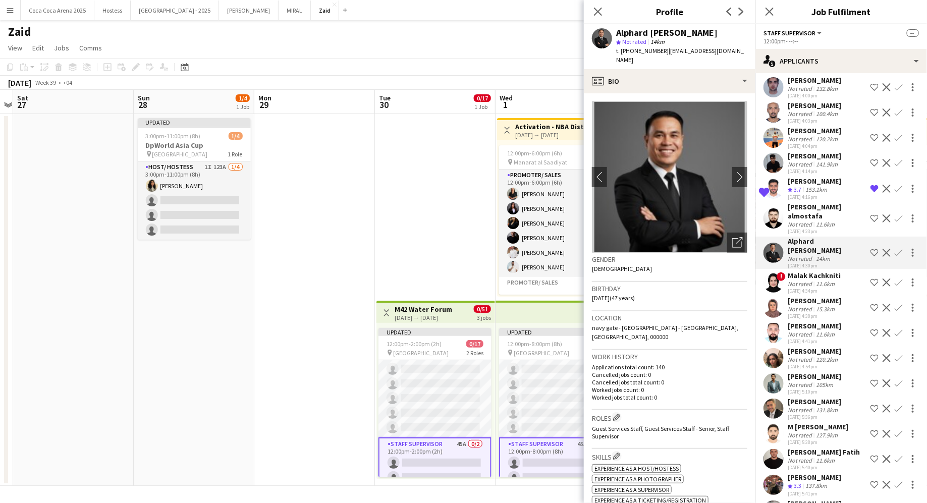
scroll to position [520, 0]
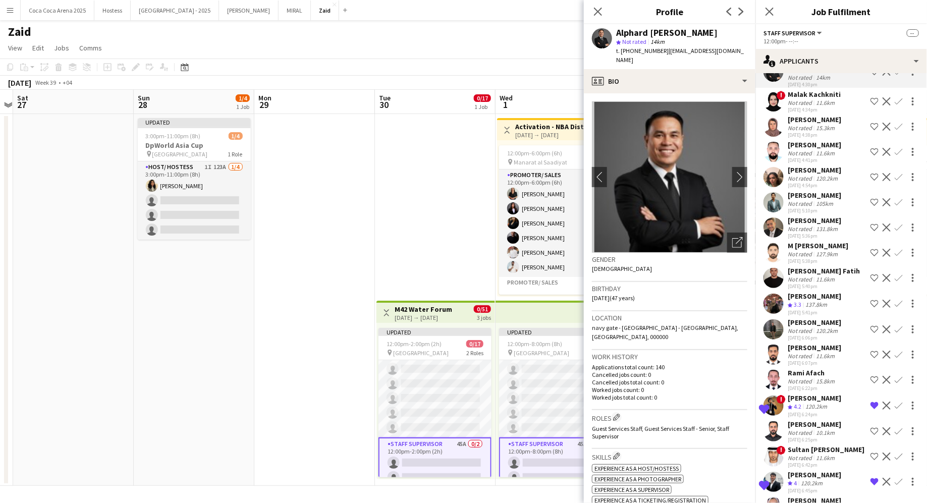
click at [741, 301] on div "137.8km" at bounding box center [816, 305] width 26 height 9
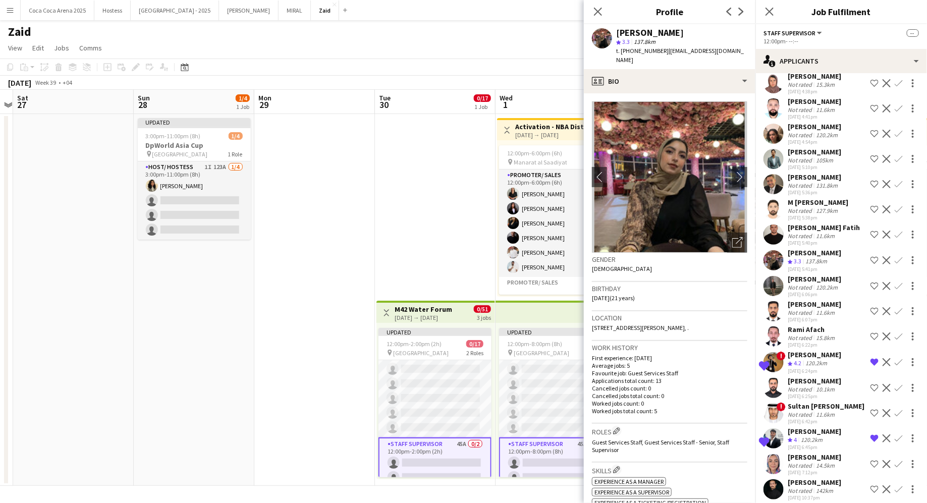
scroll to position [739, 0]
click at [741, 284] on div "120.2km" at bounding box center [827, 288] width 26 height 8
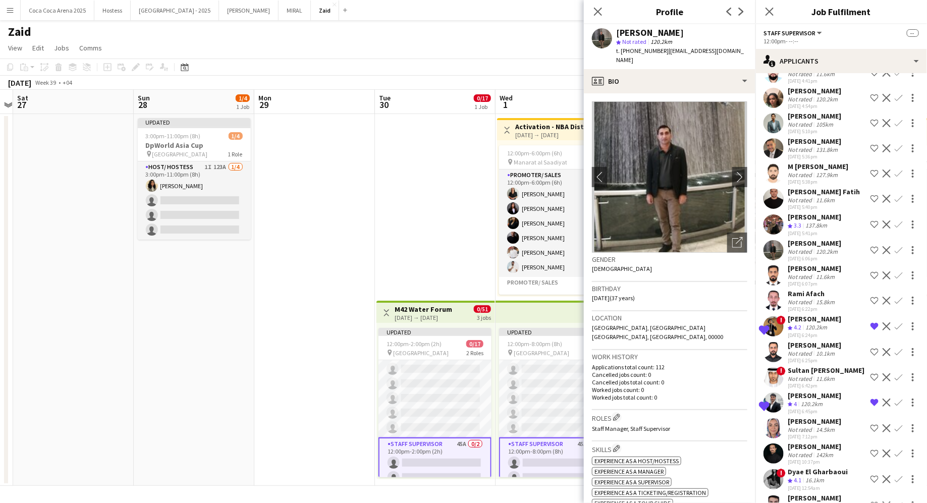
click at [741, 289] on div "Rami Afach" at bounding box center [811, 293] width 49 height 9
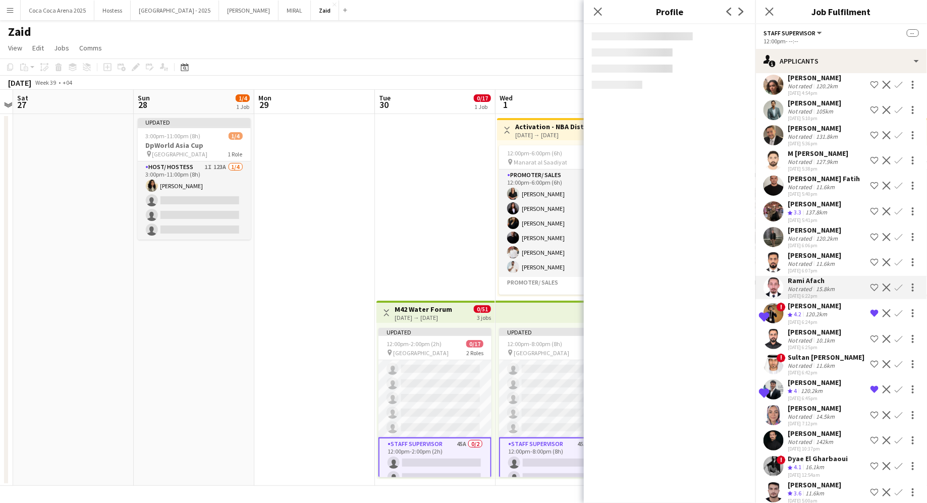
scroll to position [788, 0]
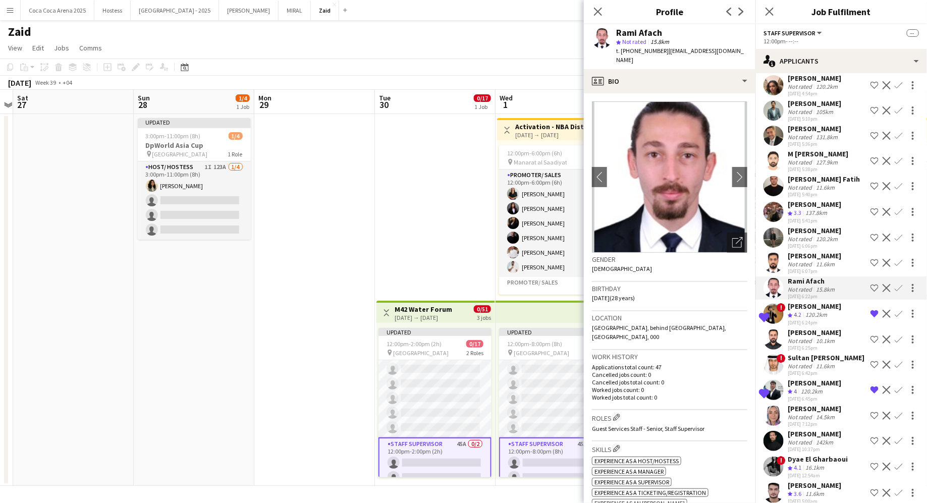
click at [741, 285] on div "15.8km" at bounding box center [825, 289] width 23 height 8
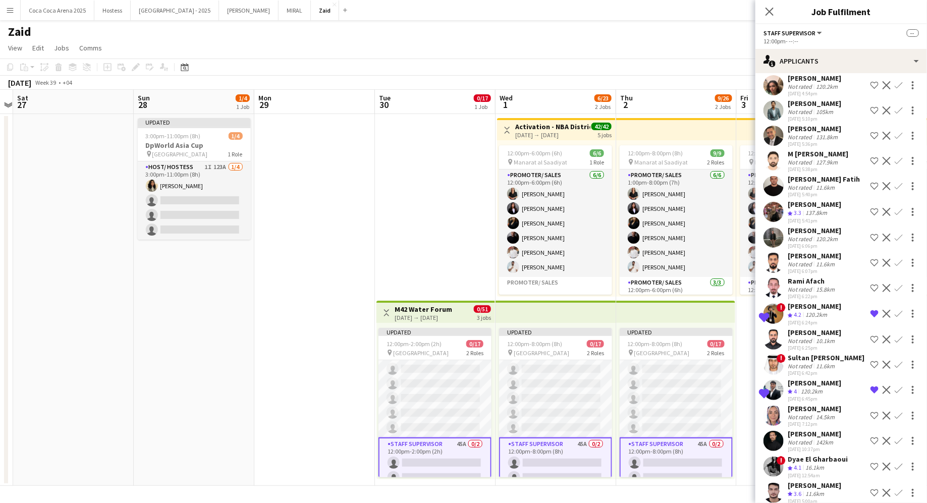
click at [741, 311] on div "120.2km" at bounding box center [816, 315] width 26 height 9
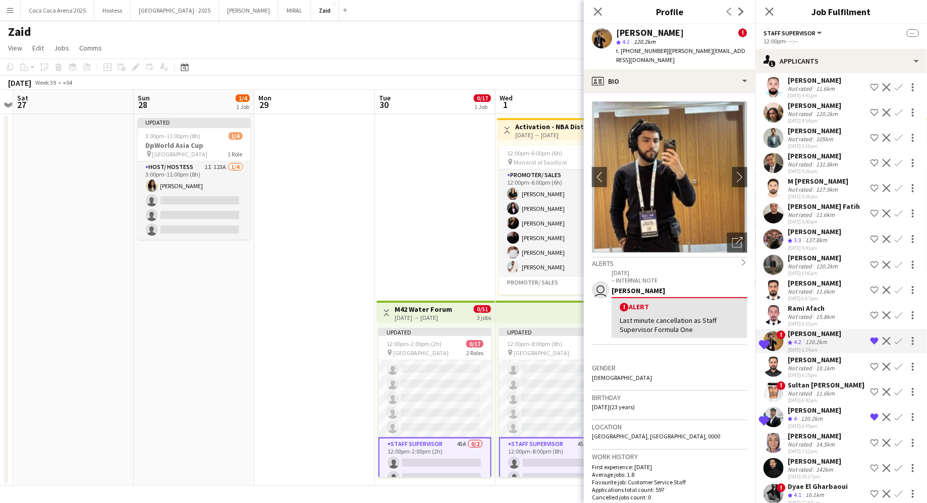
scroll to position [789, 0]
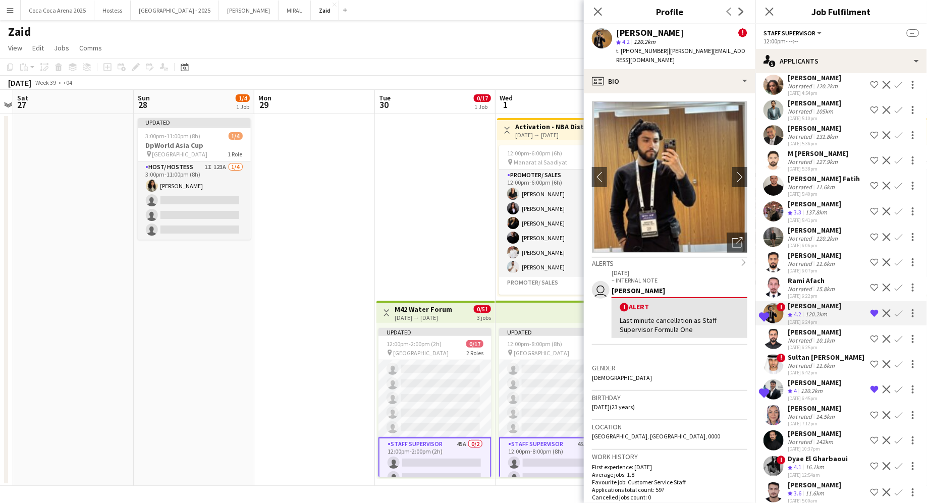
click at [741, 402] on div "Crew rating 3.6 11.6km" at bounding box center [813, 493] width 53 height 9
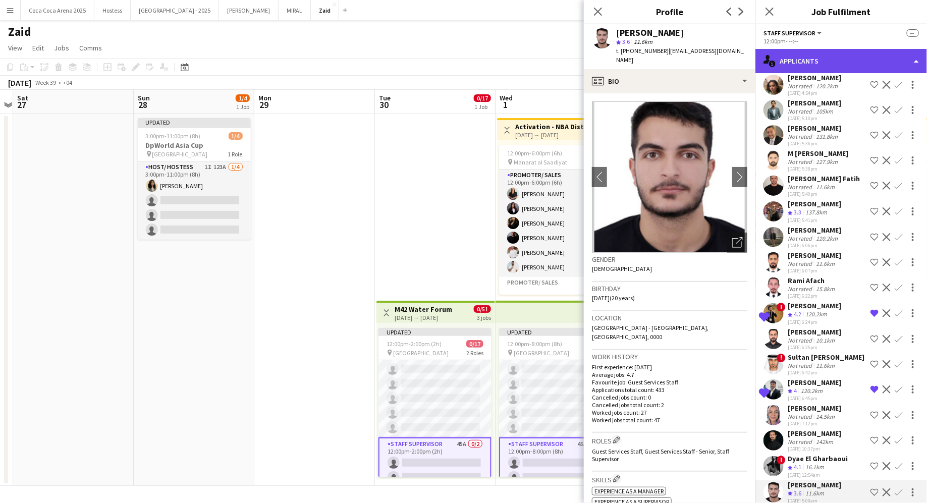
click at [741, 61] on div "single-neutral-actions-information Applicants" at bounding box center [840, 61] width 171 height 24
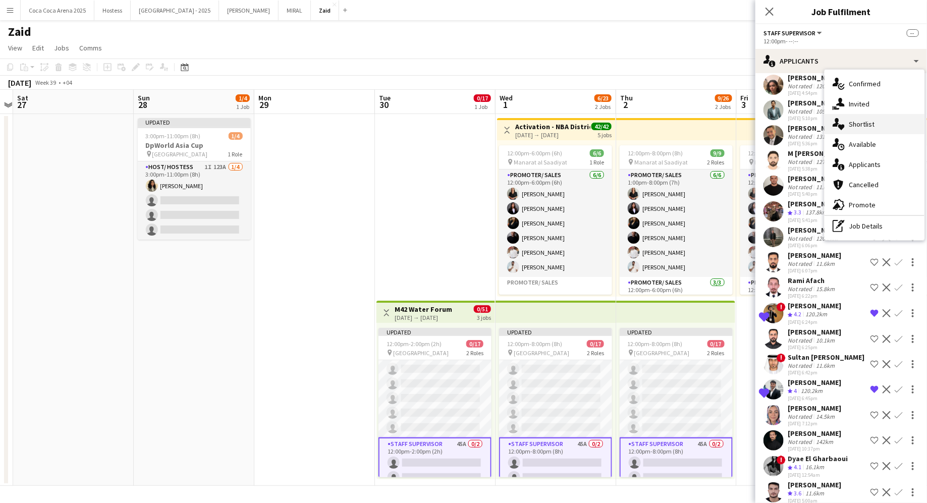
drag, startPoint x: 872, startPoint y: 139, endPoint x: 871, endPoint y: 129, distance: 10.1
click at [741, 129] on div "single-neutral-actions-check-2 Confirmed single-neutral-actions-share-1 Invited…" at bounding box center [874, 155] width 100 height 170
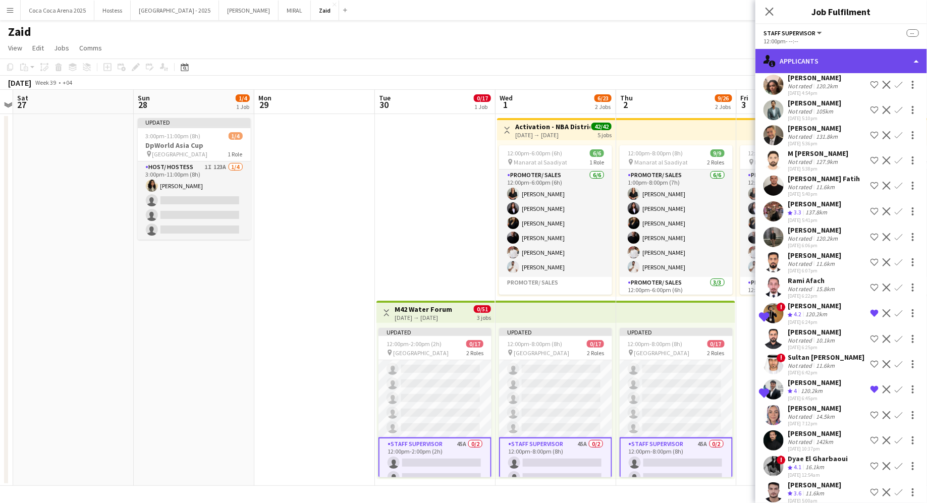
click at [741, 58] on div "single-neutral-actions-information Applicants" at bounding box center [840, 61] width 171 height 24
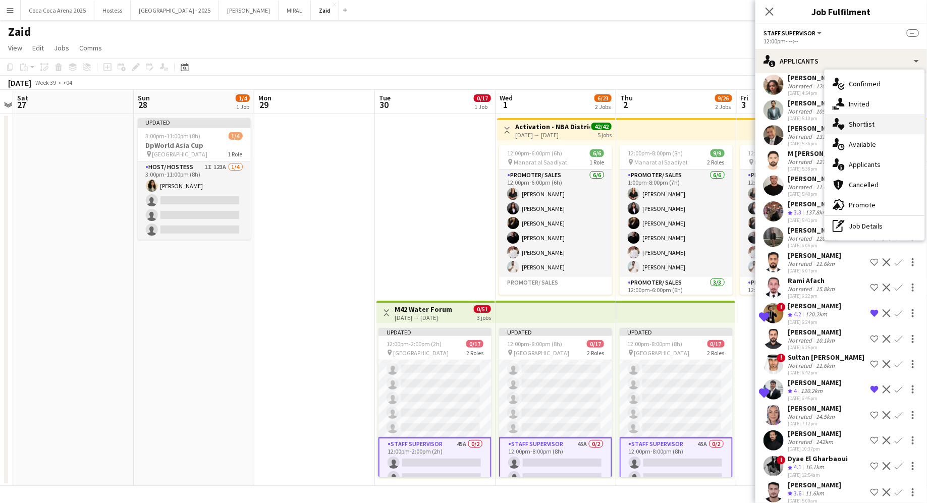
click at [741, 126] on div "single-neutral-actions-heart Shortlist" at bounding box center [874, 124] width 100 height 20
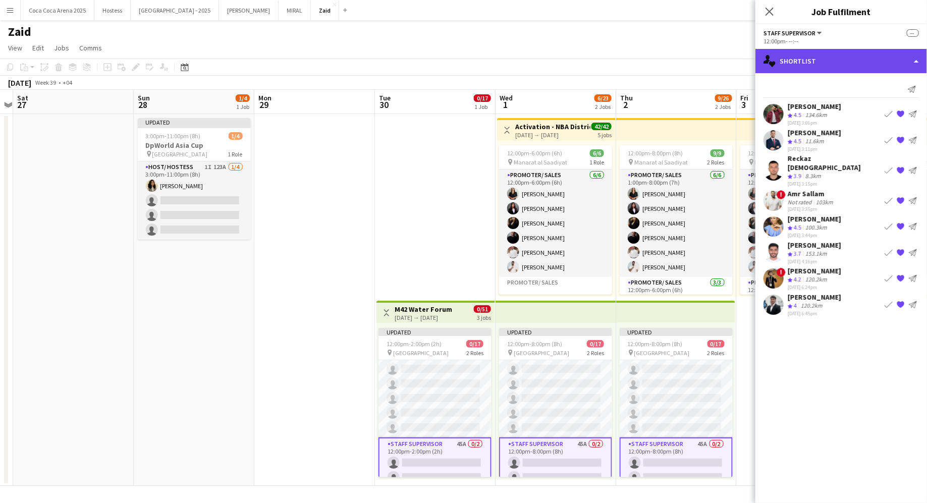
click at [741, 69] on div "single-neutral-actions-heart Shortlist" at bounding box center [840, 61] width 171 height 24
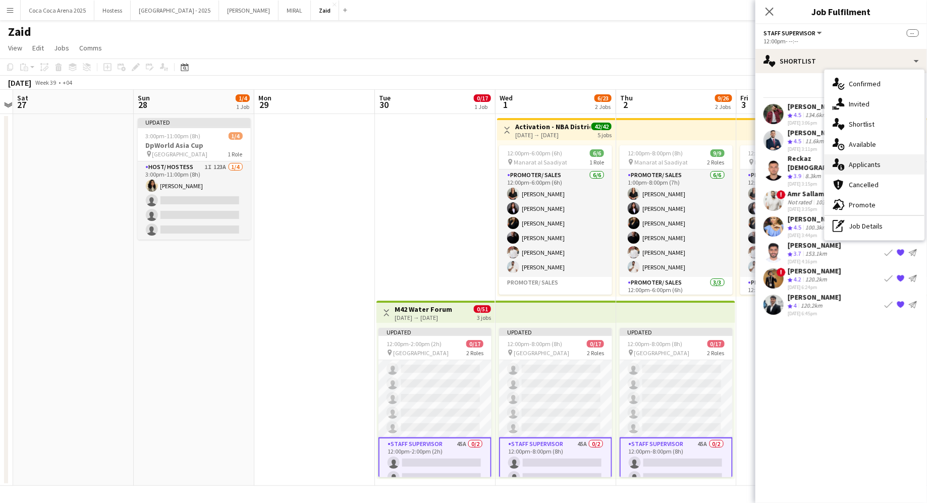
click at [741, 169] on div "single-neutral-actions-information Applicants" at bounding box center [874, 164] width 100 height 20
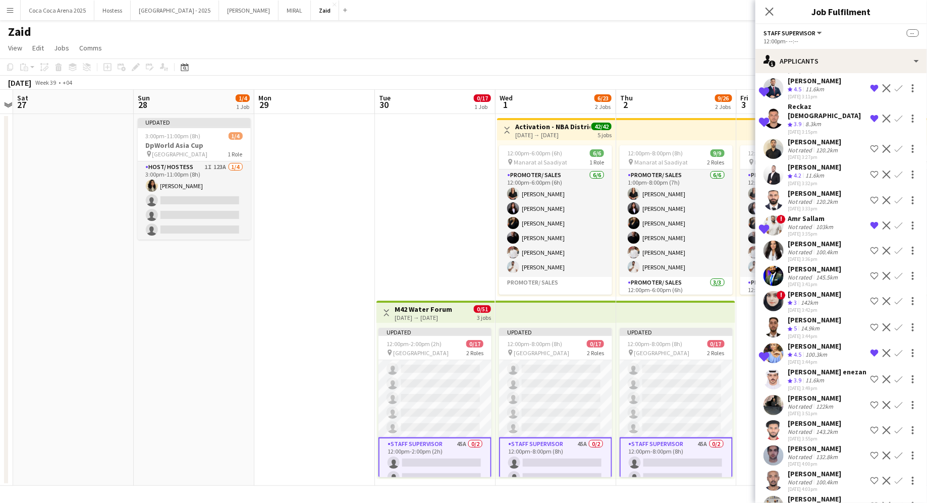
scroll to position [154, 0]
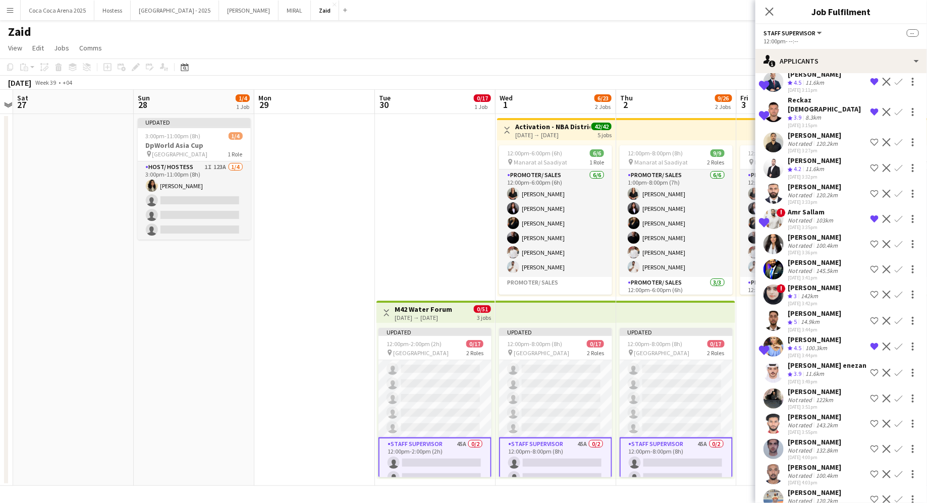
click at [741, 239] on div "[PERSON_NAME]" at bounding box center [813, 237] width 53 height 9
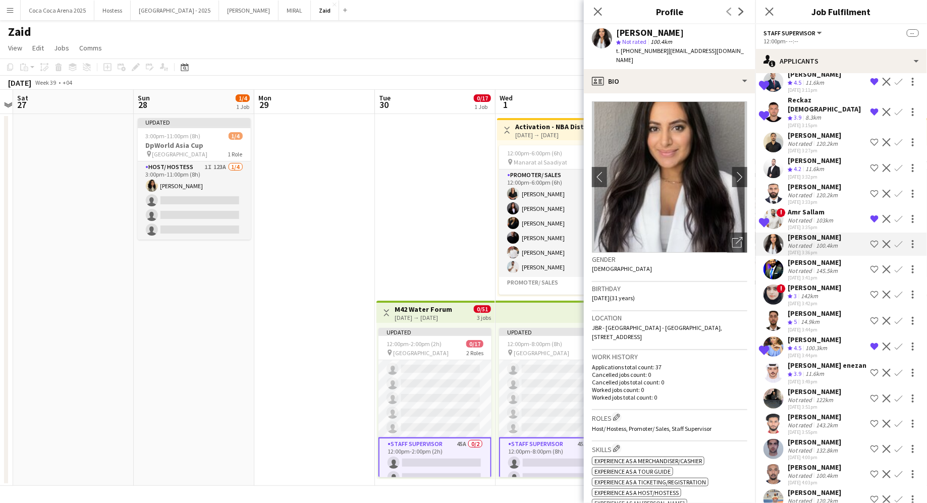
click at [741, 243] on button "Shortlist crew" at bounding box center [874, 244] width 12 height 12
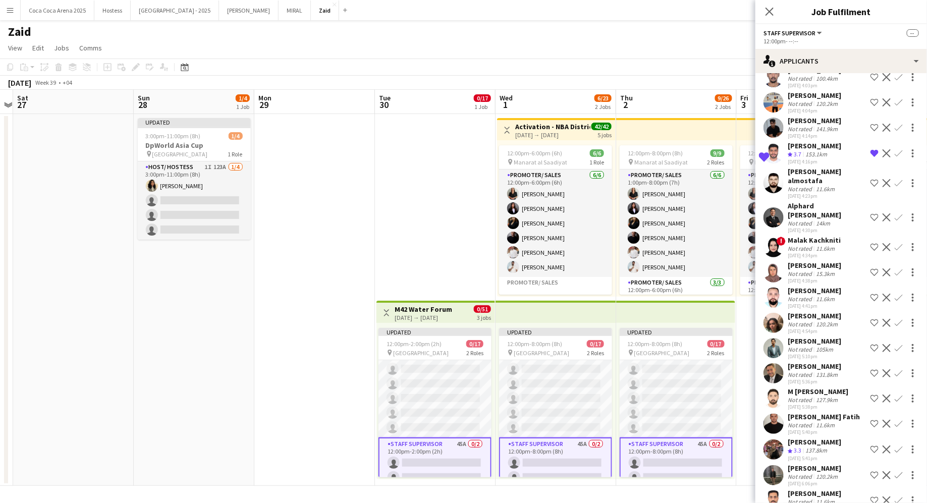
scroll to position [789, 0]
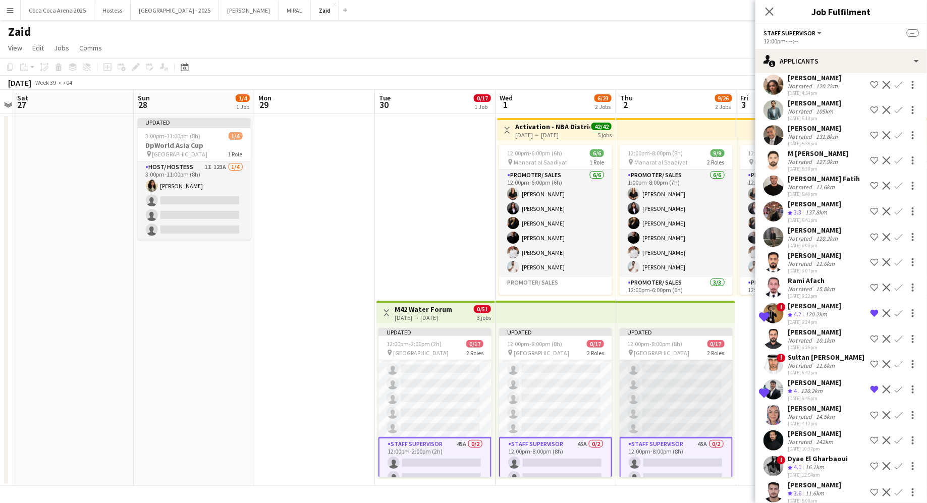
click at [725, 402] on app-card-role "Promoter/ Sales 137A 0/15 12:00pm-8:00pm (8h) single-neutral-actions single-neu…" at bounding box center [675, 317] width 113 height 239
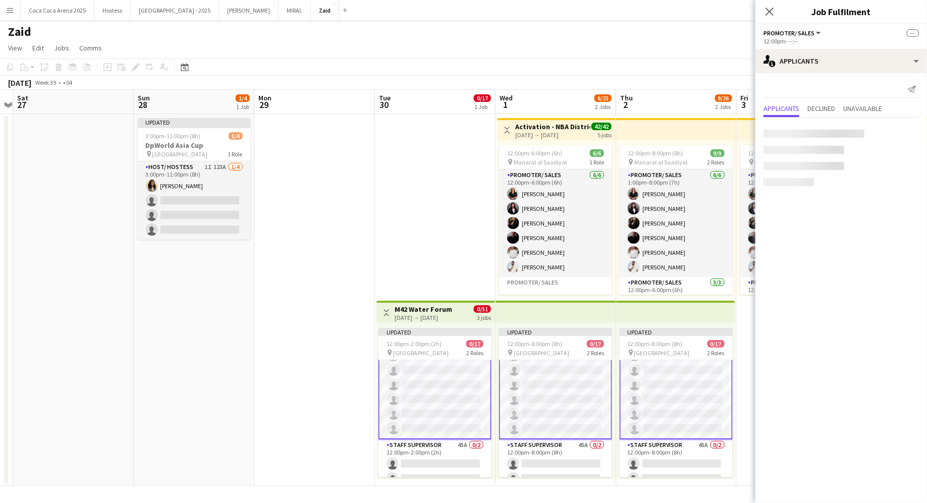
scroll to position [163, 0]
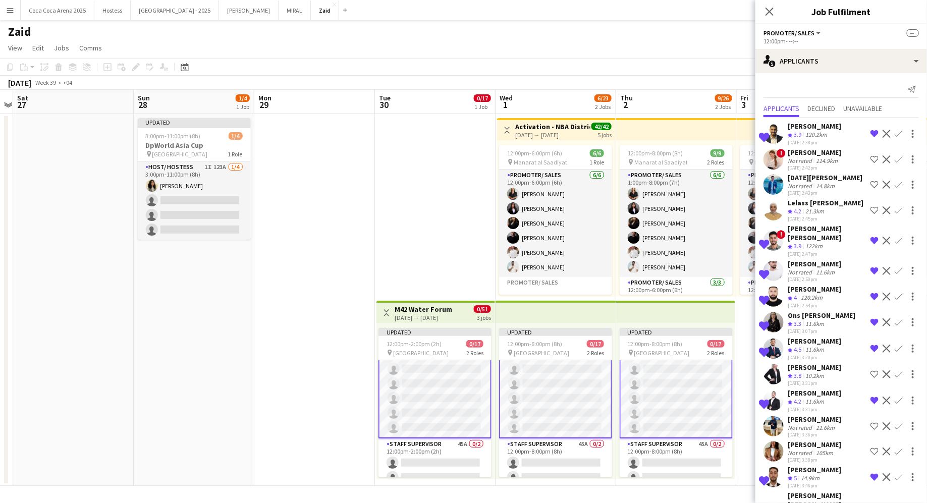
click at [741, 134] on div "120.2km" at bounding box center [816, 135] width 26 height 9
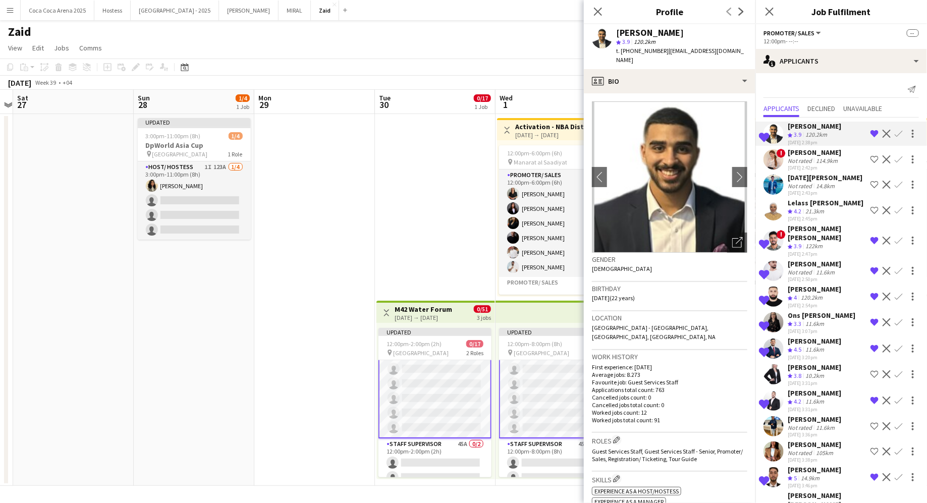
click at [741, 152] on div "[PERSON_NAME]" at bounding box center [813, 152] width 53 height 9
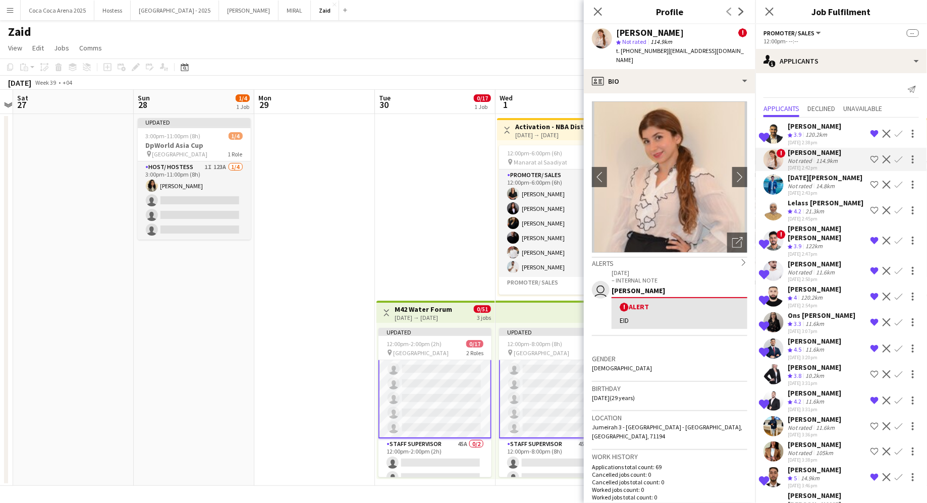
click at [736, 246] on app-crew-profile-bio "chevron-left chevron-right Open photos pop-in Alerts chevron-right user [DATE] …" at bounding box center [669, 298] width 171 height 410
click at [735, 243] on div "Open photos pop-in" at bounding box center [737, 243] width 20 height 20
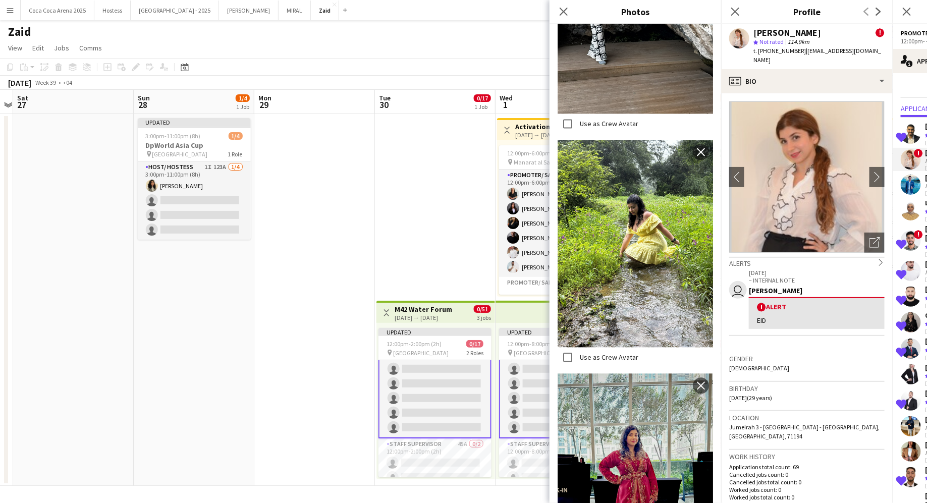
scroll to position [866, 0]
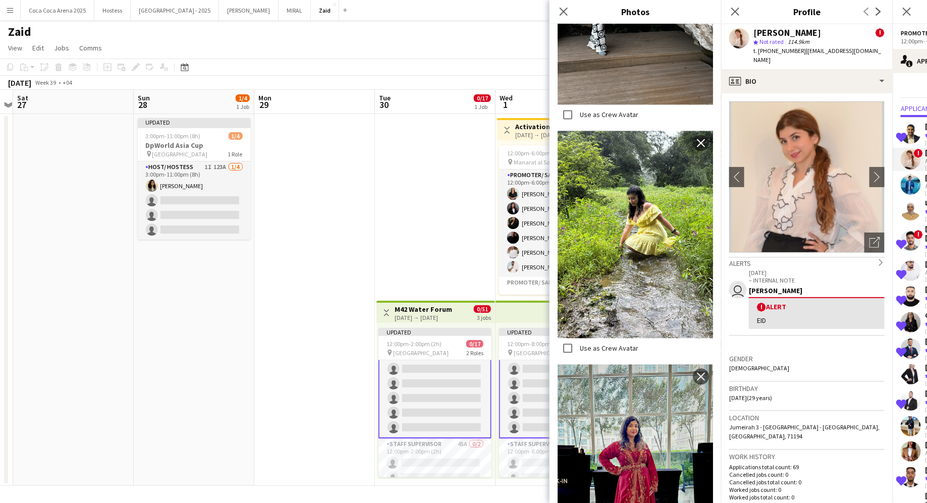
click at [741, 384] on h3 "Birthday" at bounding box center [806, 388] width 155 height 9
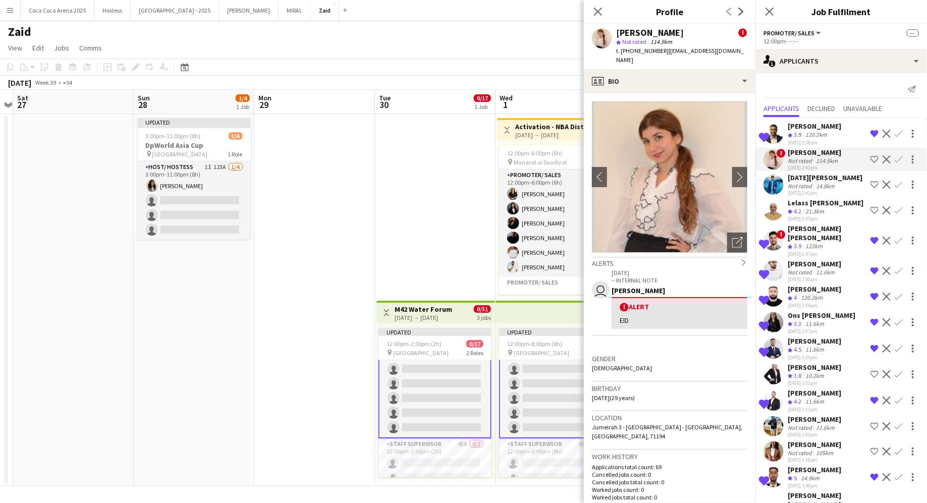
scroll to position [23, 0]
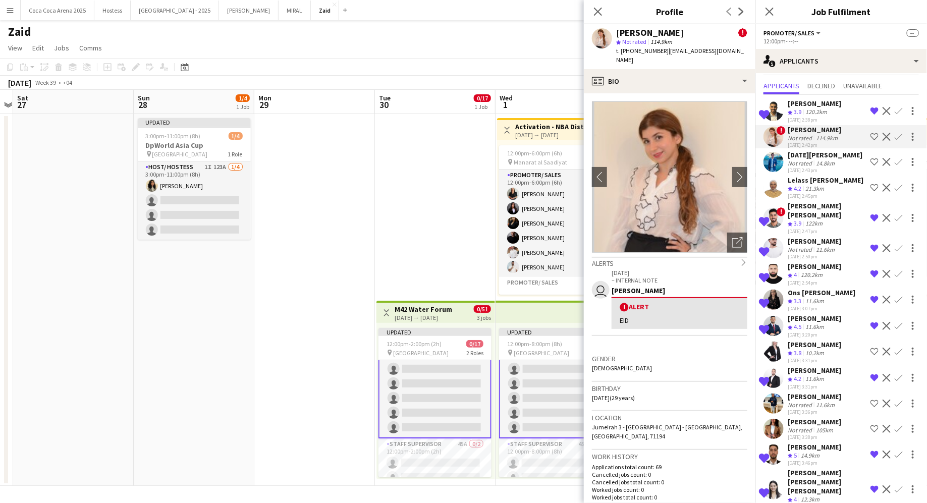
click at [741, 190] on div "21.3km" at bounding box center [814, 189] width 23 height 9
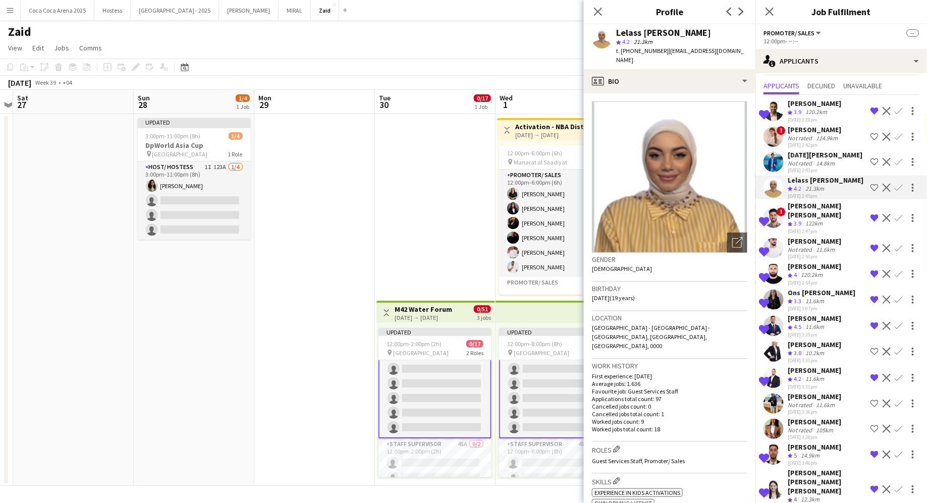
scroll to position [62, 0]
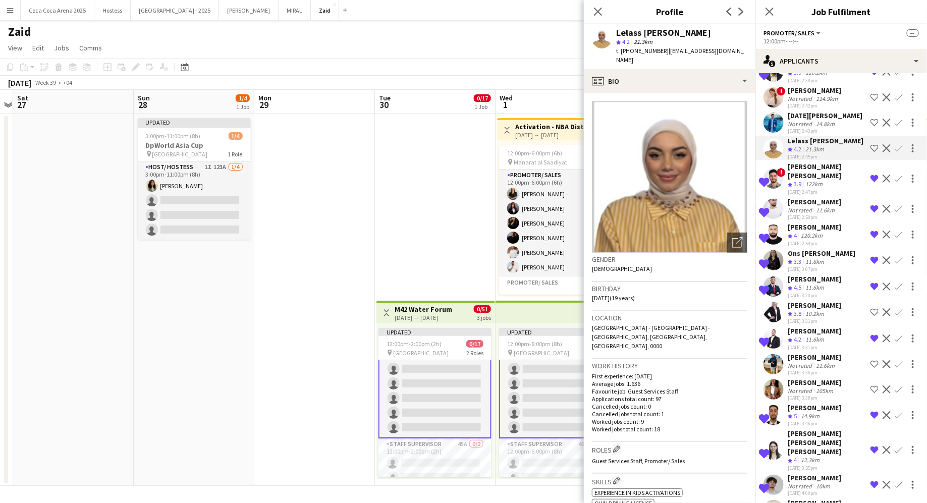
click at [741, 197] on div "[PERSON_NAME]" at bounding box center [813, 201] width 53 height 9
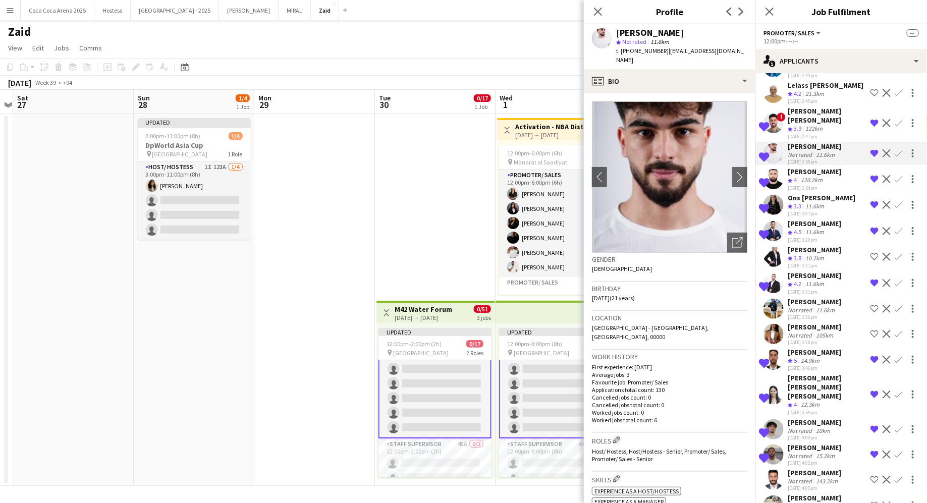
scroll to position [126, 0]
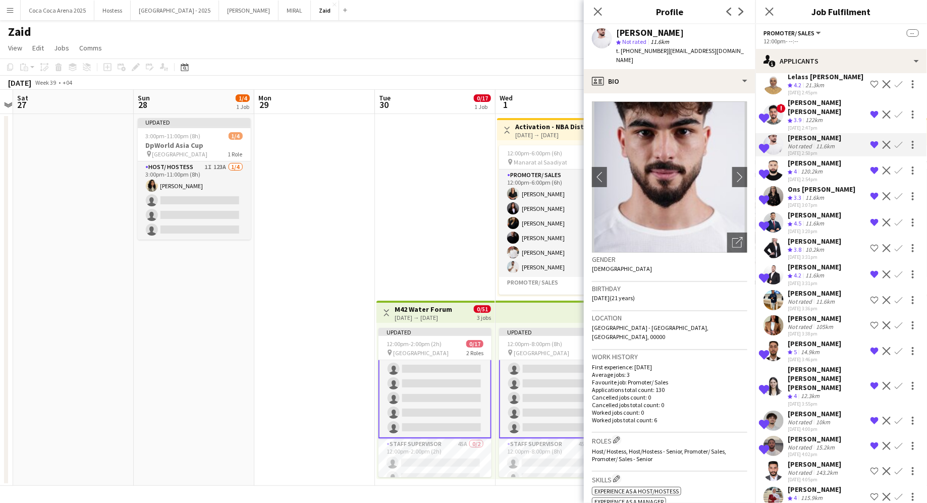
click at [741, 89] on div "[DATE] 2:45pm" at bounding box center [825, 92] width 76 height 7
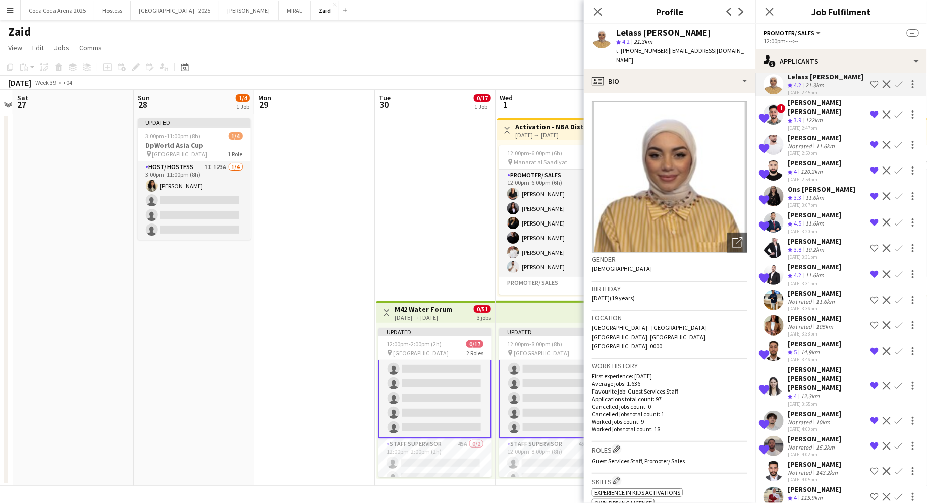
click at [741, 85] on button "Shortlist crew" at bounding box center [874, 84] width 12 height 12
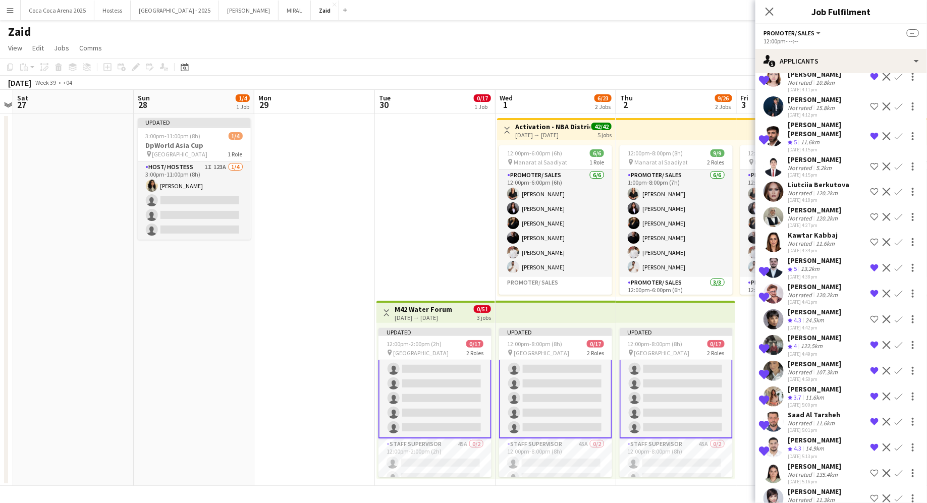
scroll to position [601, 0]
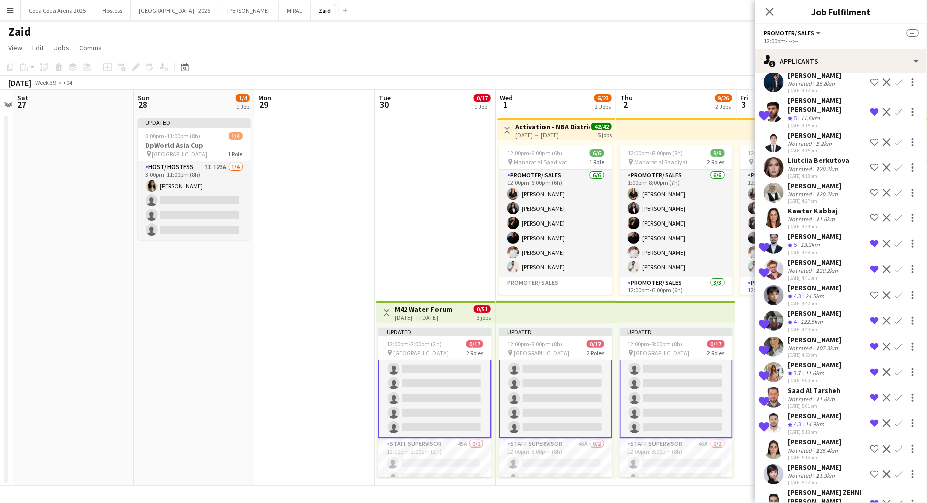
click at [741, 283] on div "[PERSON_NAME] Crew rating 4.3 24.5km [DATE] 4:42pm Shortlist crew Decline Confi…" at bounding box center [840, 295] width 171 height 24
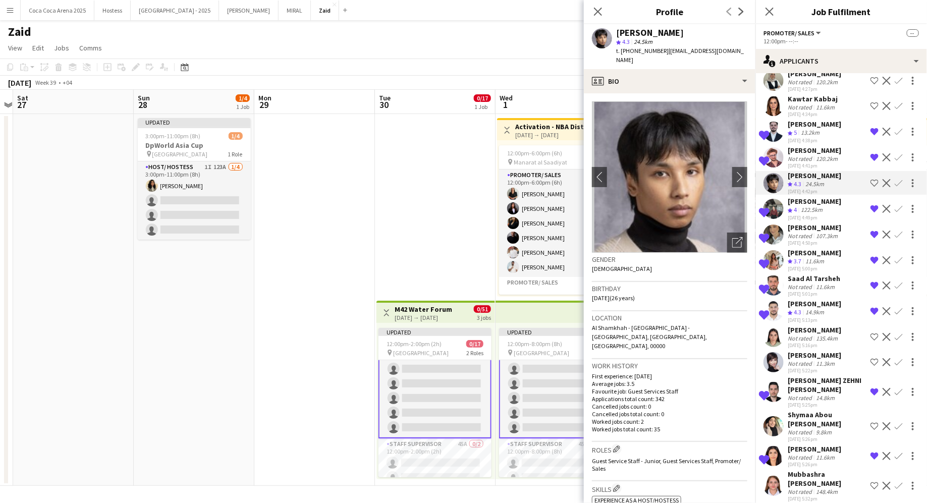
scroll to position [758, 0]
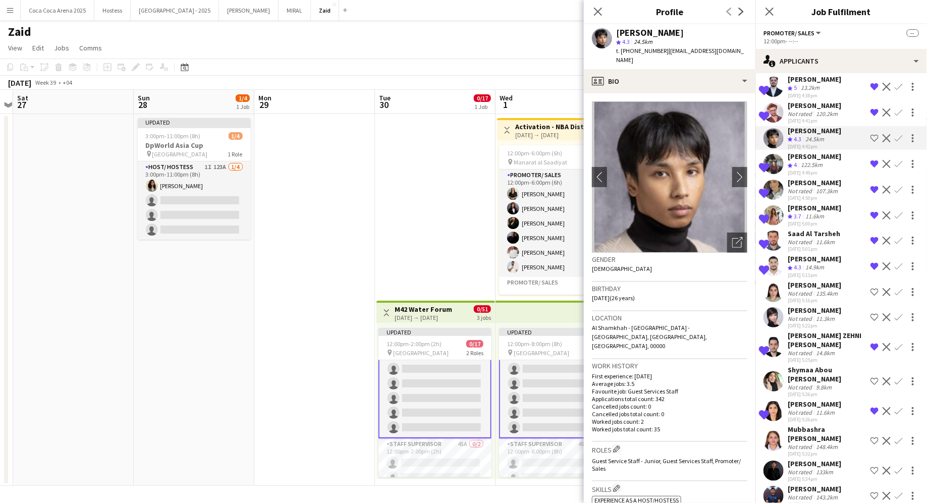
click at [741, 290] on div "135.4km" at bounding box center [827, 294] width 26 height 8
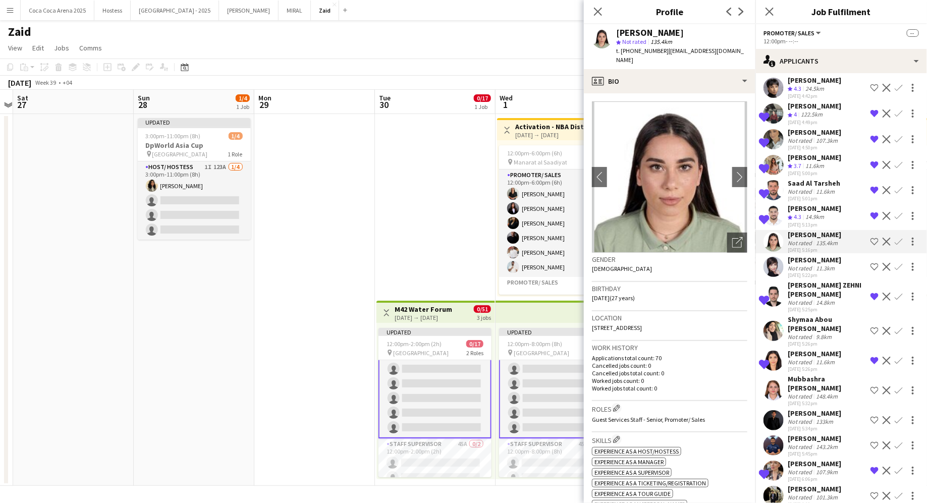
scroll to position [851, 0]
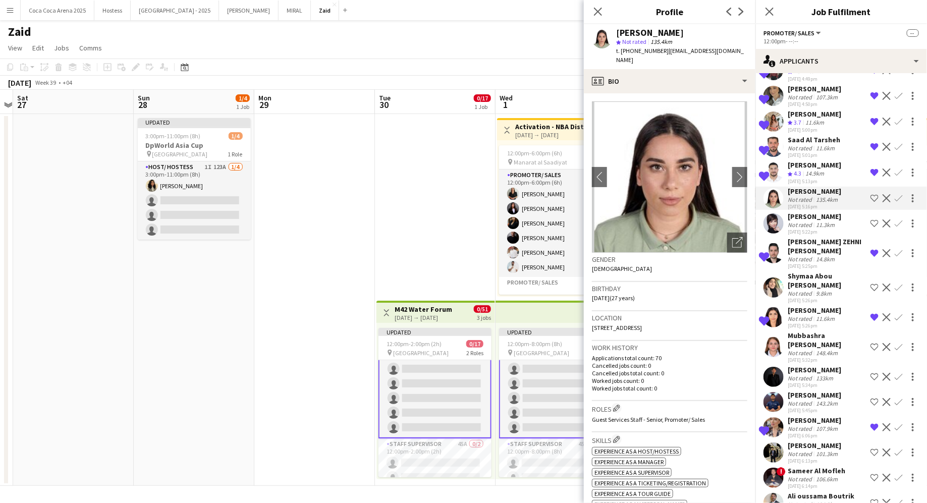
click at [741, 290] on div "9.8km" at bounding box center [824, 294] width 20 height 8
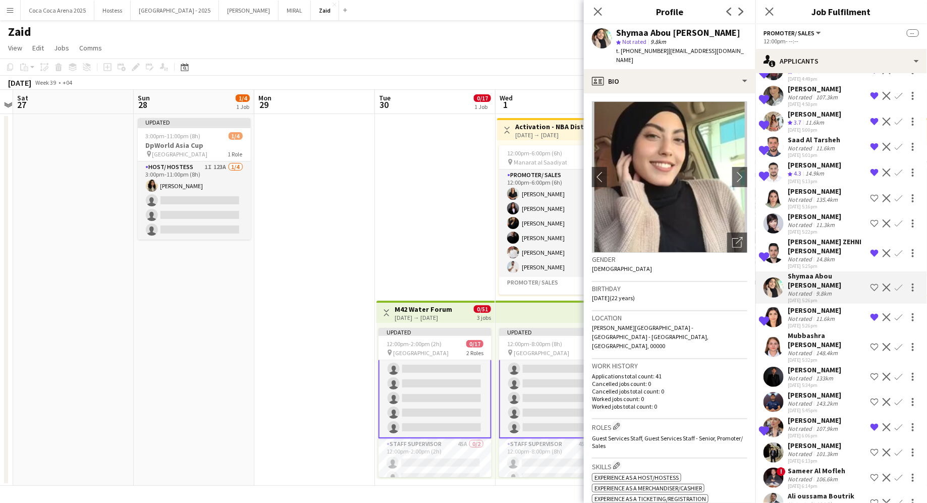
click at [741, 255] on div "14.8km" at bounding box center [825, 259] width 23 height 8
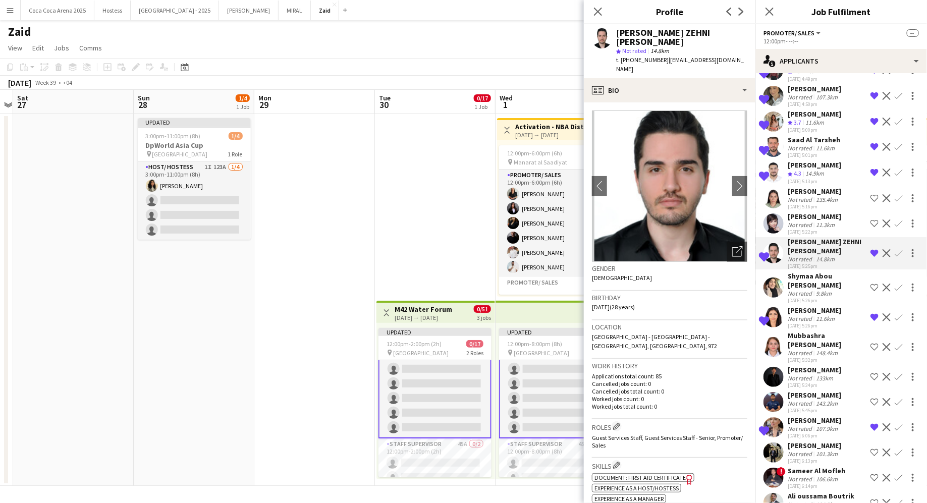
scroll to position [904, 0]
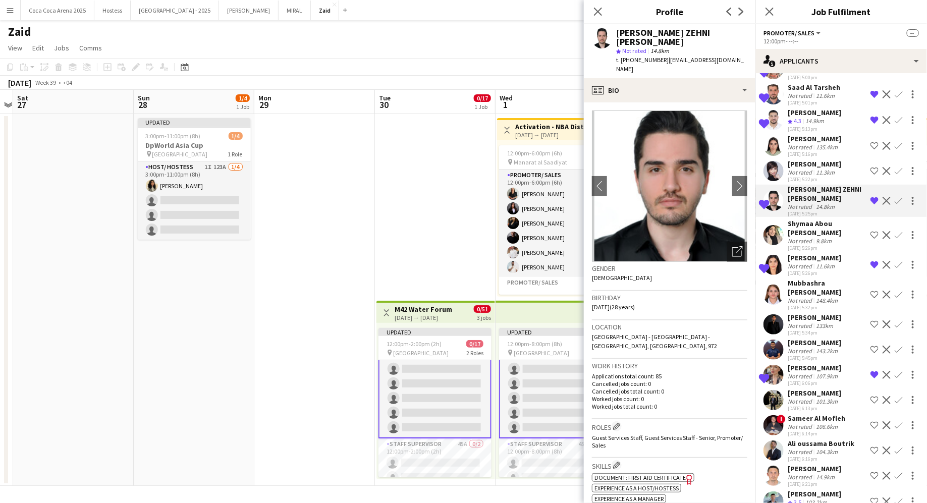
click at [741, 297] on div "148.4km" at bounding box center [827, 301] width 26 height 8
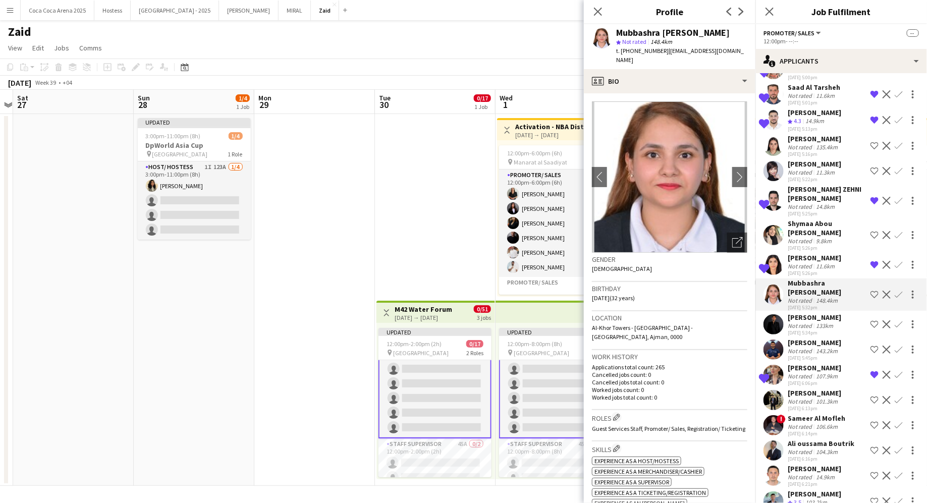
scroll to position [962, 0]
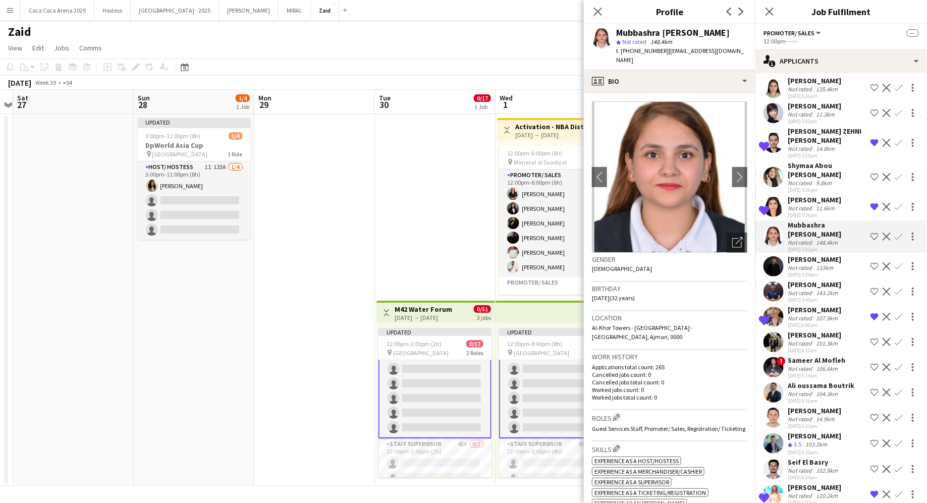
click at [741, 289] on div "143.2km" at bounding box center [827, 293] width 26 height 8
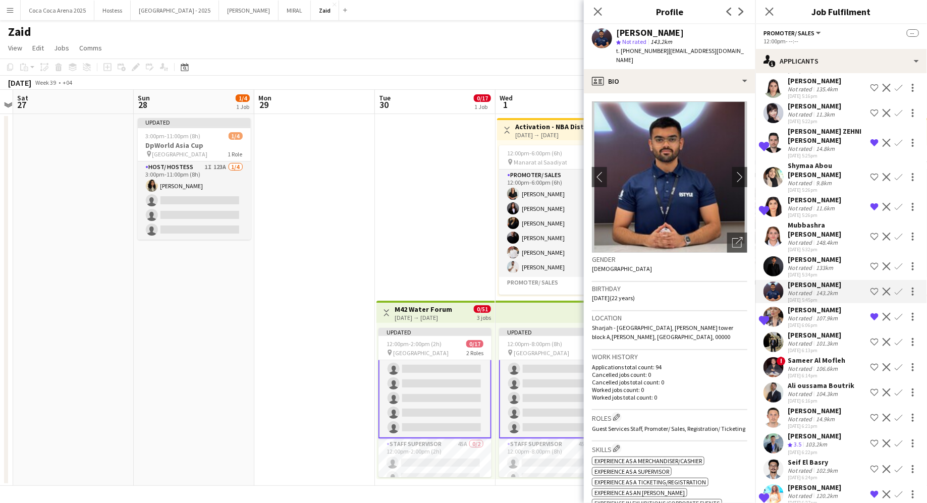
scroll to position [993, 0]
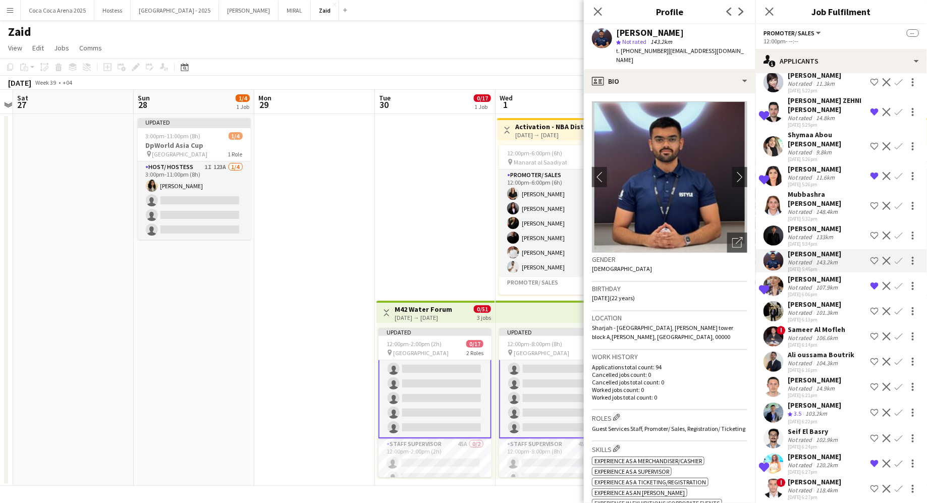
click at [741, 291] on div "[DATE] 6:06pm" at bounding box center [813, 294] width 53 height 7
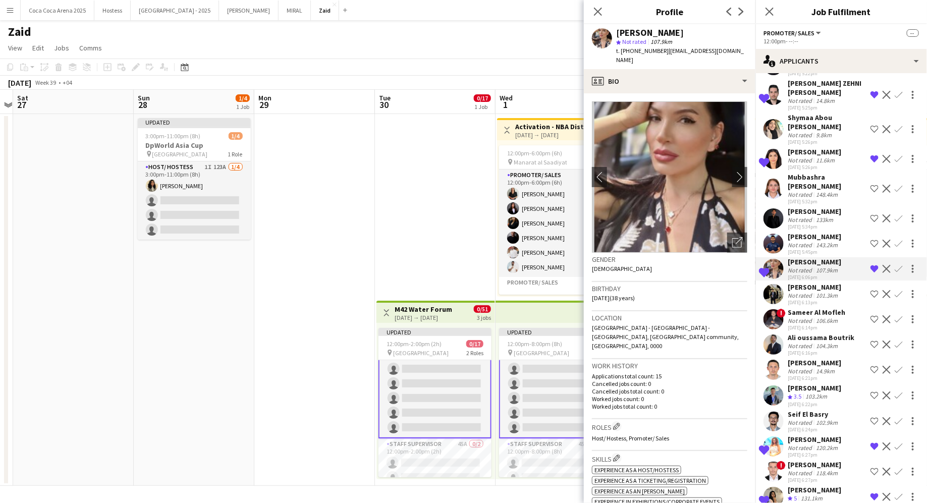
scroll to position [1012, 0]
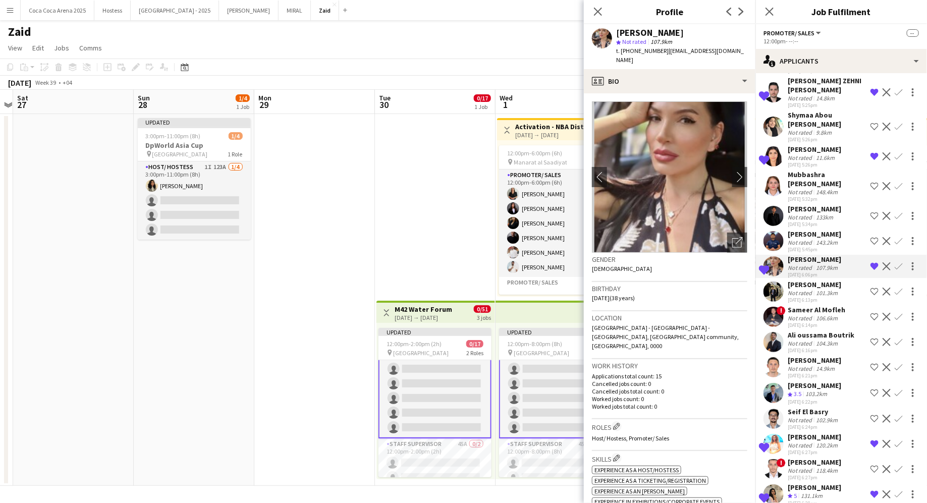
click at [741, 305] on div "Sameer Al Mofleh" at bounding box center [816, 309] width 58 height 9
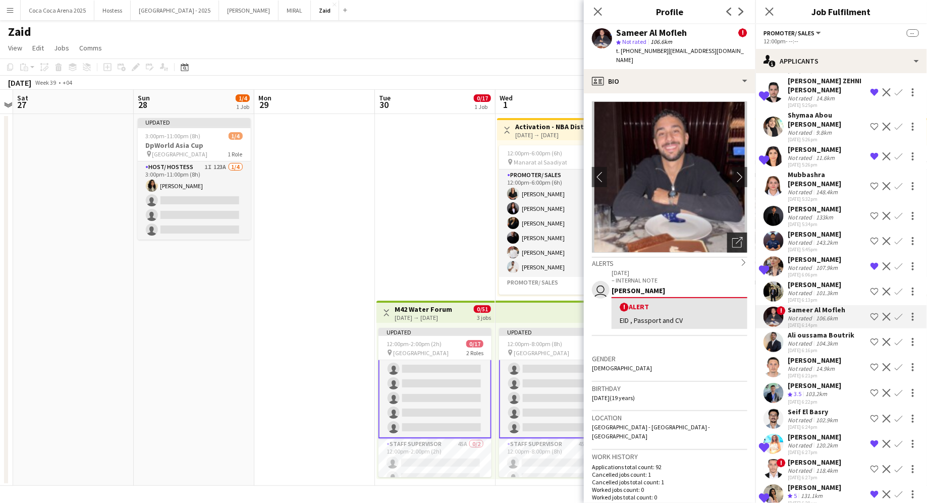
click at [728, 234] on div "Open photos pop-in" at bounding box center [737, 243] width 20 height 20
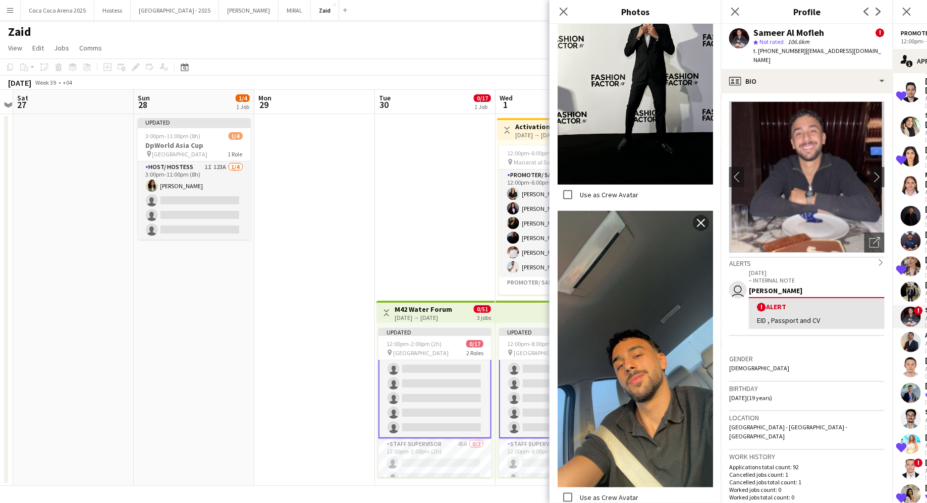
scroll to position [285, 0]
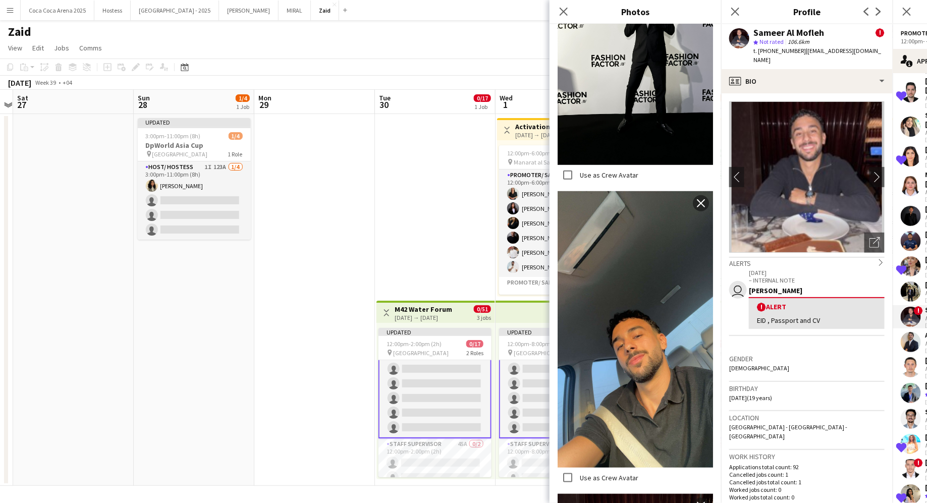
click at [741, 360] on div "Gender [DEMOGRAPHIC_DATA]" at bounding box center [806, 366] width 155 height 29
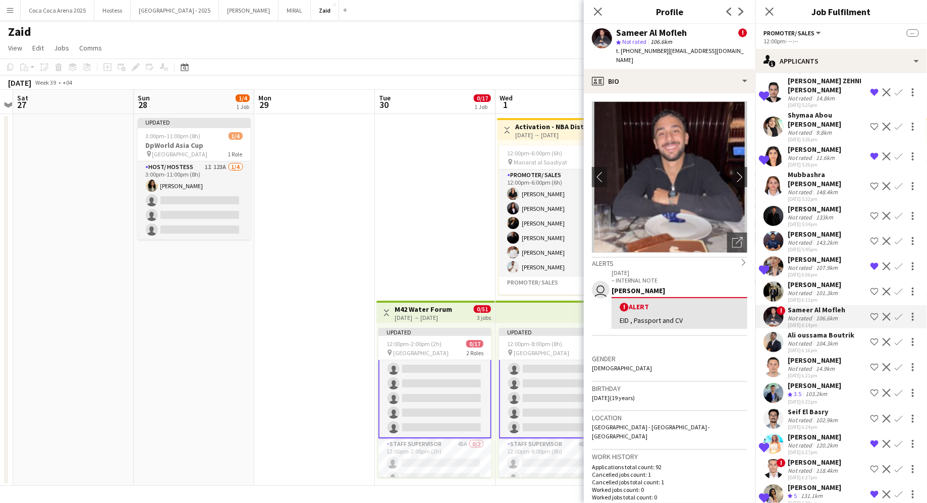
click at [741, 313] on app-icon "Shortlist crew" at bounding box center [874, 317] width 8 height 8
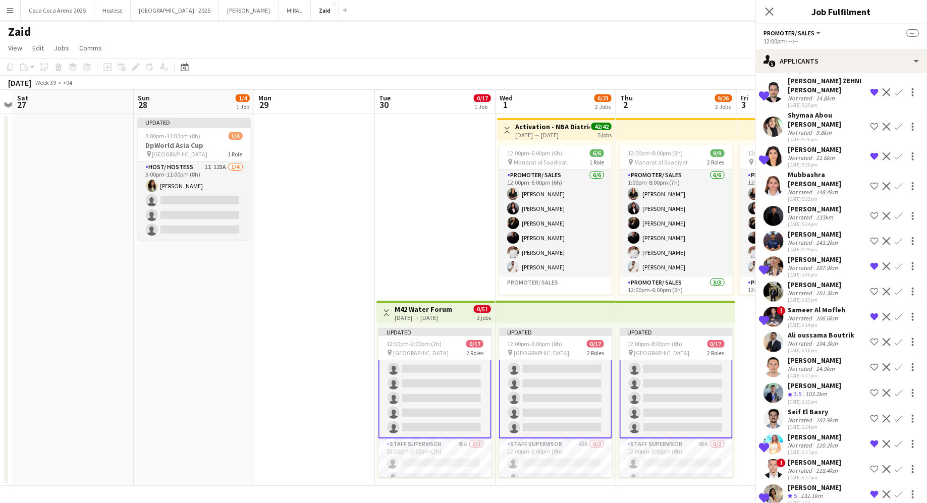
click at [741, 338] on app-icon "Shortlist crew" at bounding box center [874, 342] width 8 height 8
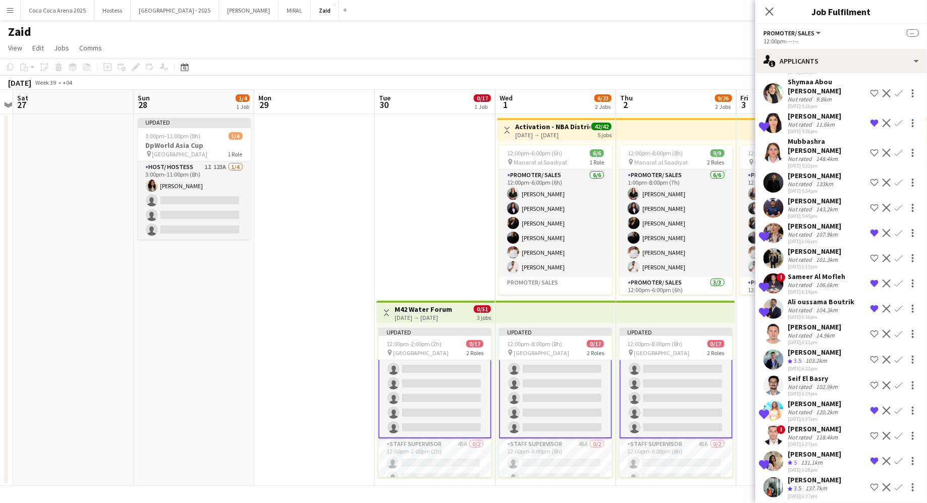
scroll to position [1049, 0]
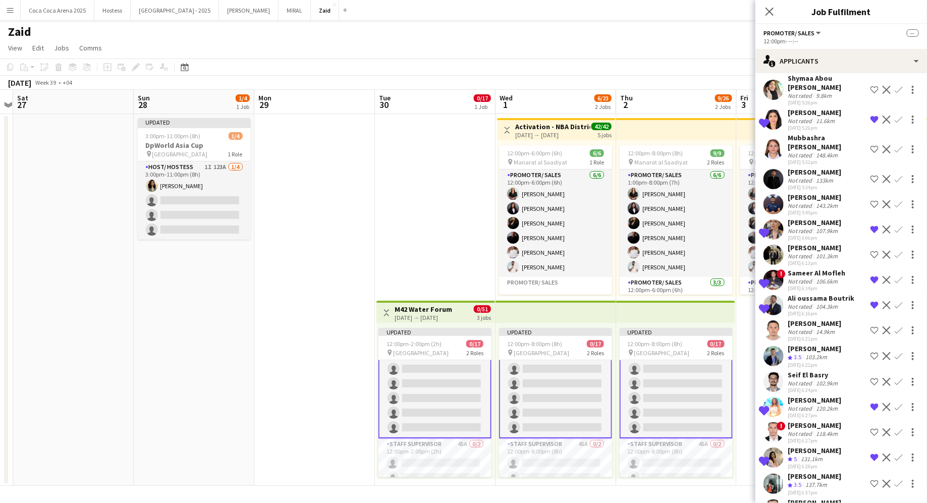
click at [741, 344] on div "[PERSON_NAME] Crew rating 3.5 103.2km [DATE] 6:22pm Shortlist crew Decline Conf…" at bounding box center [840, 356] width 171 height 24
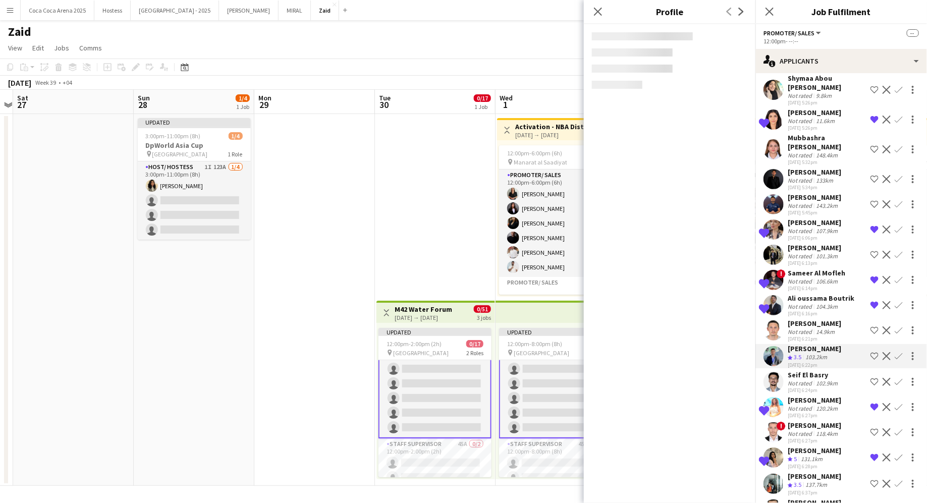
click at [741, 352] on app-icon "Shortlist crew" at bounding box center [874, 356] width 8 height 8
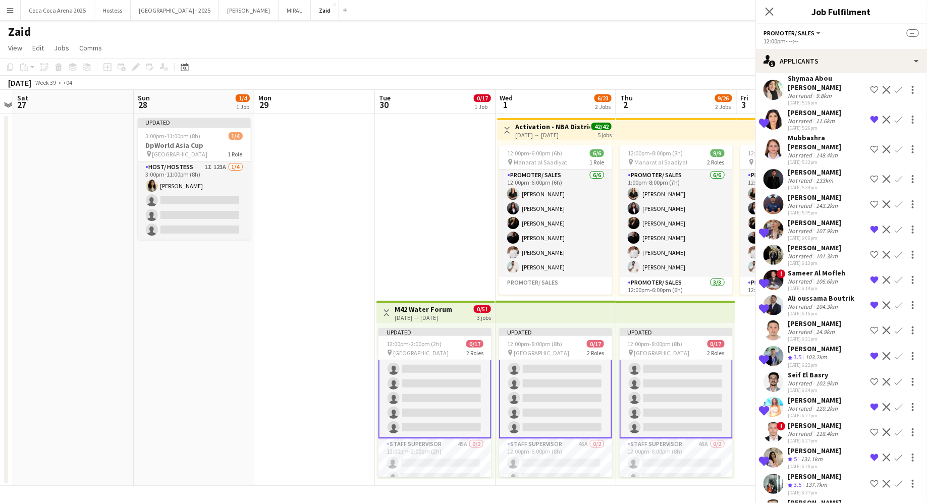
click at [741, 370] on div "Seif [GEOGRAPHIC_DATA] Not rated 102.9km [DATE] 6:24pm Shortlist crew Decline C…" at bounding box center [840, 381] width 171 height 23
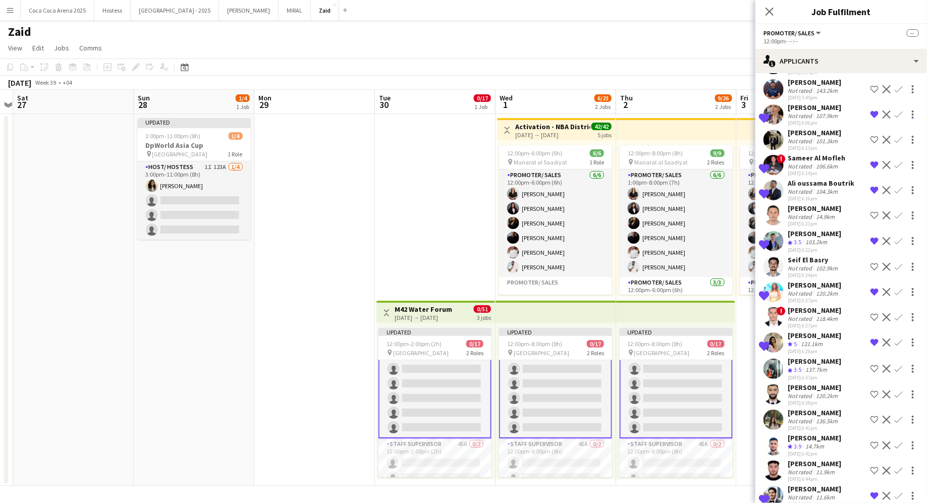
scroll to position [1226, 0]
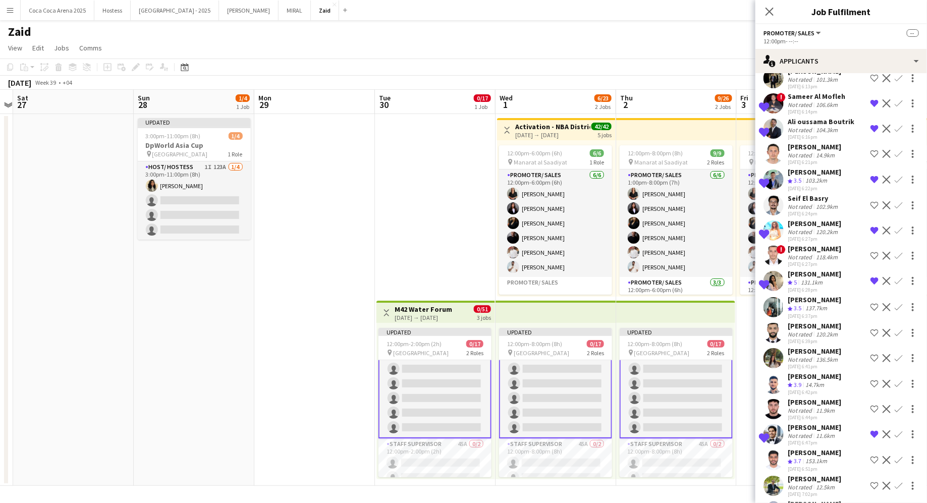
click at [741, 363] on div "[DATE] 6:41pm" at bounding box center [813, 366] width 53 height 7
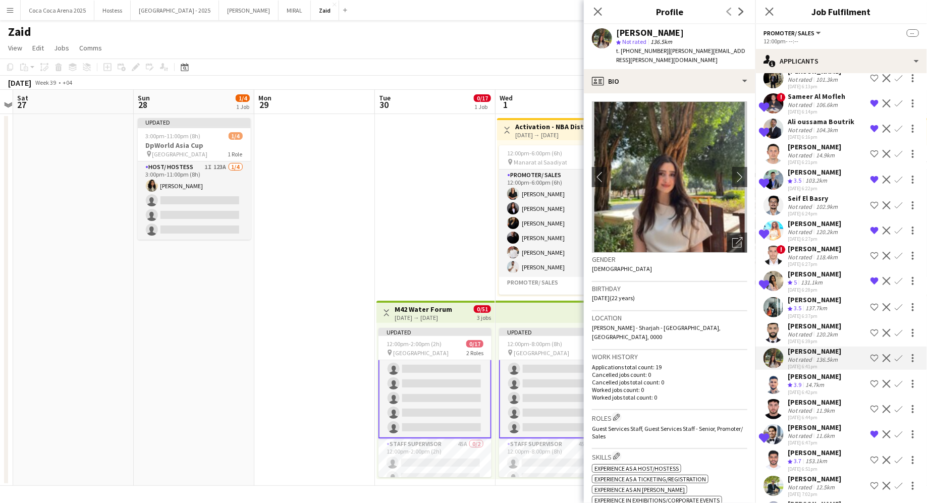
click at [741, 354] on app-icon "Shortlist crew" at bounding box center [874, 358] width 8 height 8
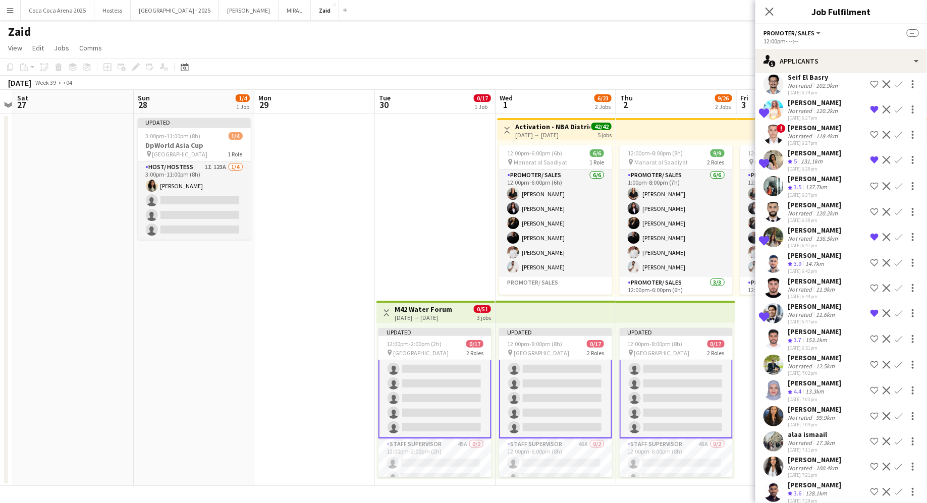
scroll to position [1381, 0]
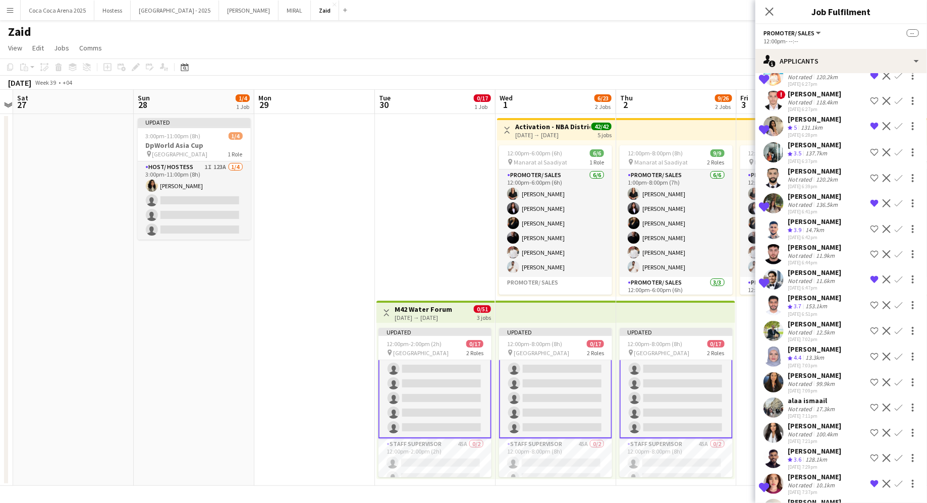
click at [741, 371] on div "[PERSON_NAME]" at bounding box center [813, 375] width 53 height 9
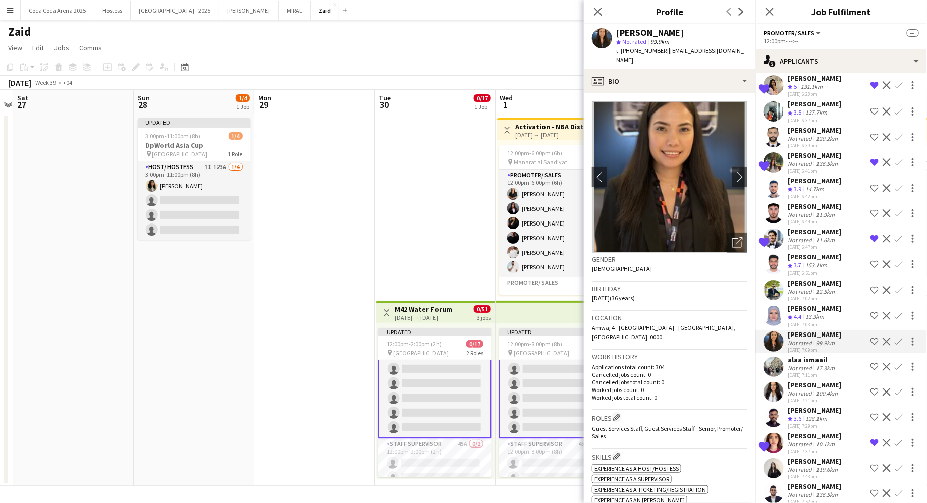
scroll to position [1464, 0]
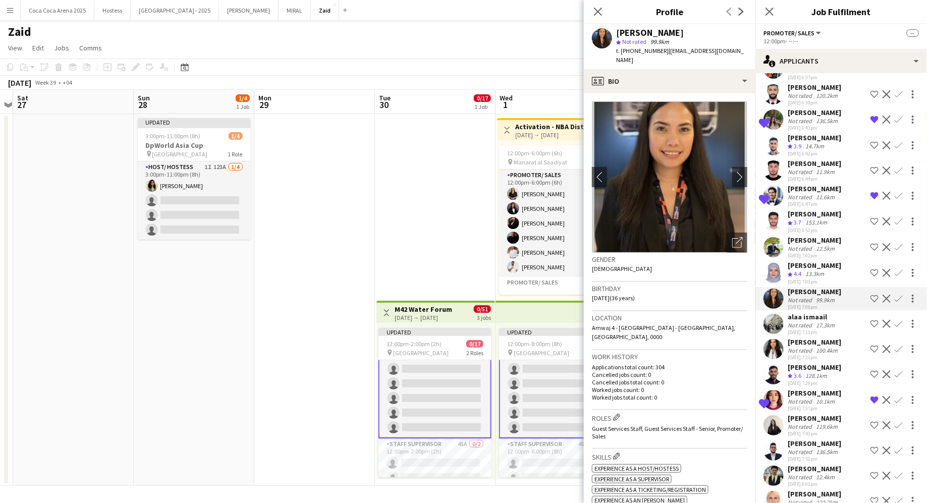
click at [741, 343] on button "Shortlist crew" at bounding box center [874, 349] width 12 height 12
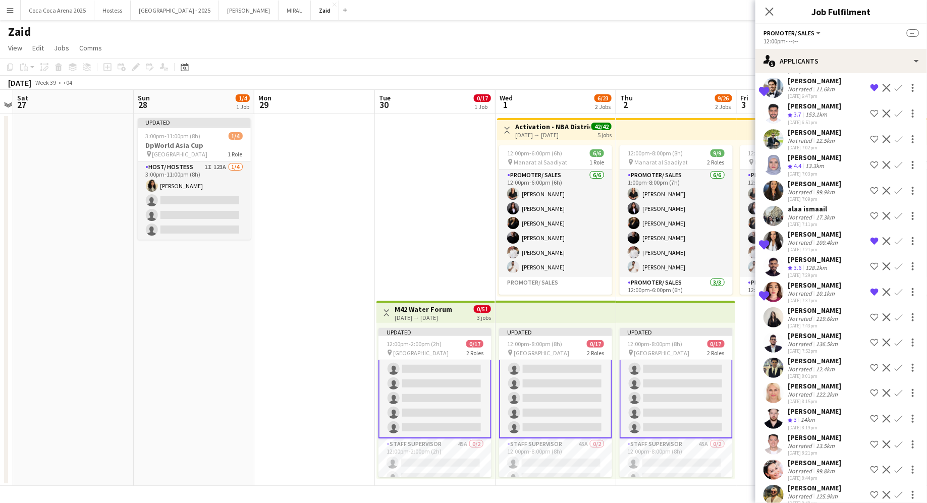
scroll to position [1574, 0]
click at [741, 304] on div "[PERSON_NAME] Not rated 119.6km [DATE] 7:43pm Shortlist crew Decline Confirm" at bounding box center [840, 315] width 171 height 23
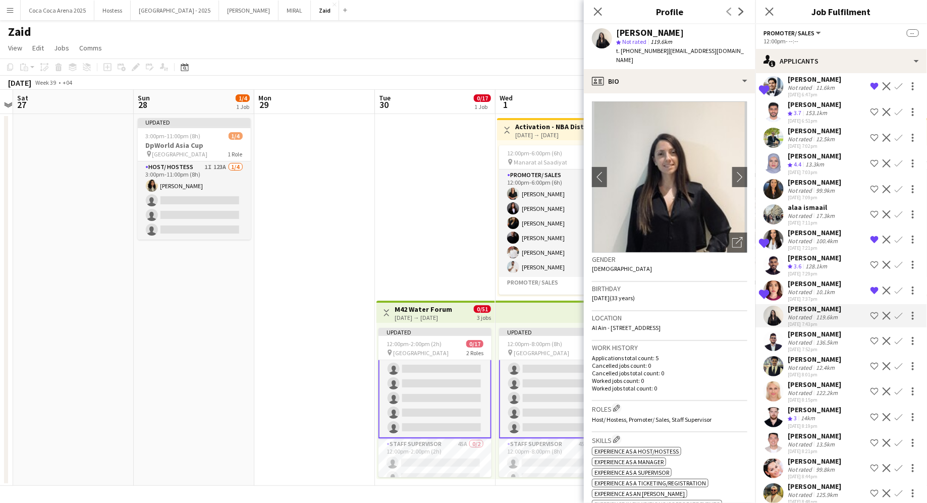
click at [741, 312] on app-icon "Shortlist crew" at bounding box center [874, 316] width 8 height 8
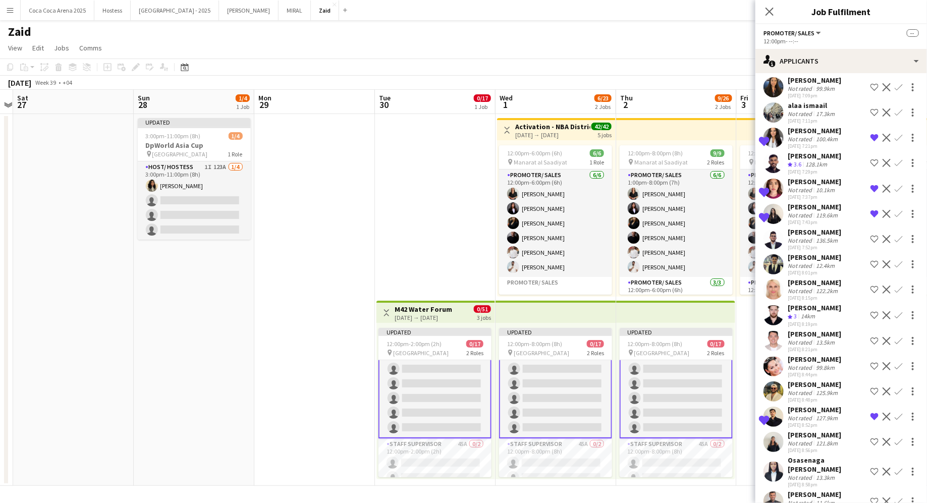
scroll to position [1677, 0]
click at [741, 251] on div "[PERSON_NAME] Not rated 12.4km [DATE] 8:01pm Shortlist crew Decline Confirm" at bounding box center [840, 262] width 171 height 23
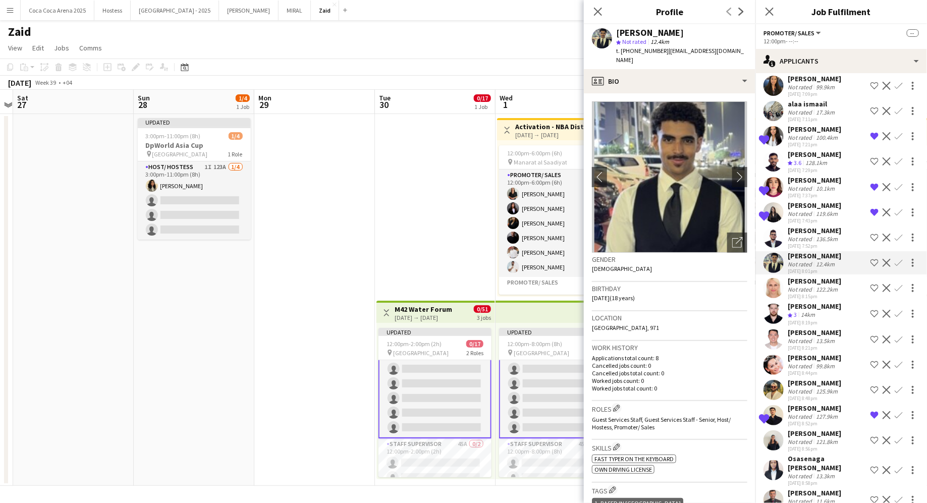
scroll to position [1739, 0]
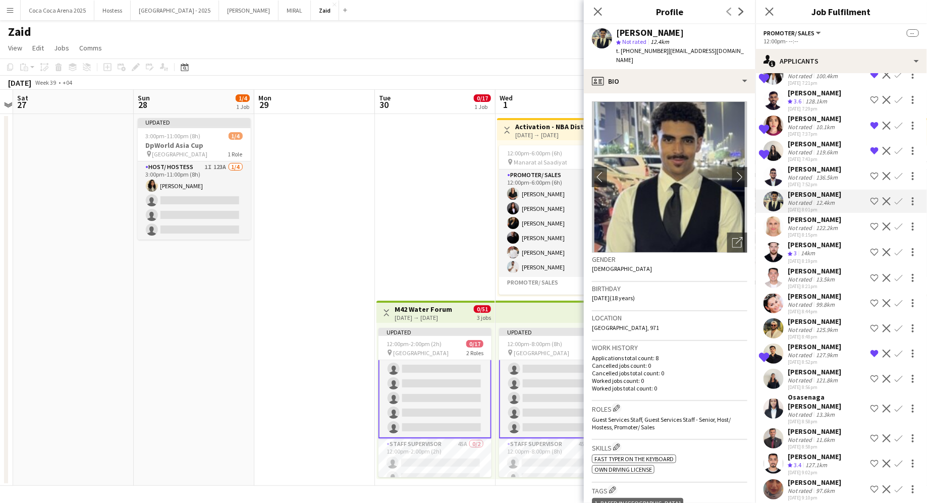
click at [741, 197] on app-icon "Shortlist crew" at bounding box center [874, 201] width 8 height 8
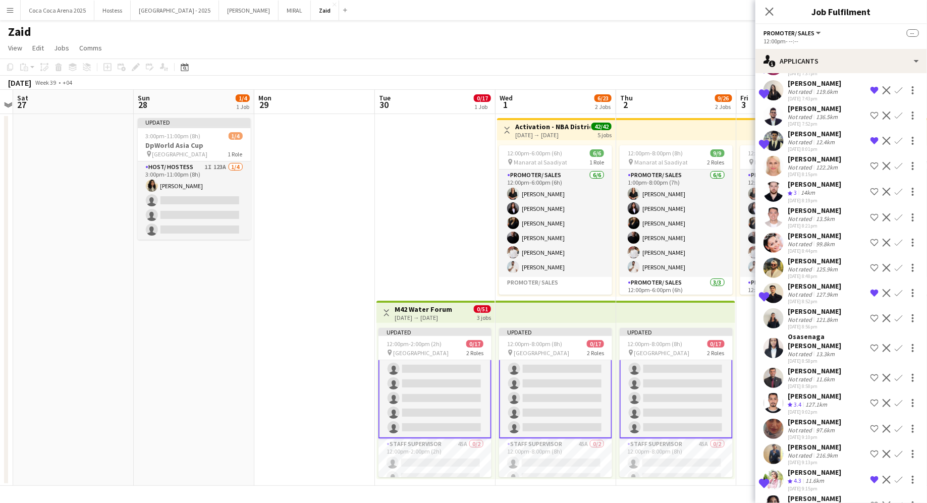
scroll to position [1801, 0]
click at [741, 255] on div "[PERSON_NAME] Not rated 125.9km [DATE] 8:48pm Shortlist crew Decline Confirm" at bounding box center [840, 266] width 171 height 23
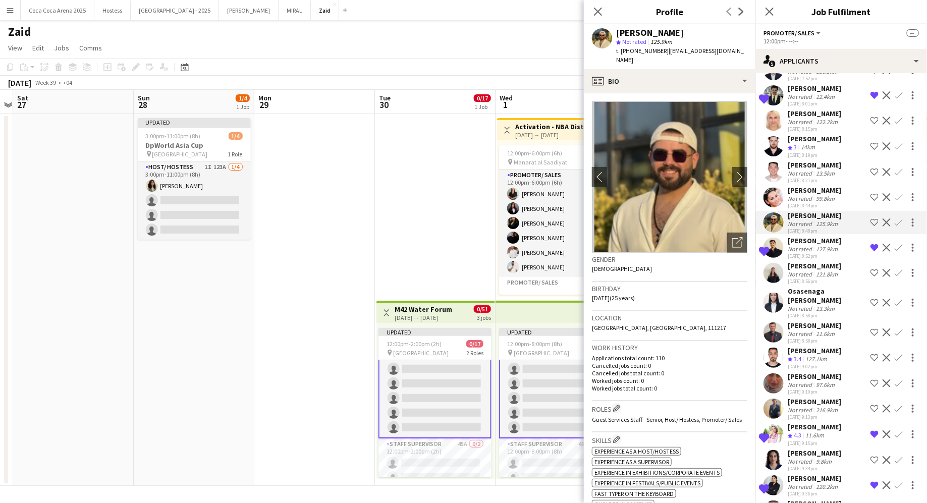
scroll to position [1847, 0]
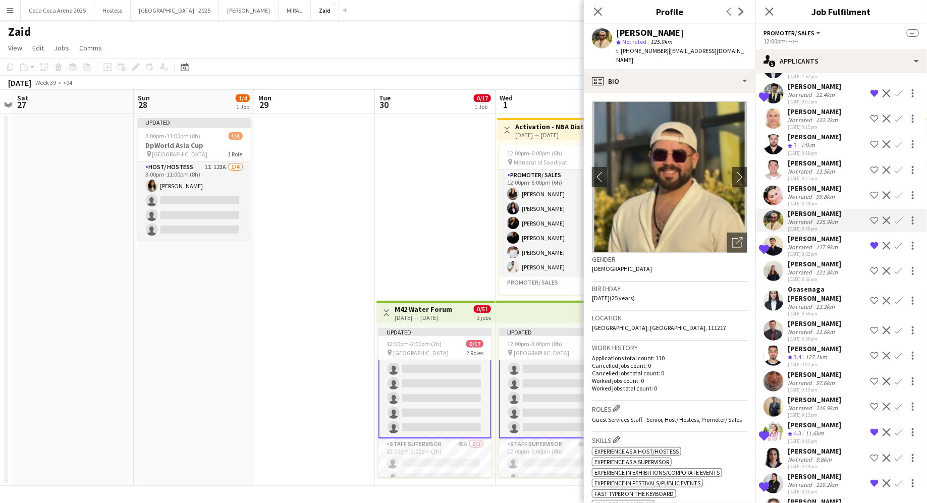
click at [741, 284] on div "Osasenaga [PERSON_NAME]" at bounding box center [826, 293] width 79 height 18
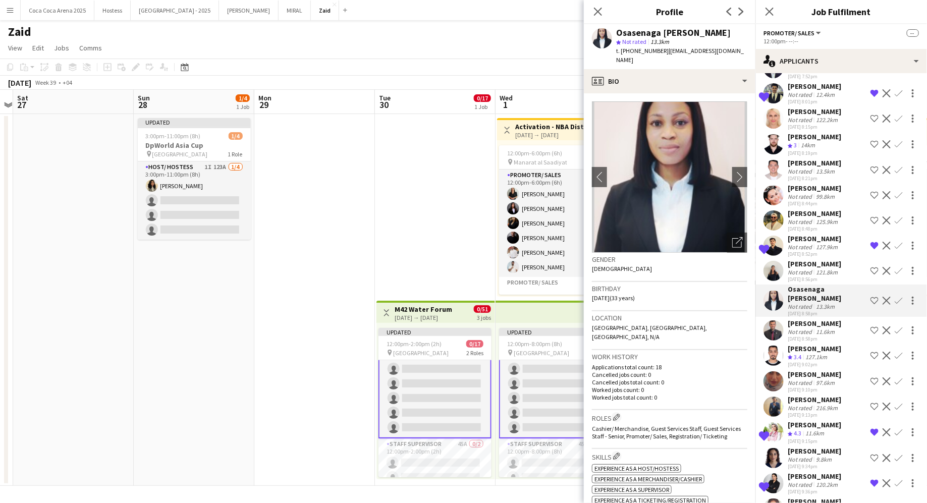
click at [741, 268] on div "121.8km" at bounding box center [827, 272] width 26 height 8
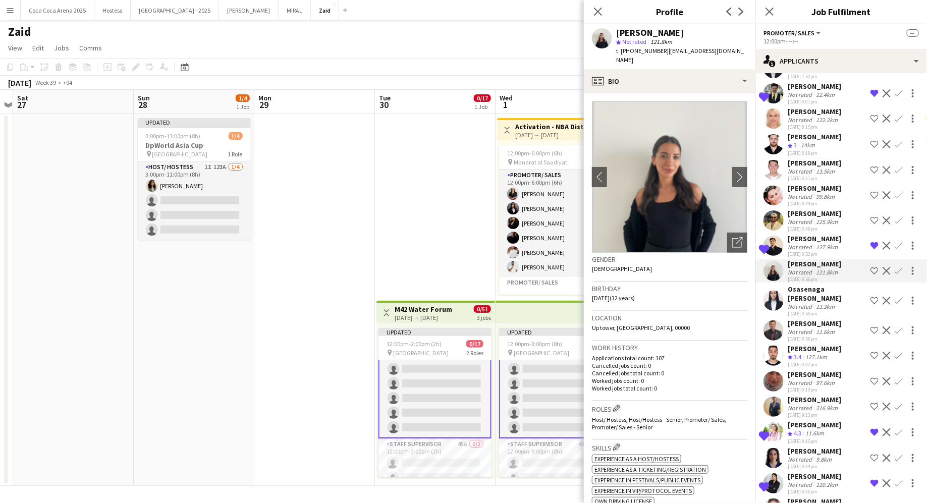
click at [741, 267] on app-icon "Shortlist crew" at bounding box center [874, 271] width 8 height 8
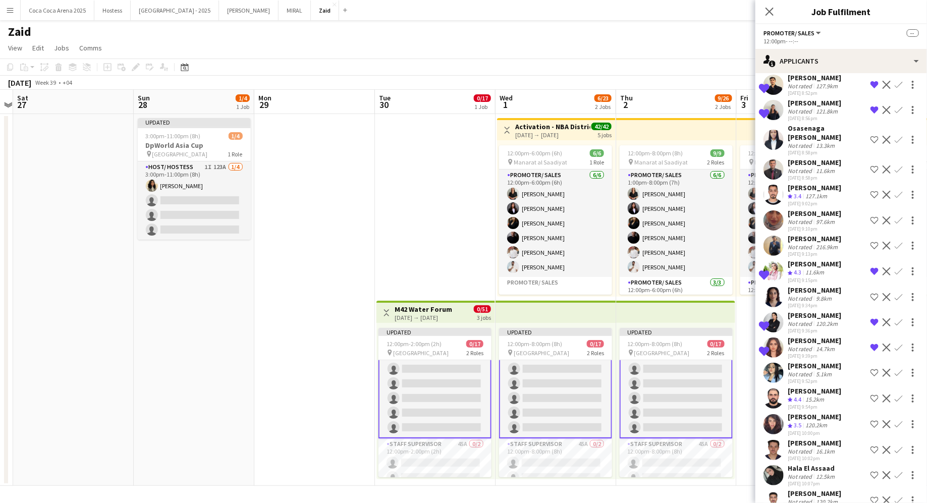
scroll to position [2066, 0]
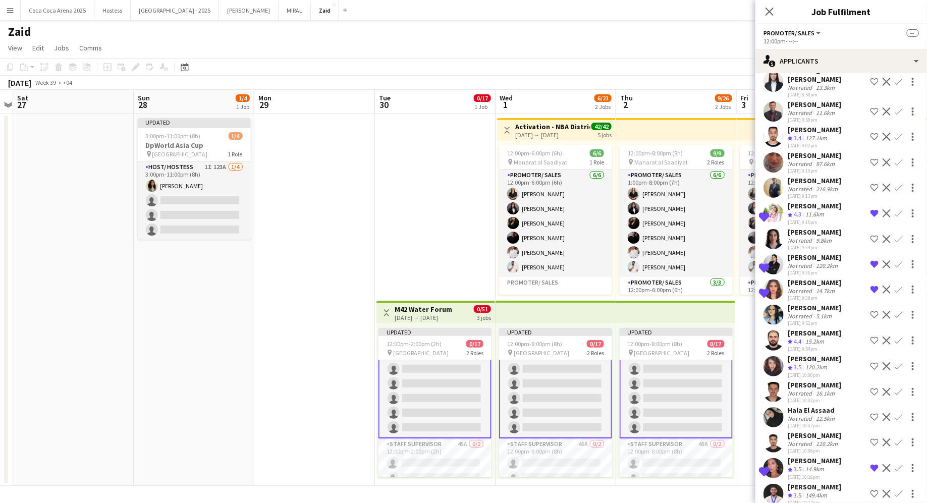
click at [741, 303] on div "[PERSON_NAME] Not rated 5.1km [DATE] 9:52pm Shortlist crew Decline Confirm" at bounding box center [840, 314] width 171 height 23
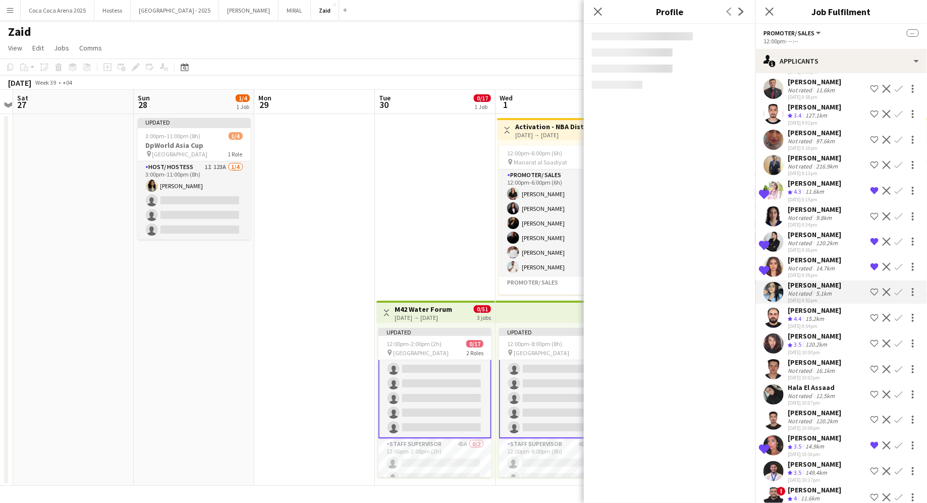
scroll to position [2087, 0]
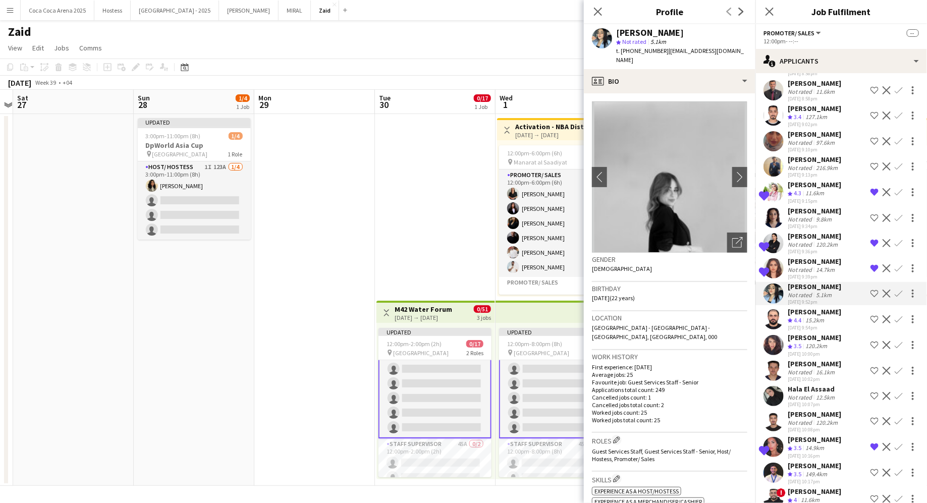
click at [741, 290] on app-icon "Shortlist crew" at bounding box center [874, 294] width 8 height 8
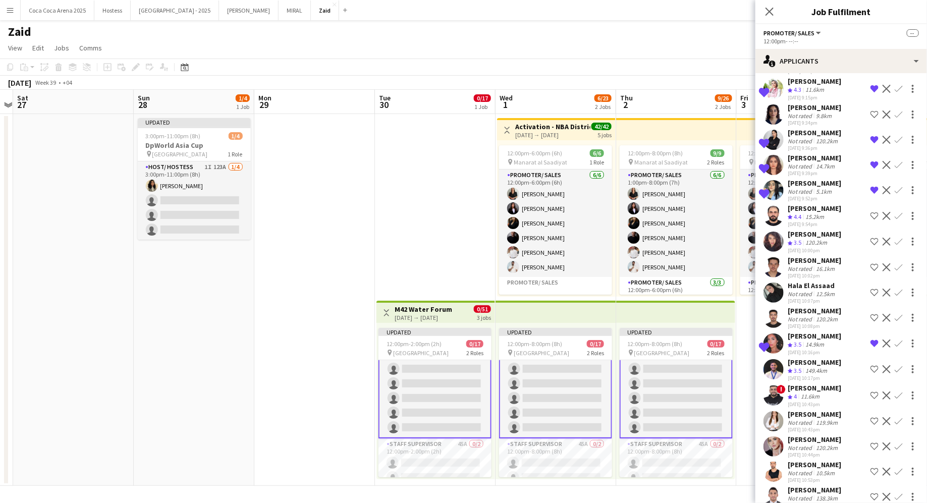
scroll to position [2217, 0]
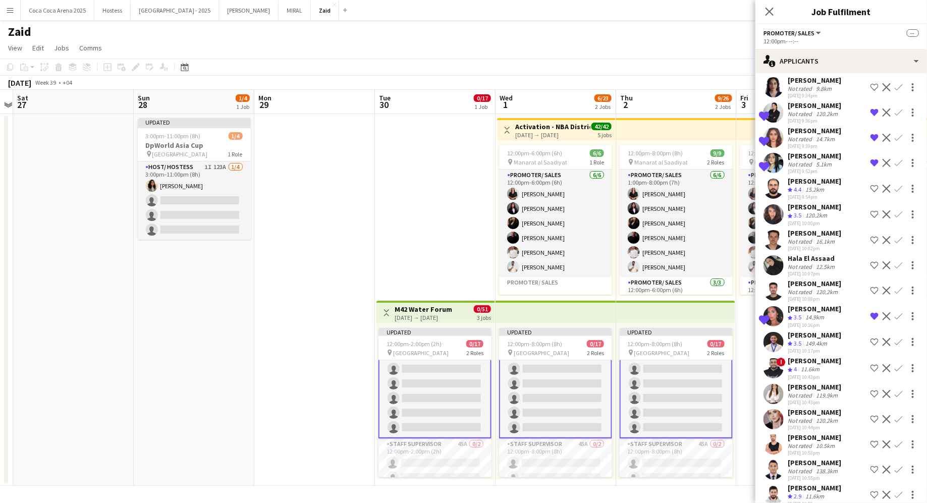
click at [741, 229] on div "[PERSON_NAME] Not rated 16.1km [DATE] 10:02pm Shortlist crew Decline Confirm" at bounding box center [840, 239] width 171 height 23
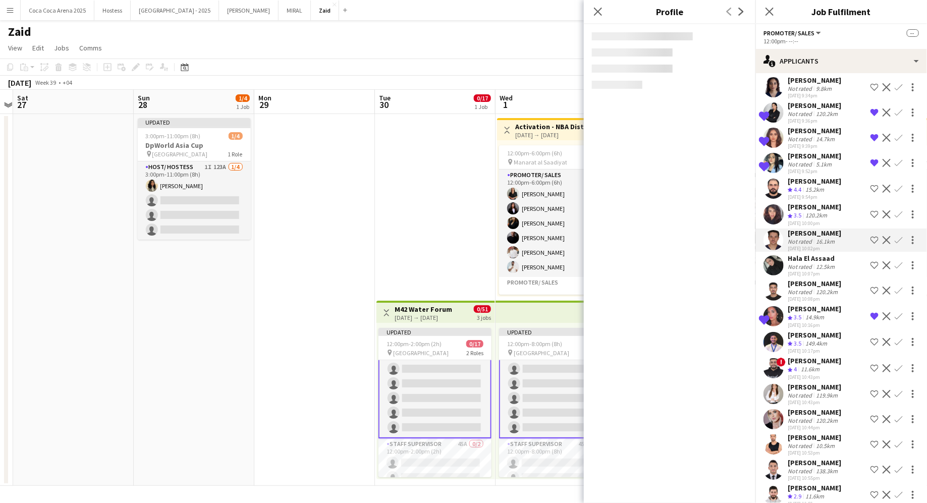
click at [741, 254] on div "Hala El Assaad Not rated 12.5km [DATE] 10:07pm Shortlist crew Decline Confirm" at bounding box center [840, 265] width 171 height 23
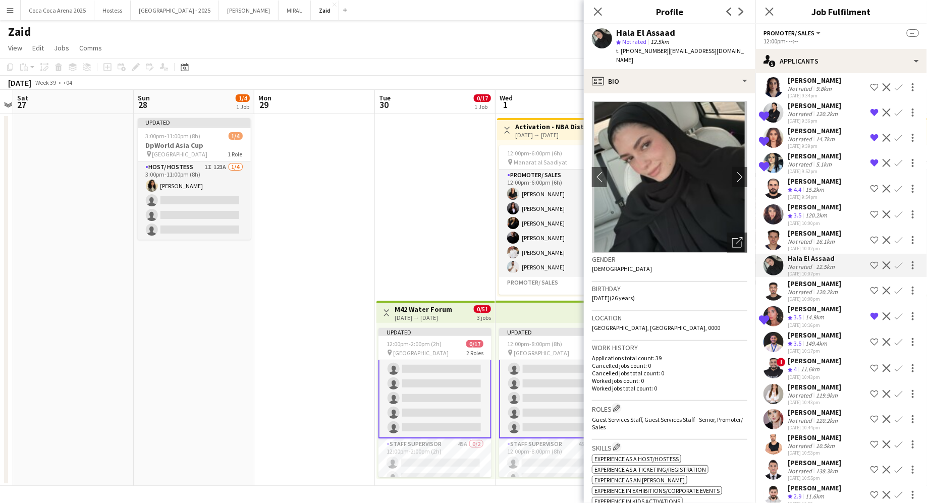
click at [741, 261] on app-icon "Shortlist crew" at bounding box center [874, 265] width 8 height 8
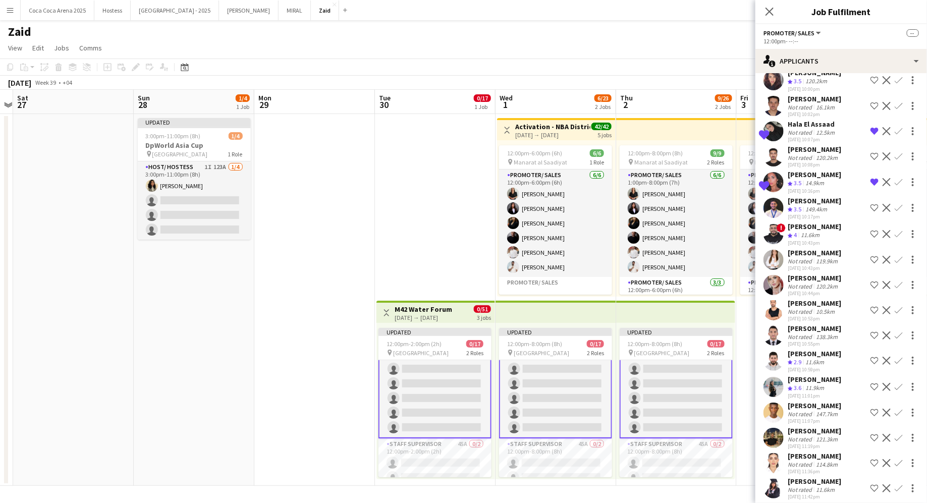
scroll to position [2368, 0]
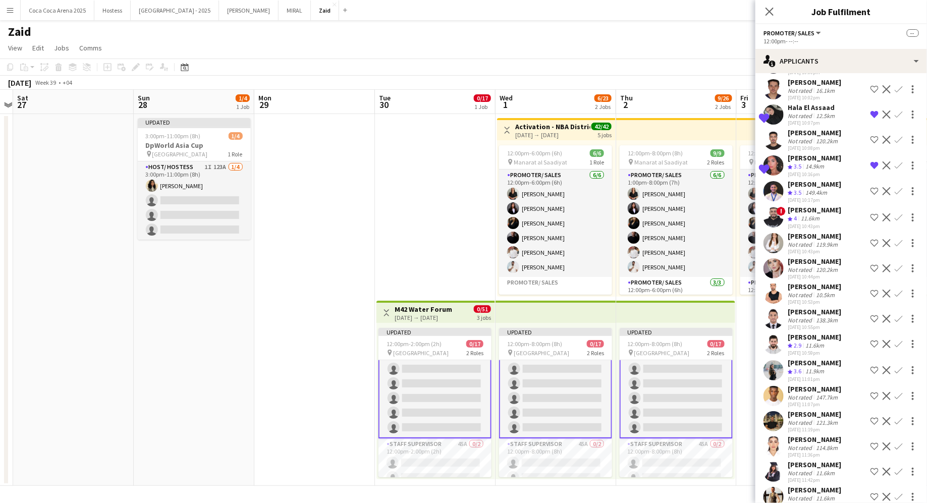
click at [741, 358] on div "[PERSON_NAME] Crew rating 3.6 11.9km [DATE] 11:01pm Shortlist crew Decline Conf…" at bounding box center [840, 370] width 171 height 24
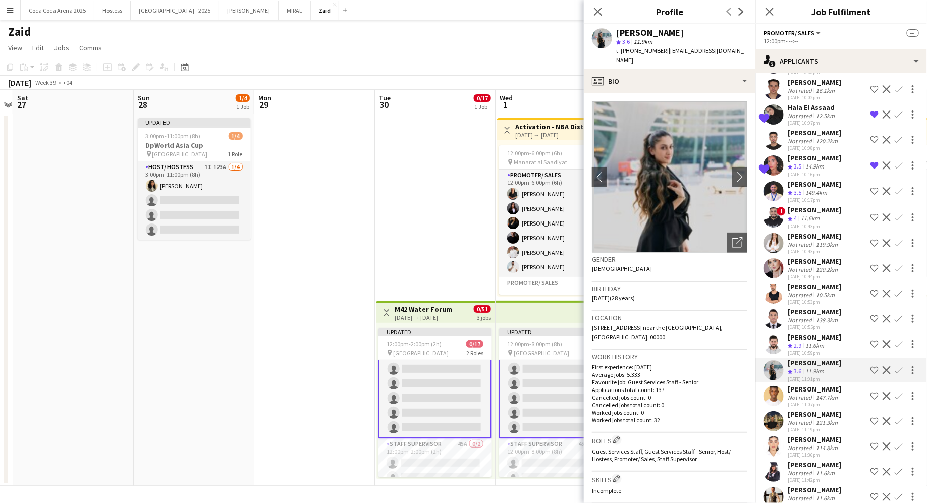
click at [741, 316] on div "138.3km" at bounding box center [827, 320] width 26 height 8
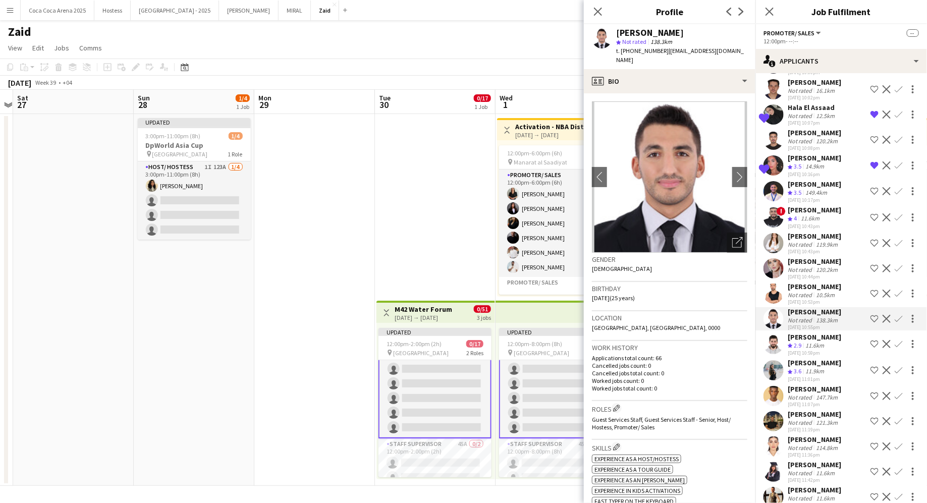
click at [741, 299] on div "[DATE] 10:53pm" at bounding box center [813, 302] width 53 height 7
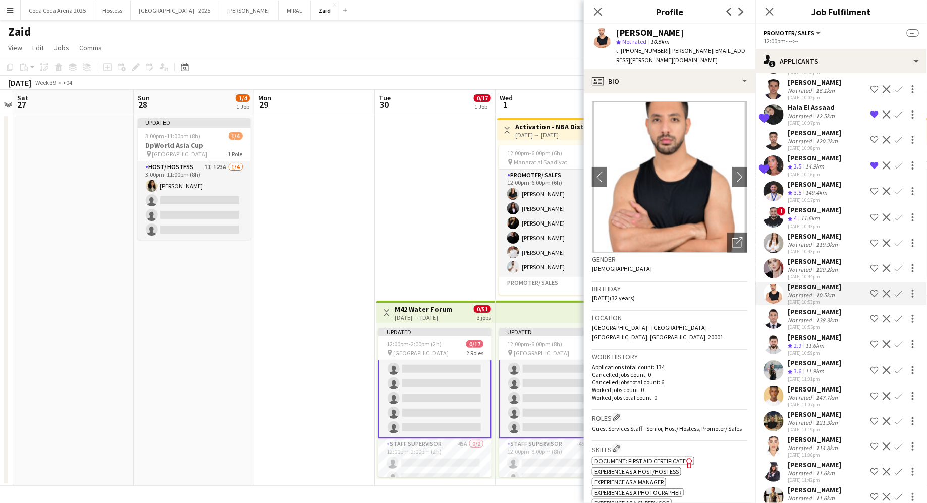
click at [741, 266] on div "120.2km" at bounding box center [827, 270] width 26 height 8
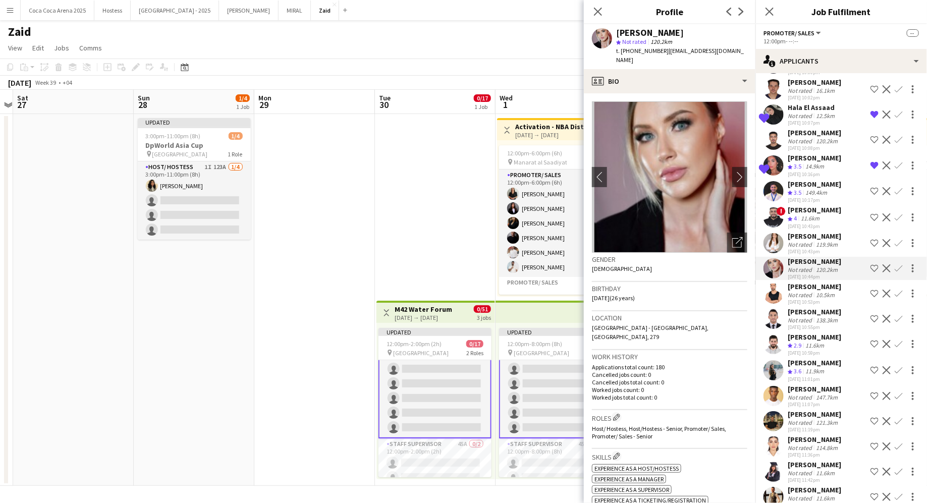
click at [741, 232] on div "[PERSON_NAME] Not rated 119.9km [DATE] 10:43pm Shortlist crew Decline Confirm" at bounding box center [840, 243] width 171 height 23
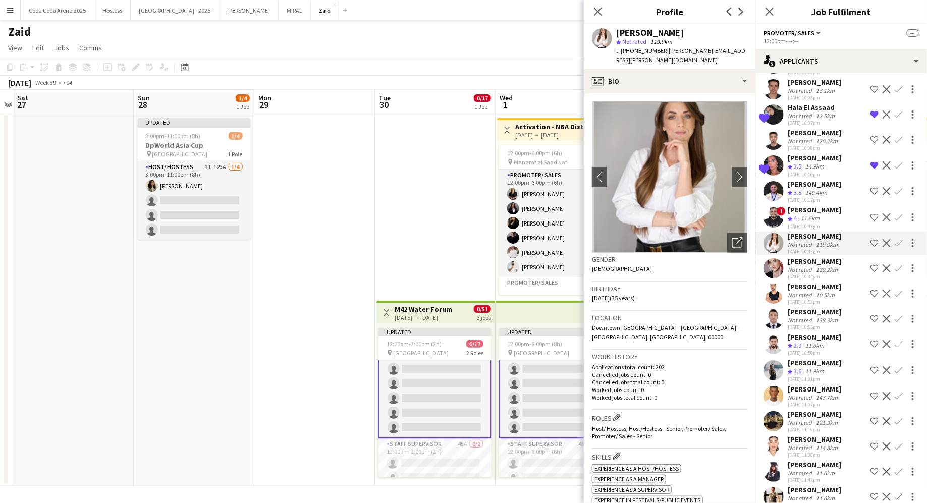
click at [741, 264] on app-icon "Shortlist crew" at bounding box center [874, 268] width 8 height 8
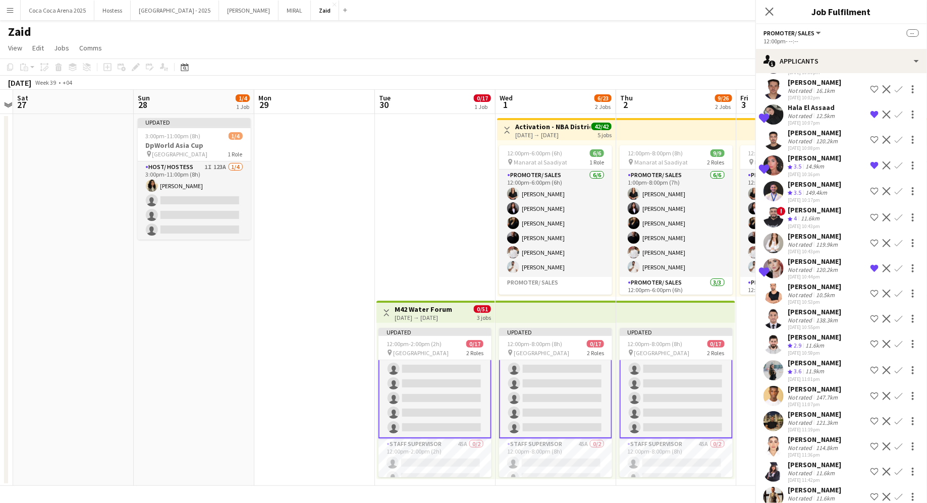
click at [741, 237] on button "Shortlist crew" at bounding box center [874, 243] width 12 height 12
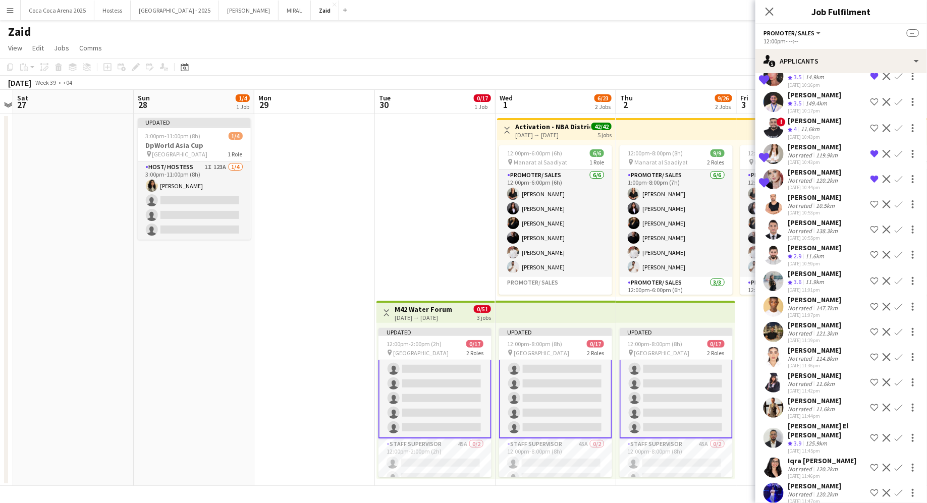
click at [741, 353] on app-icon "Shortlist crew" at bounding box center [874, 357] width 8 height 8
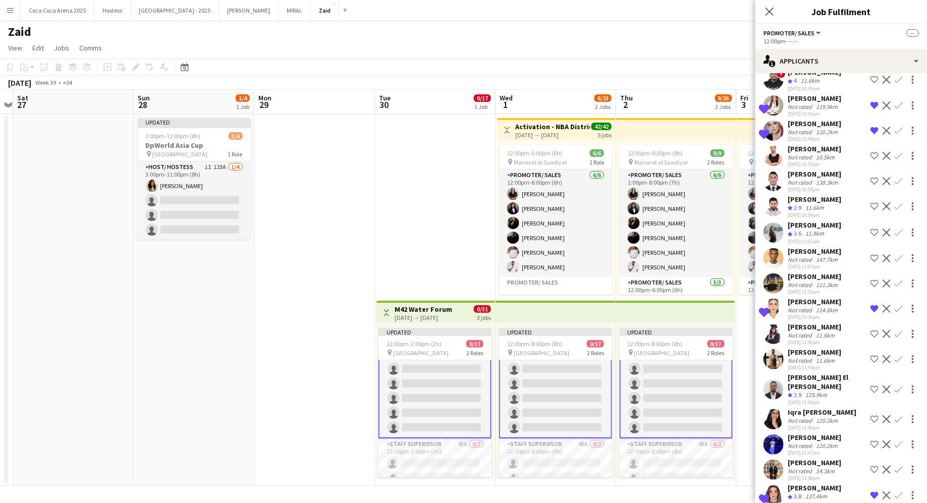
scroll to position [2535, 0]
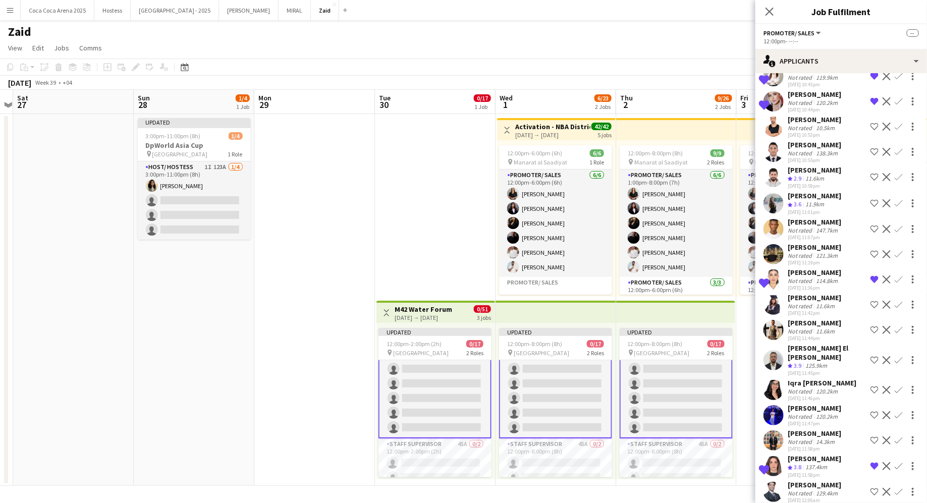
click at [741, 318] on div "[PERSON_NAME] Not rated 11.6km [DATE] 11:44pm Shortlist crew Decline Confirm" at bounding box center [840, 329] width 171 height 23
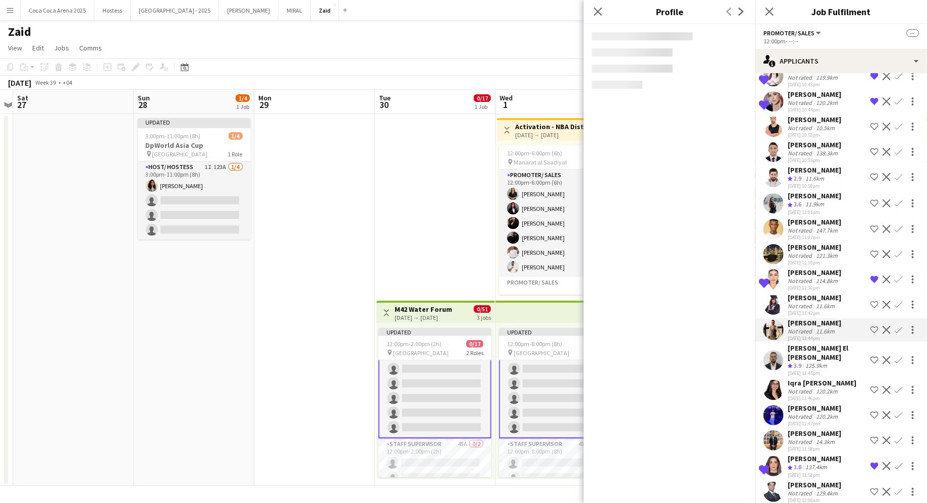
click at [741, 344] on div "[PERSON_NAME] [PERSON_NAME] Crew rating 3.9 125.9km [DATE] 11:45pm Shortlist cr…" at bounding box center [840, 360] width 171 height 33
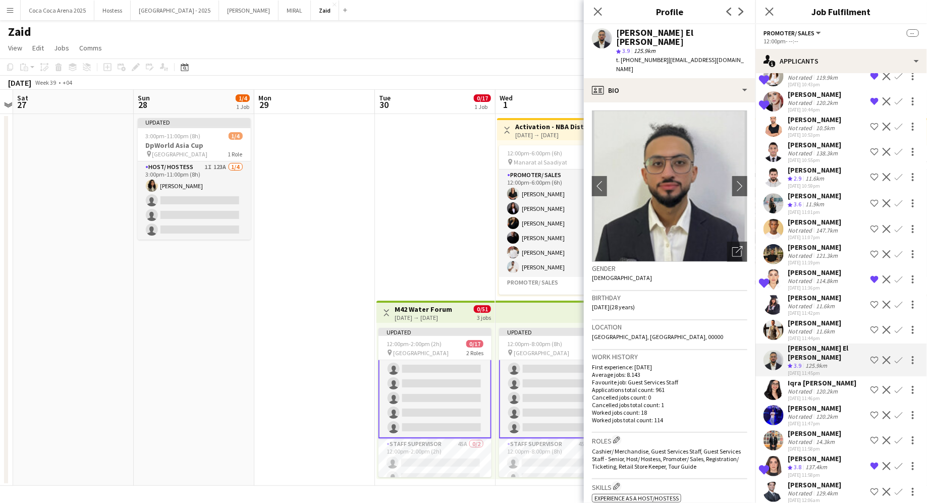
click at [741, 356] on app-icon "Shortlist crew" at bounding box center [874, 360] width 8 height 8
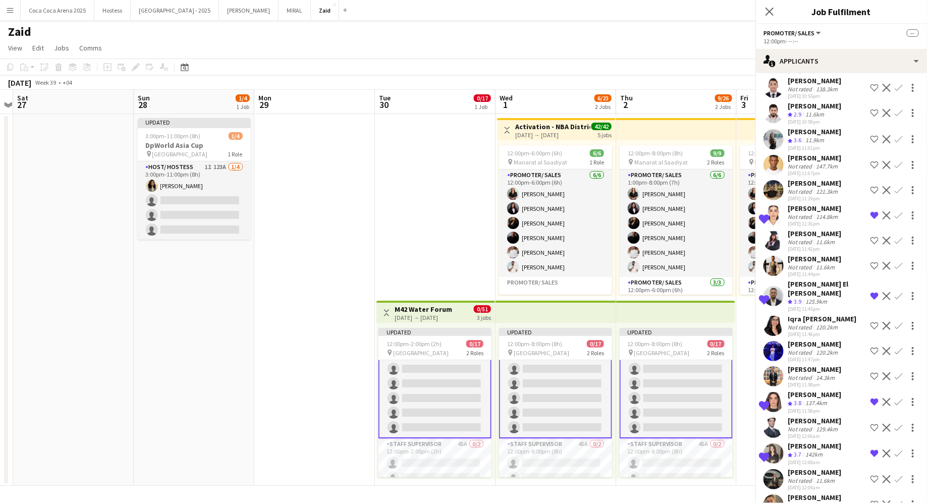
scroll to position [2603, 0]
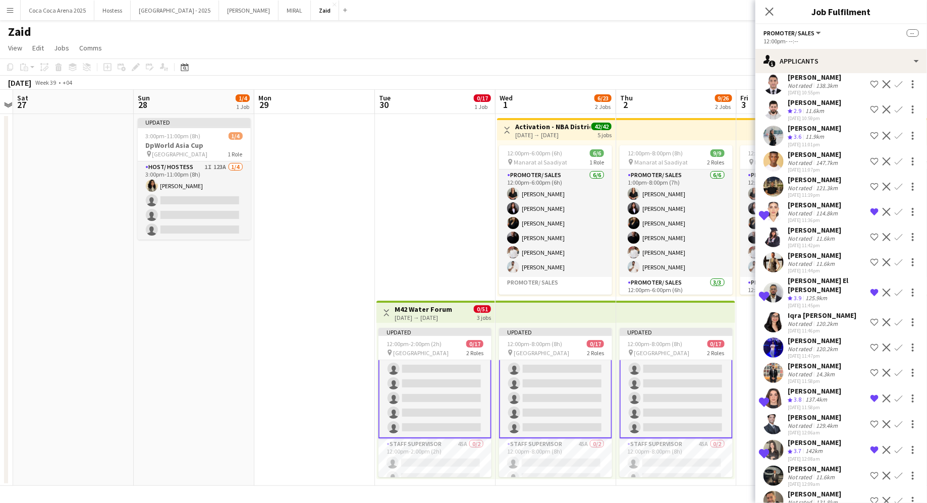
click at [741, 341] on button "Shortlist crew" at bounding box center [874, 347] width 12 height 12
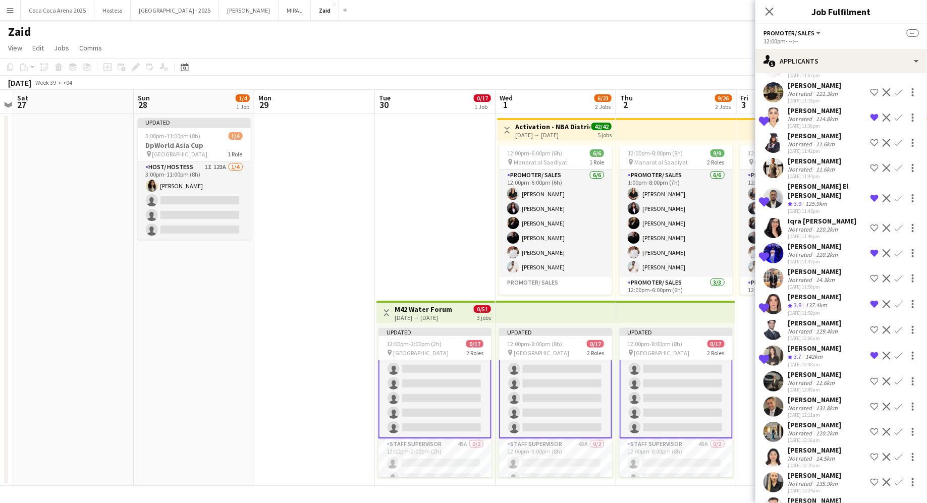
scroll to position [2753, 0]
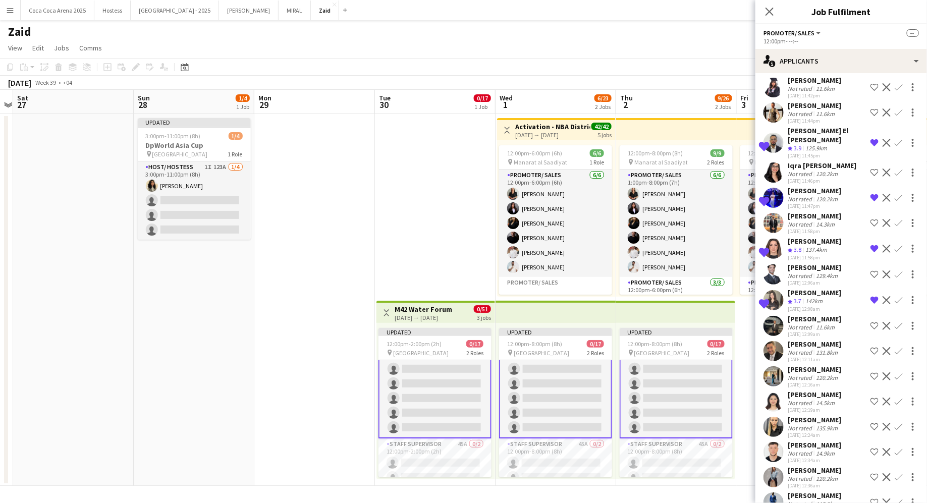
click at [741, 314] on div "[PERSON_NAME] Not rated 11.6km [DATE] 12:09am Shortlist crew Decline Confirm" at bounding box center [840, 325] width 171 height 23
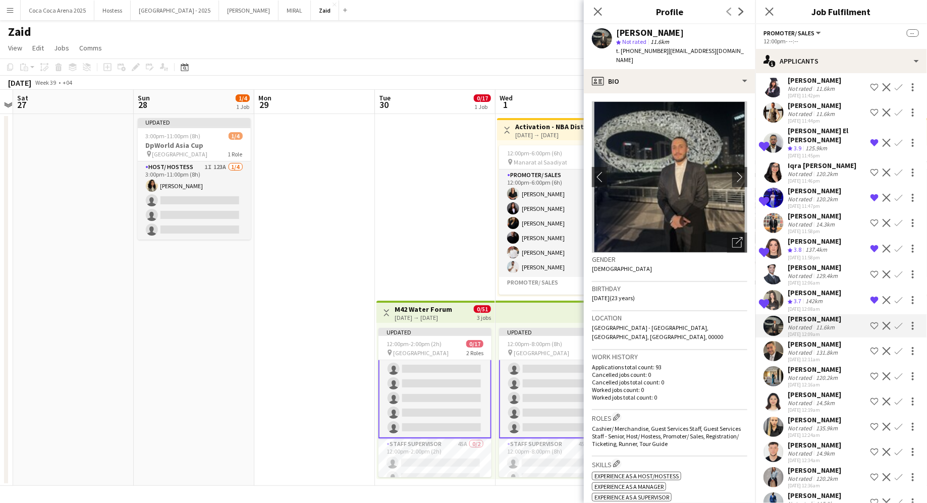
click at [741, 322] on app-icon "Shortlist crew" at bounding box center [874, 326] width 8 height 8
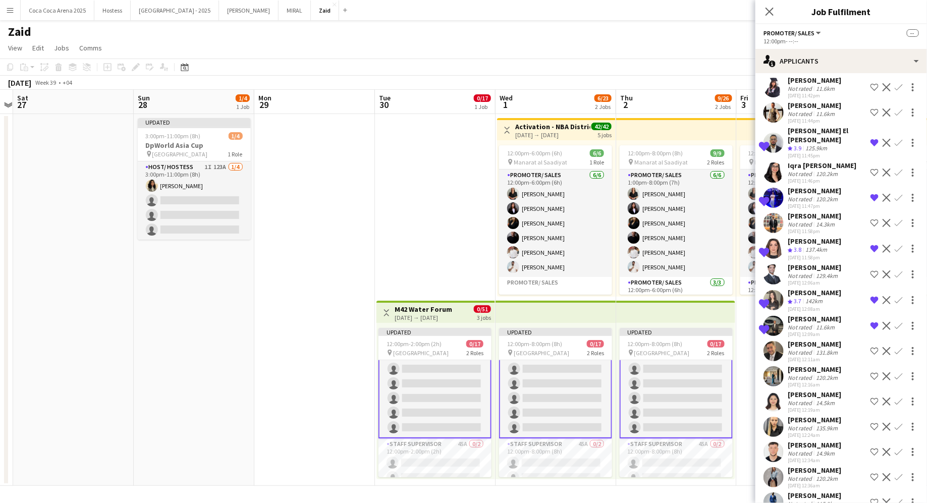
scroll to position [2795, 0]
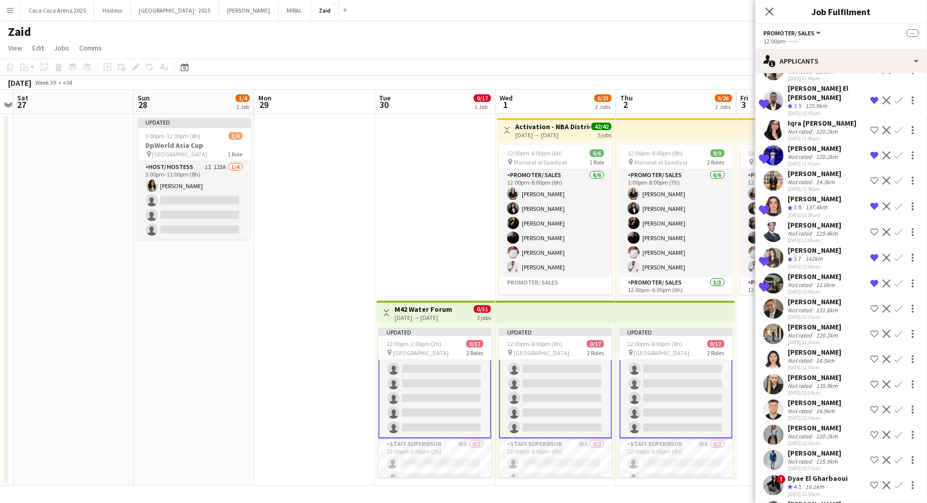
click at [741, 322] on div "[PERSON_NAME] Not rated 120.2km [DATE] 12:16am Shortlist crew Decline Confirm" at bounding box center [840, 333] width 171 height 23
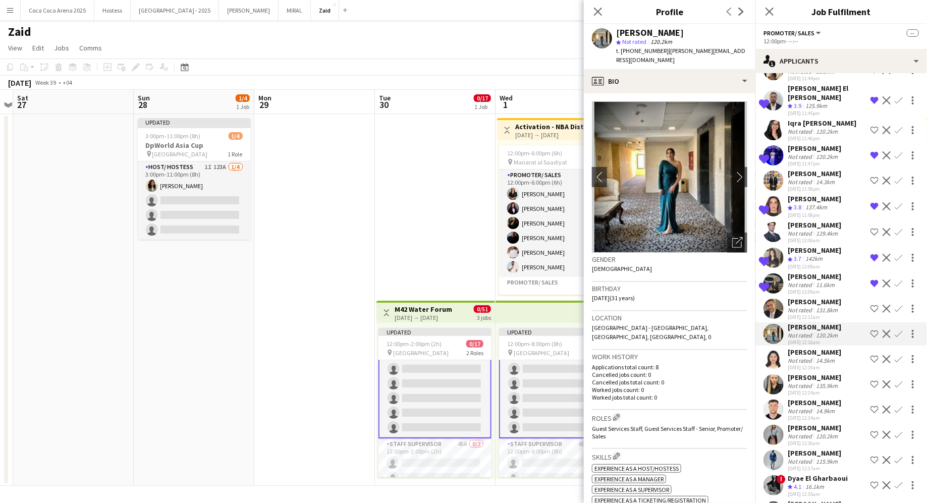
drag, startPoint x: 881, startPoint y: 302, endPoint x: 873, endPoint y: 303, distance: 8.2
click at [741, 328] on div "Shortlist crew Decline Confirm" at bounding box center [893, 334] width 50 height 12
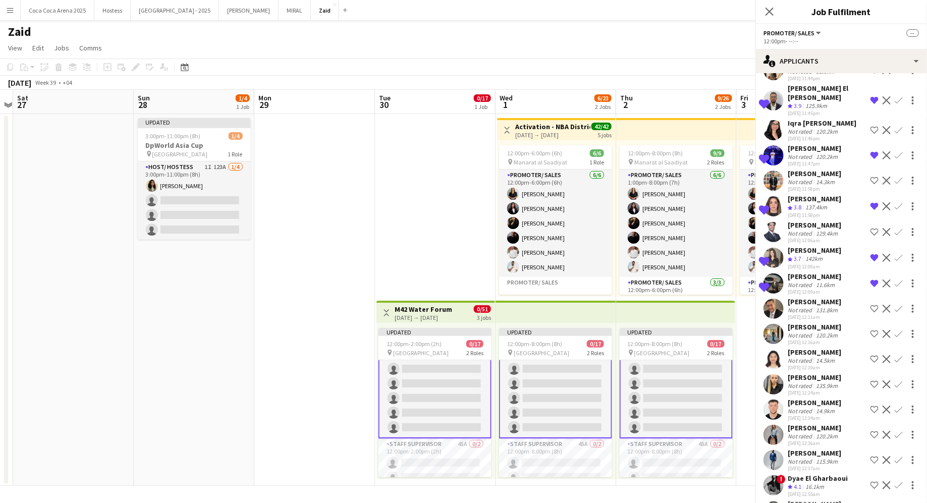
click at [741, 330] on app-icon "Shortlist crew" at bounding box center [874, 334] width 8 height 8
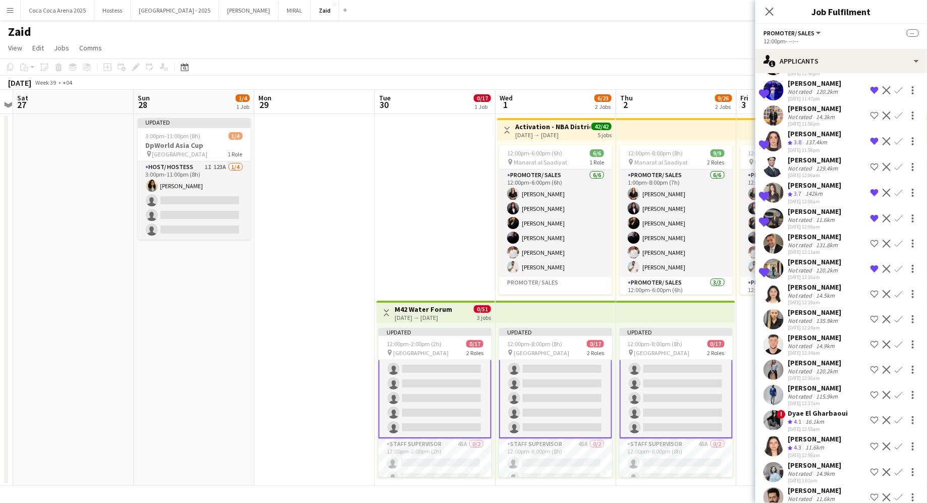
click at [741, 375] on div "[DATE] 12:36am" at bounding box center [813, 378] width 53 height 7
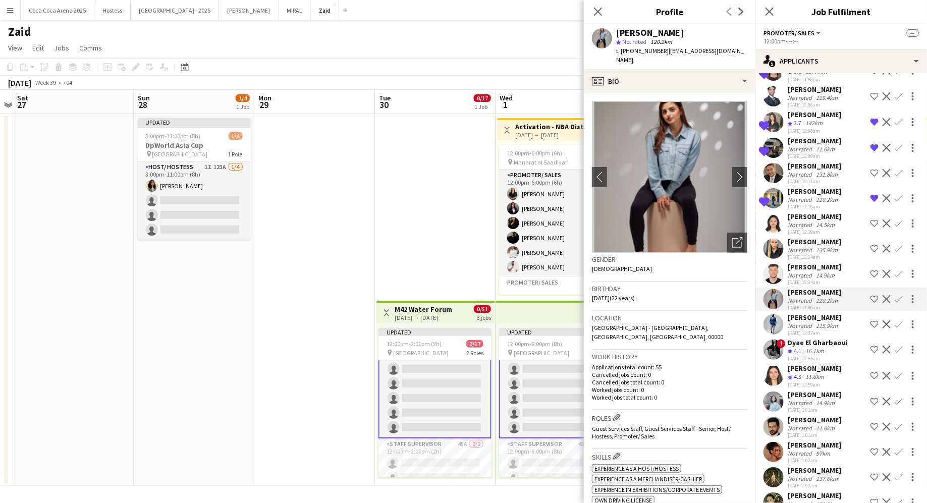
scroll to position [2939, 0]
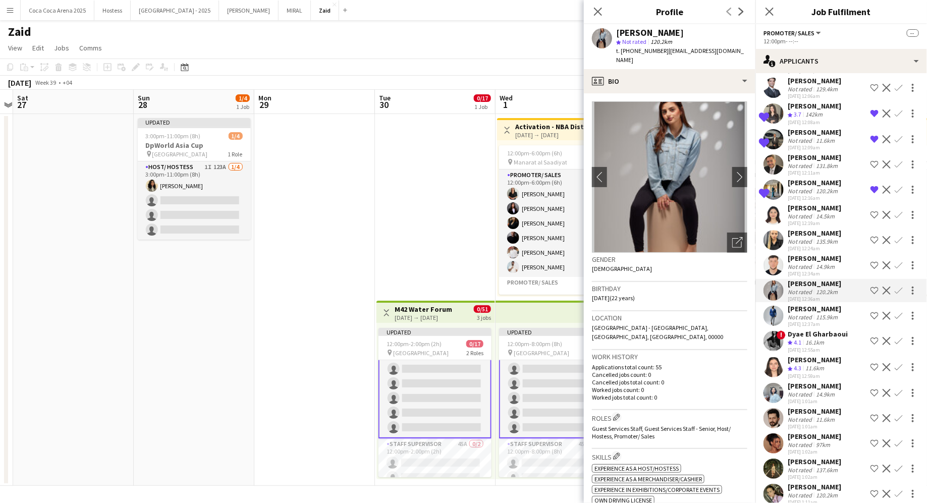
click at [741, 364] on div "Crew rating 4.3 11.6km" at bounding box center [813, 368] width 53 height 9
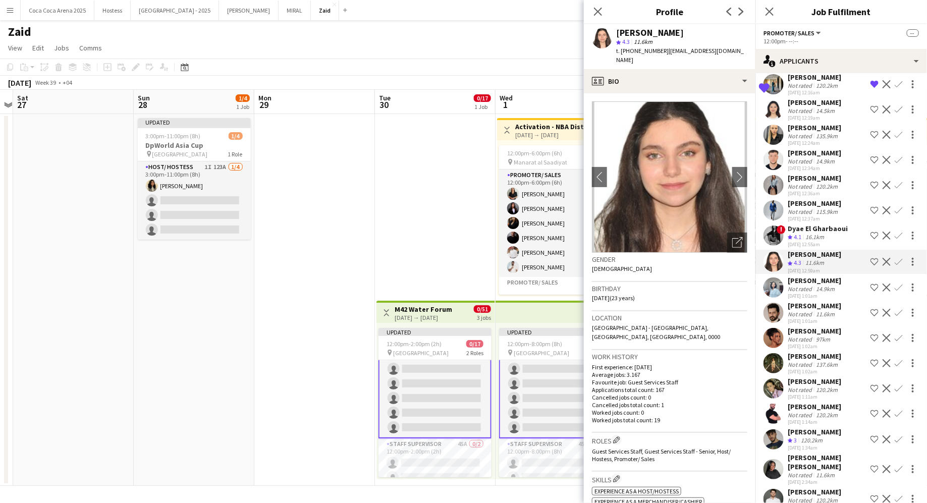
scroll to position [3099, 0]
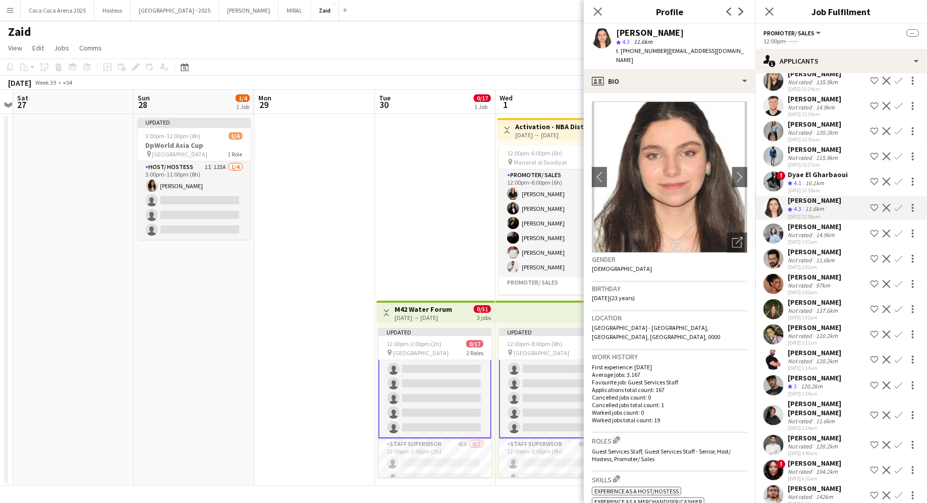
click at [741, 365] on div "[DATE] 1:14am" at bounding box center [813, 368] width 53 height 7
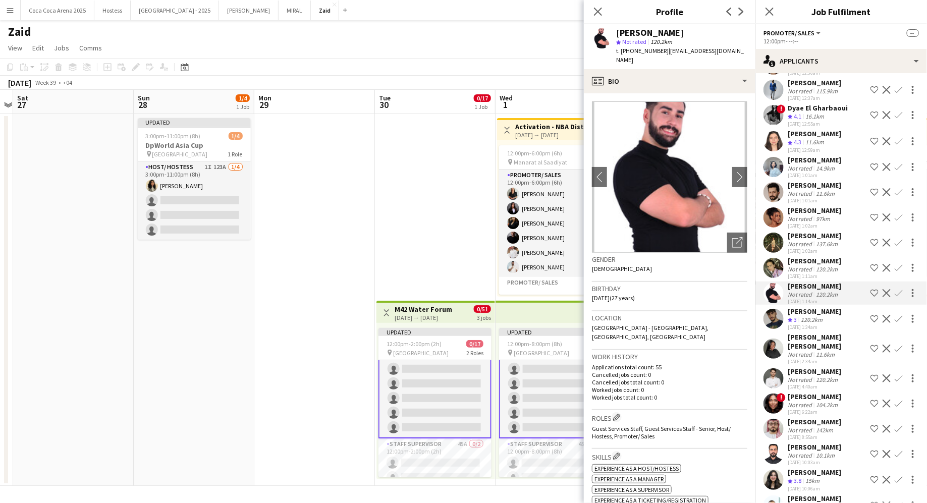
click at [741, 367] on div "[PERSON_NAME]" at bounding box center [813, 371] width 53 height 9
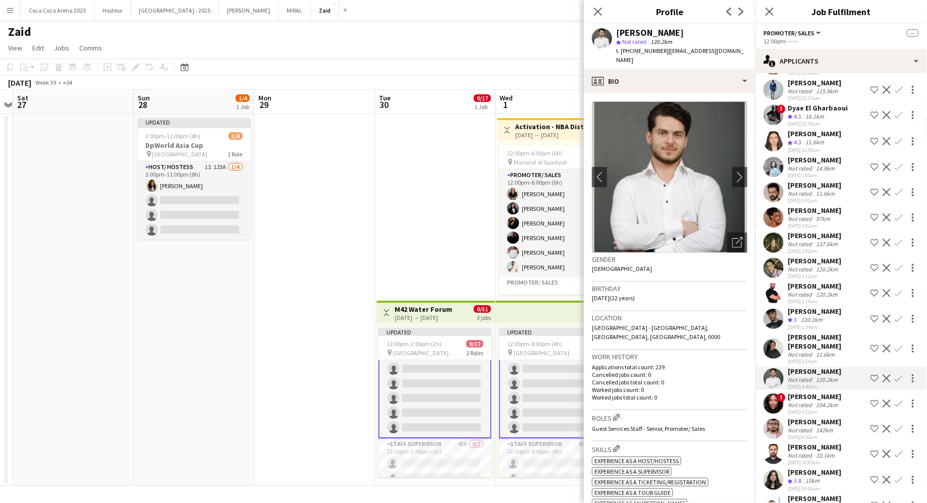
scroll to position [3174, 0]
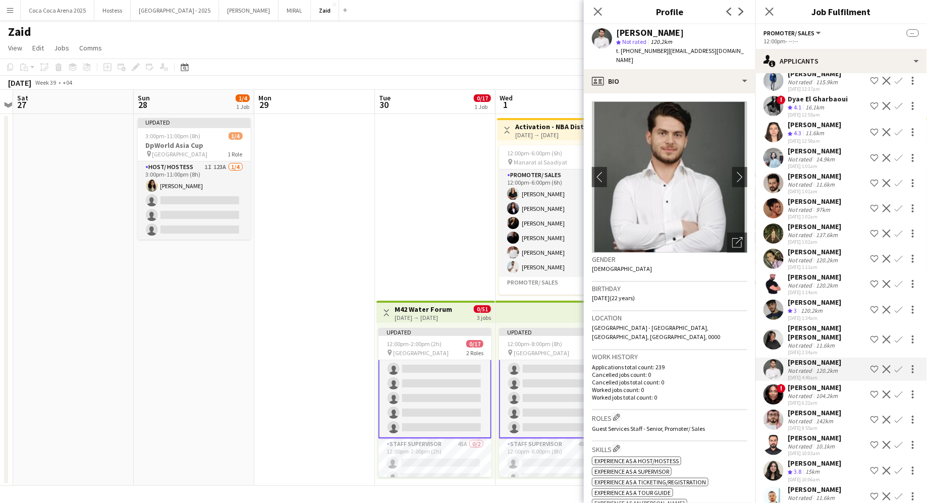
click at [741, 402] on div "[PERSON_NAME] Crew rating 3.8 15km [DATE] 10:06am Shortlist crew Decline Confirm" at bounding box center [840, 471] width 171 height 24
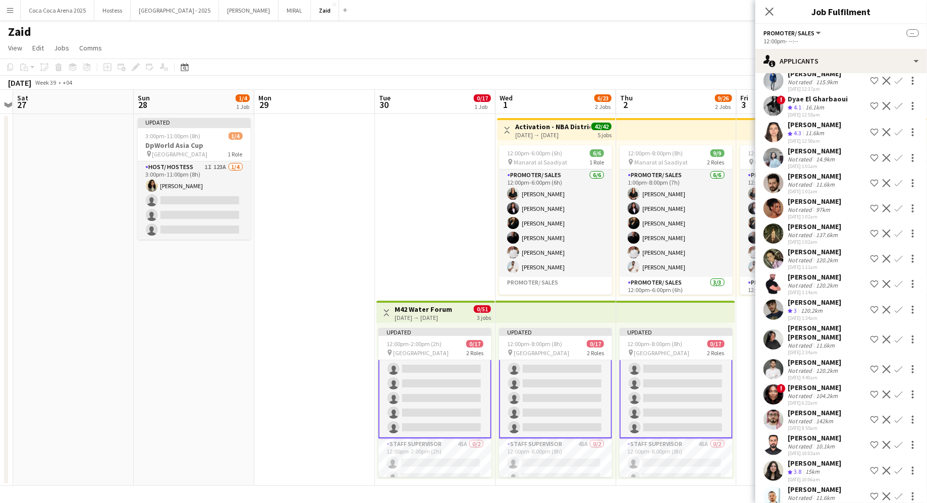
click at [741, 402] on div "[PERSON_NAME] Not rated 11.6km [DATE] 10:25am Shortlist crew Decline Confirm" at bounding box center [840, 496] width 171 height 23
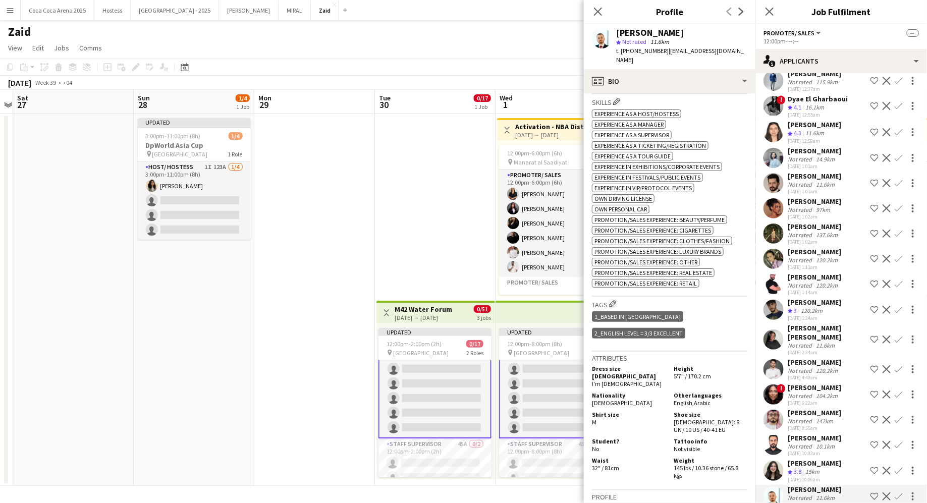
scroll to position [359, 0]
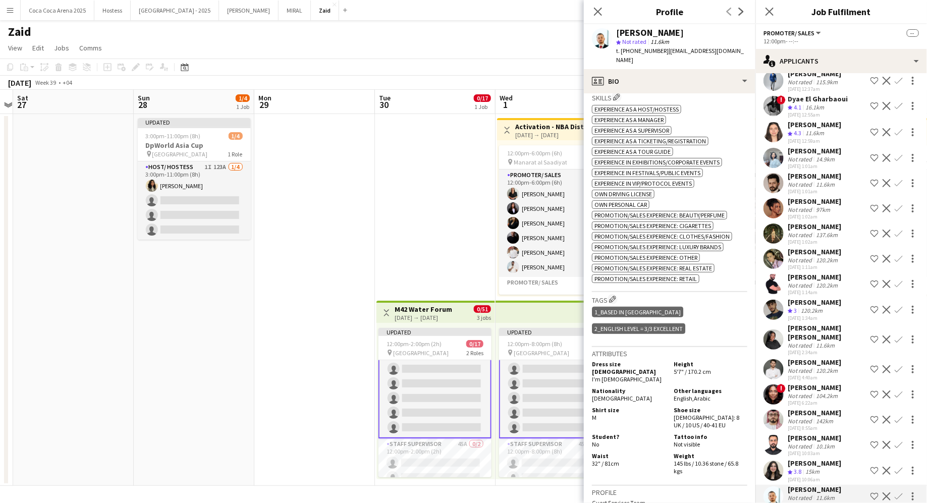
click at [741, 402] on app-icon "Shortlist crew" at bounding box center [874, 496] width 8 height 8
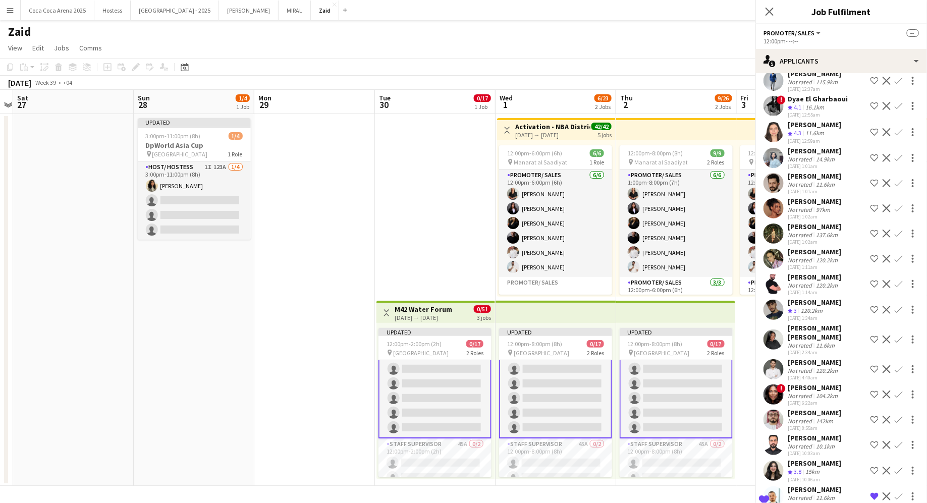
click at [741, 402] on div "[PERSON_NAME] Derbieh Not rated 10.1km [DATE] 10:03am Shortlist crew Decline Co…" at bounding box center [840, 444] width 171 height 23
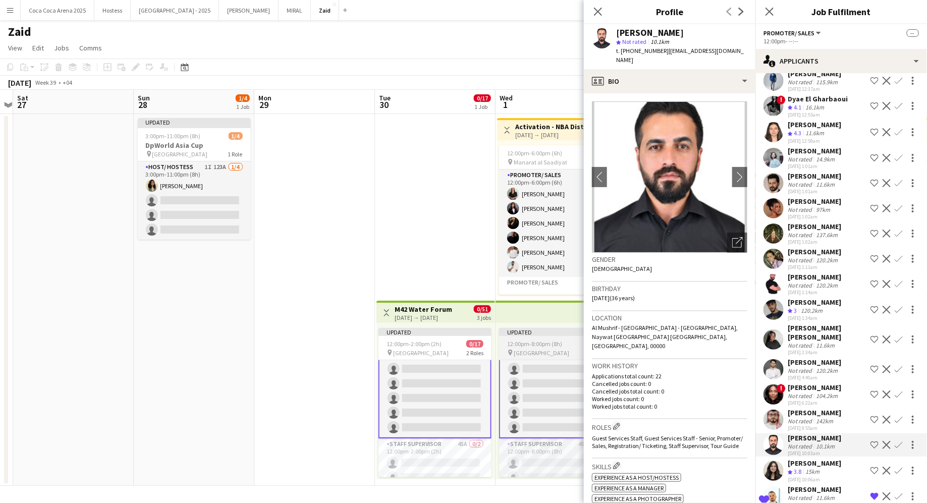
click at [549, 350] on span "[GEOGRAPHIC_DATA]" at bounding box center [540, 353] width 55 height 8
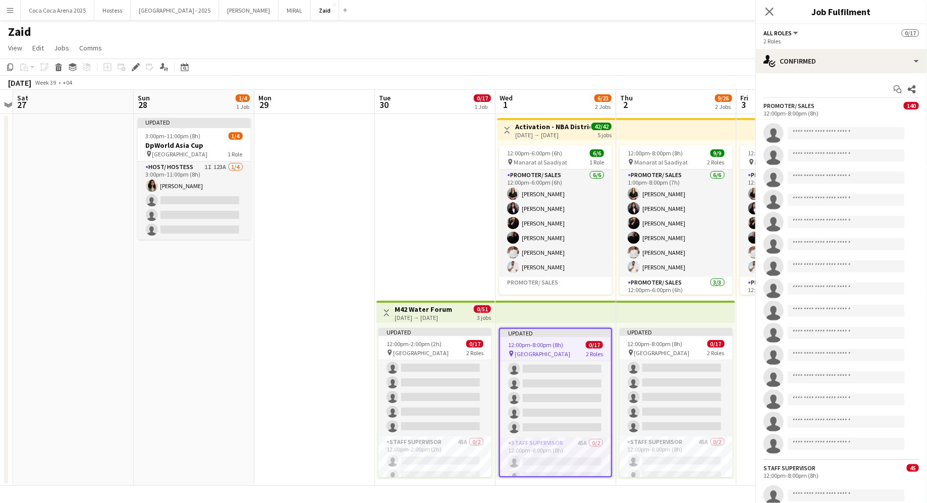
scroll to position [162, 0]
click at [553, 307] on app-top-bar at bounding box center [555, 312] width 121 height 22
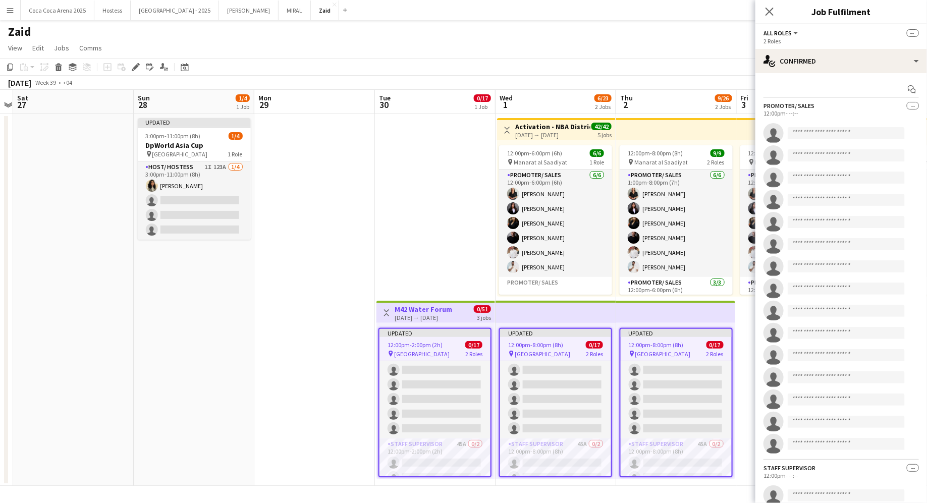
click at [741, 362] on app-date-cell "12:00pm-7:00pm (7h) 9/9 pin Manarat al Saadiyat 2 Roles Promoter/ Sales [DATE] …" at bounding box center [796, 300] width 121 height 372
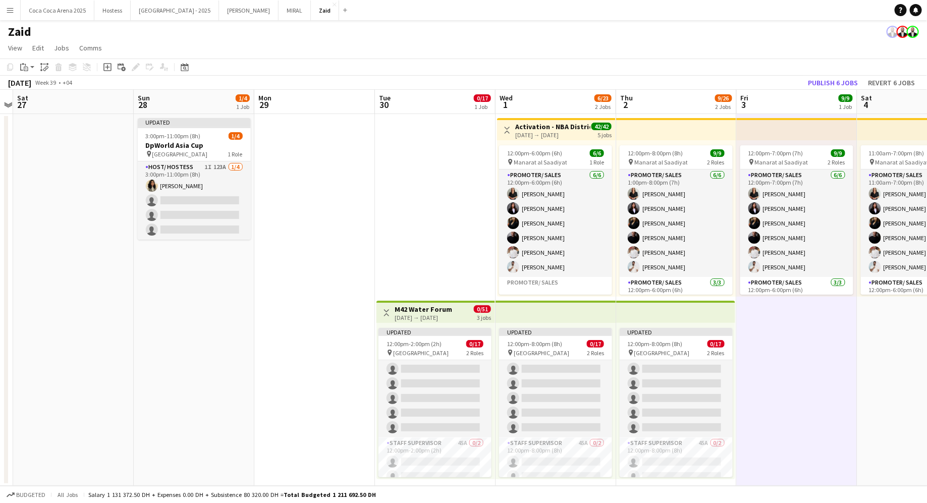
click at [710, 322] on app-top-bar at bounding box center [675, 312] width 119 height 22
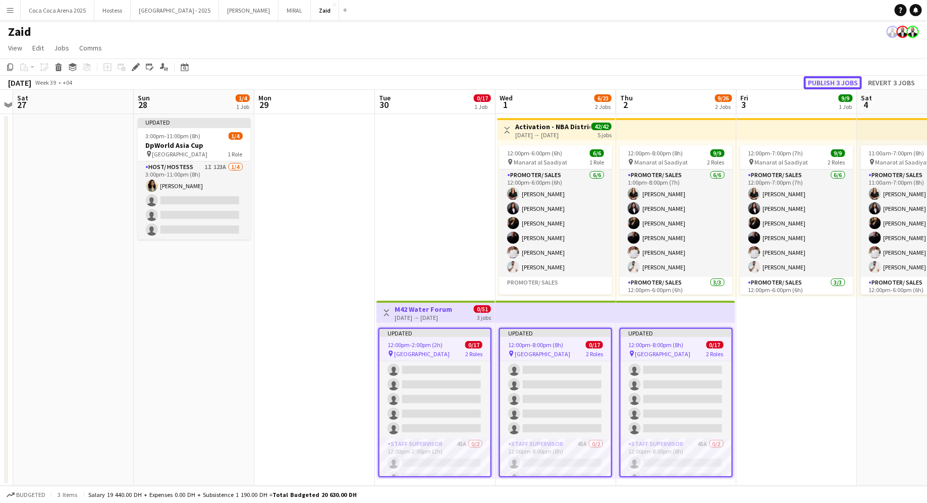
click at [741, 82] on button "Publish 3 jobs" at bounding box center [833, 82] width 58 height 13
